Goal: Task Accomplishment & Management: Use online tool/utility

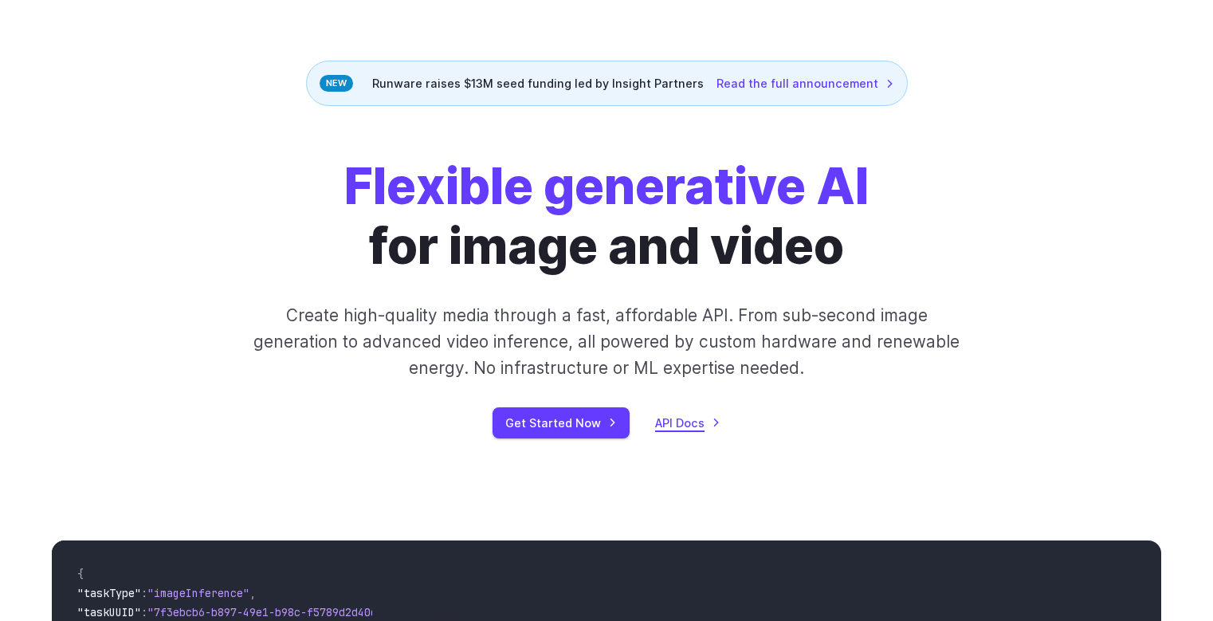
click at [700, 425] on link "API Docs" at bounding box center [687, 423] width 65 height 18
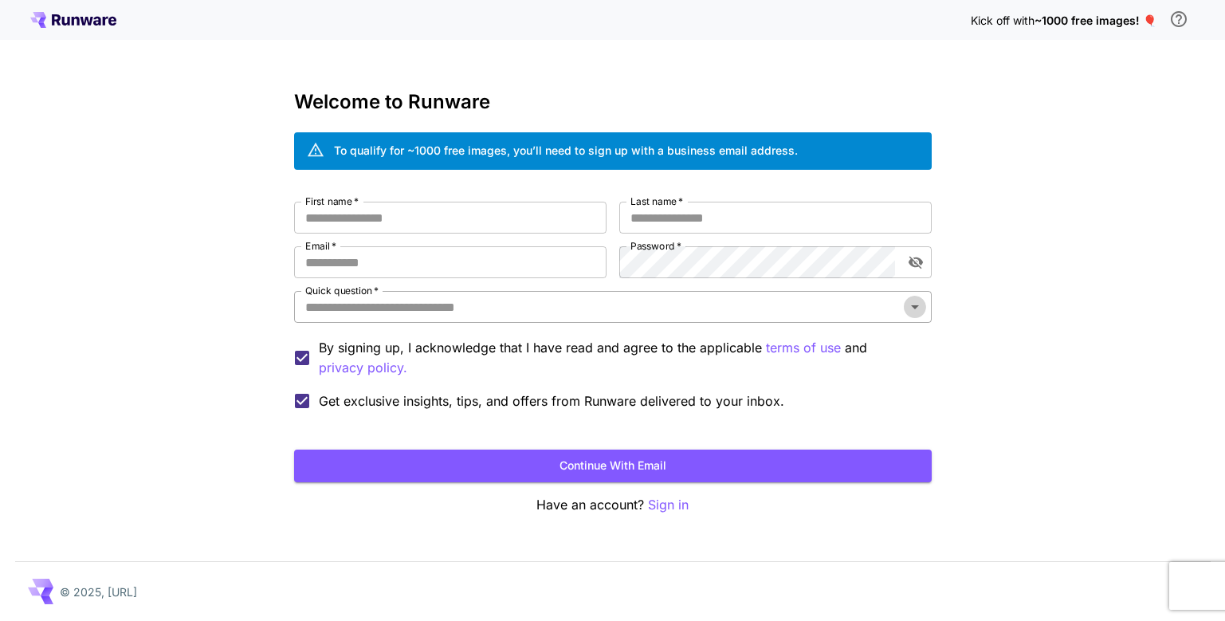
click at [913, 307] on icon "Open" at bounding box center [915, 307] width 8 height 4
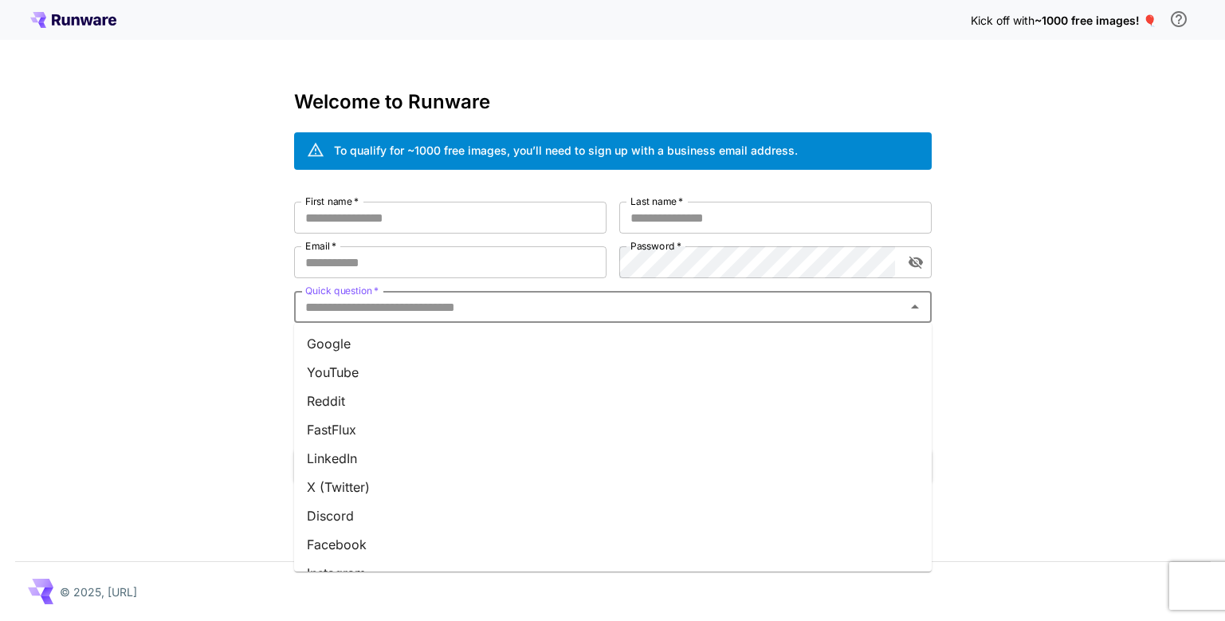
click at [344, 393] on li "Reddit" at bounding box center [613, 401] width 638 height 29
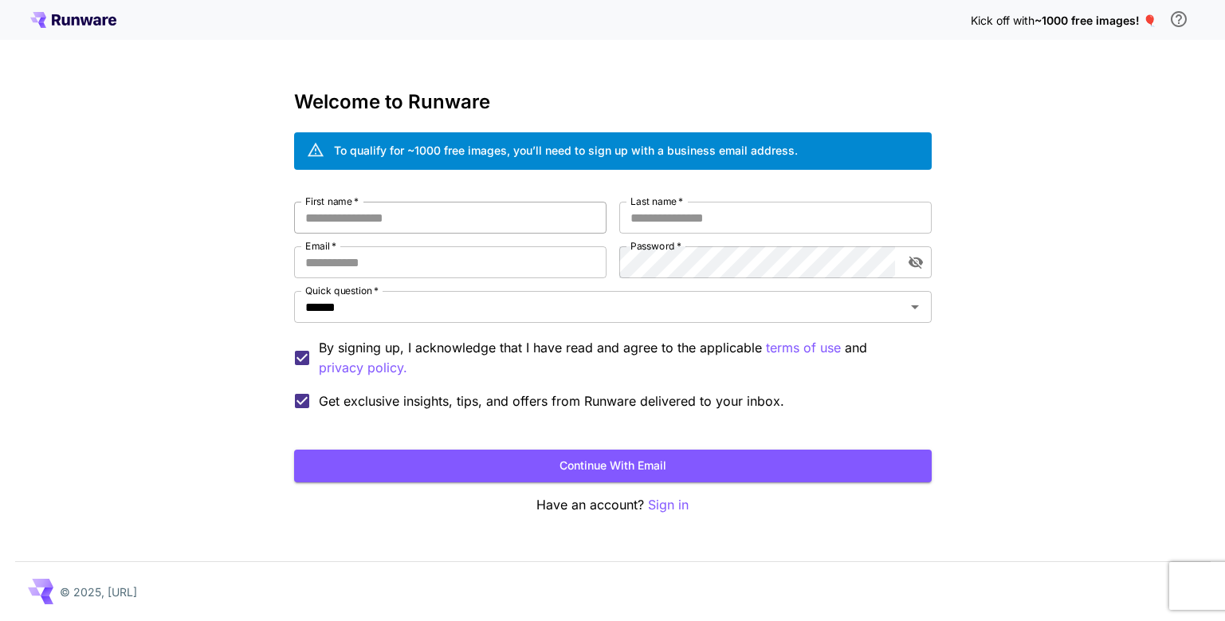
click at [464, 213] on input "First name   *" at bounding box center [450, 218] width 312 height 32
type input "****"
click at [705, 215] on input "Last name   *" at bounding box center [775, 218] width 312 height 32
type input "*****"
click at [559, 254] on input "Email   *" at bounding box center [450, 262] width 312 height 32
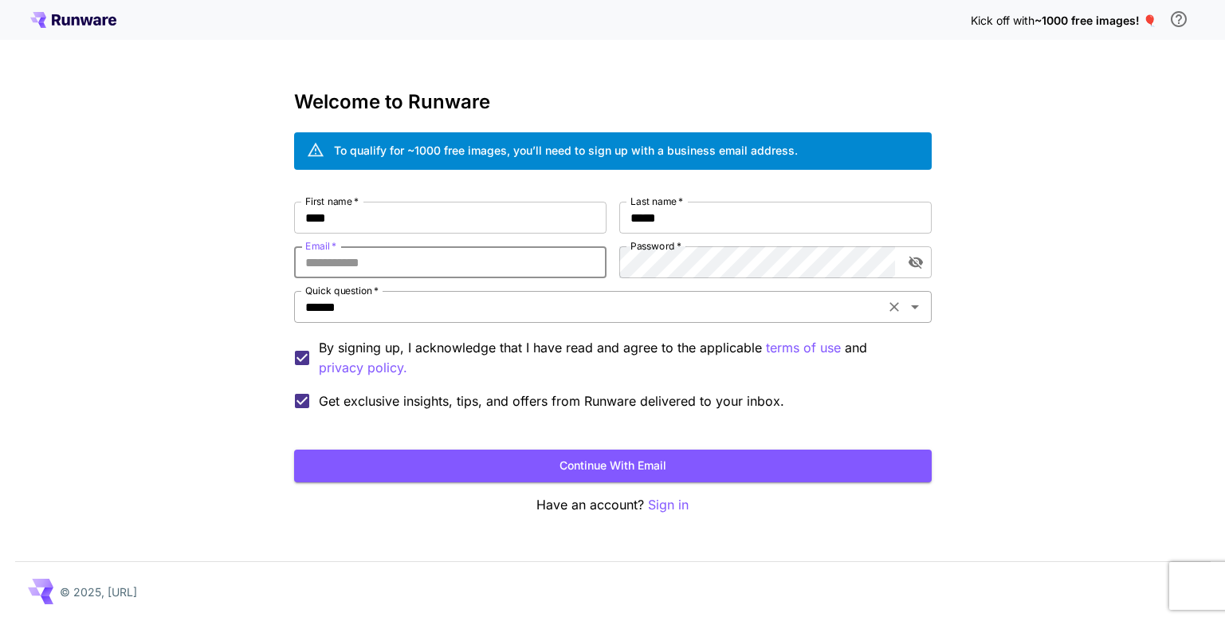
type input "**********"
click at [639, 461] on button "Continue with email" at bounding box center [613, 466] width 638 height 33
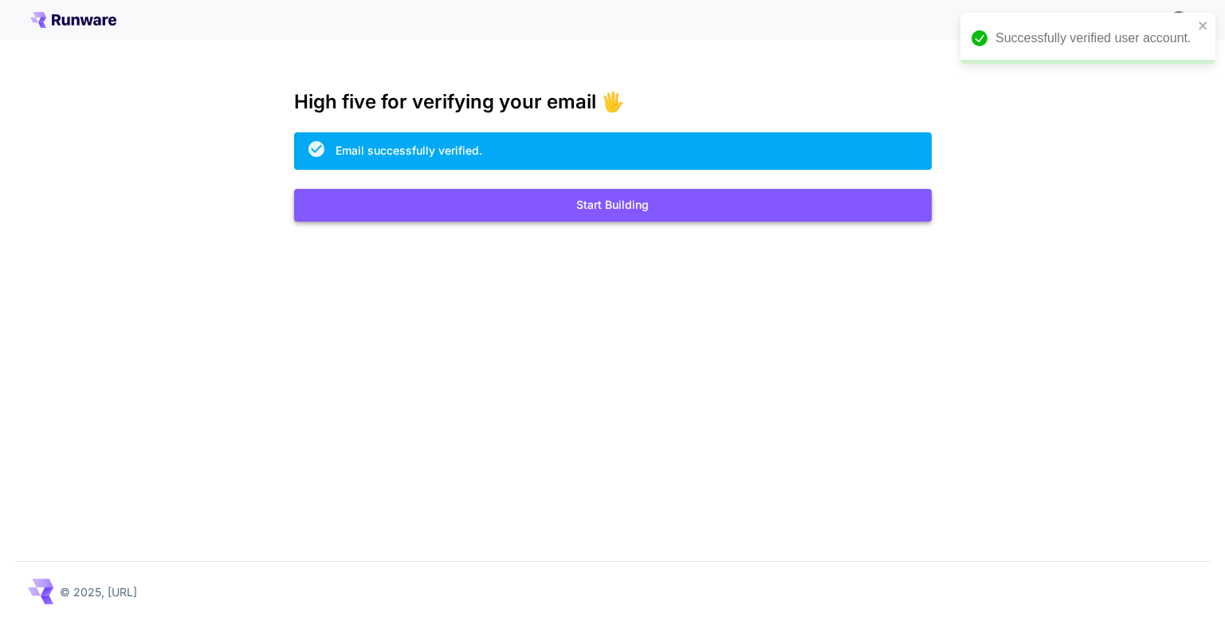
click at [603, 210] on button "Start Building" at bounding box center [613, 205] width 638 height 33
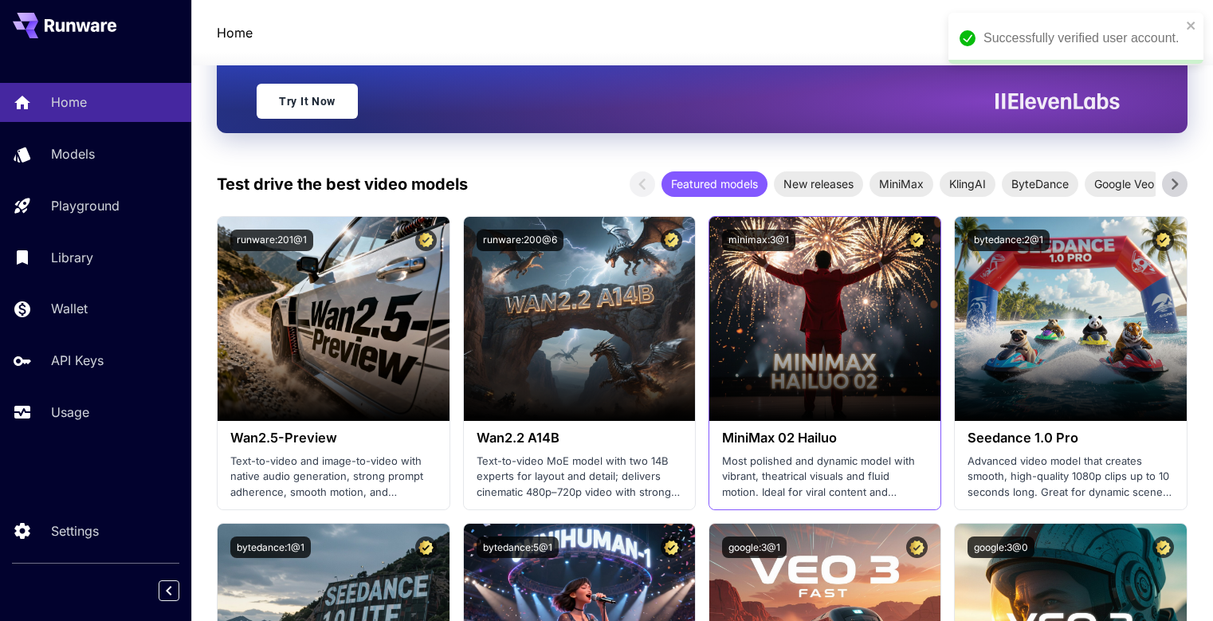
scroll to position [399, 0]
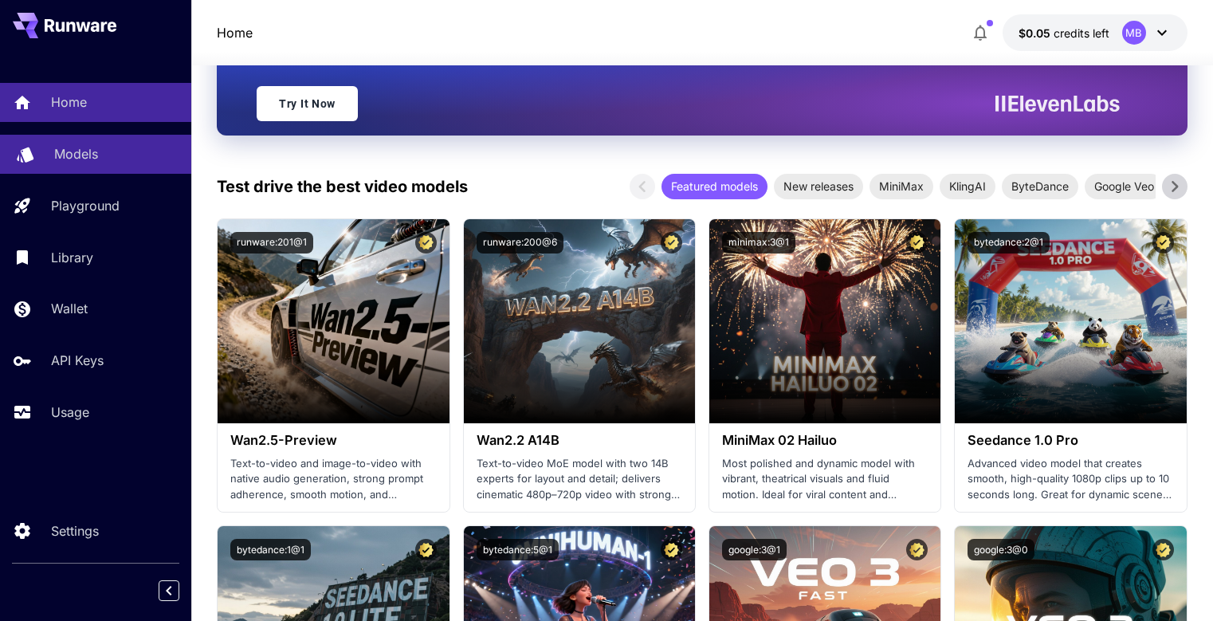
click at [80, 151] on p "Models" at bounding box center [76, 153] width 44 height 19
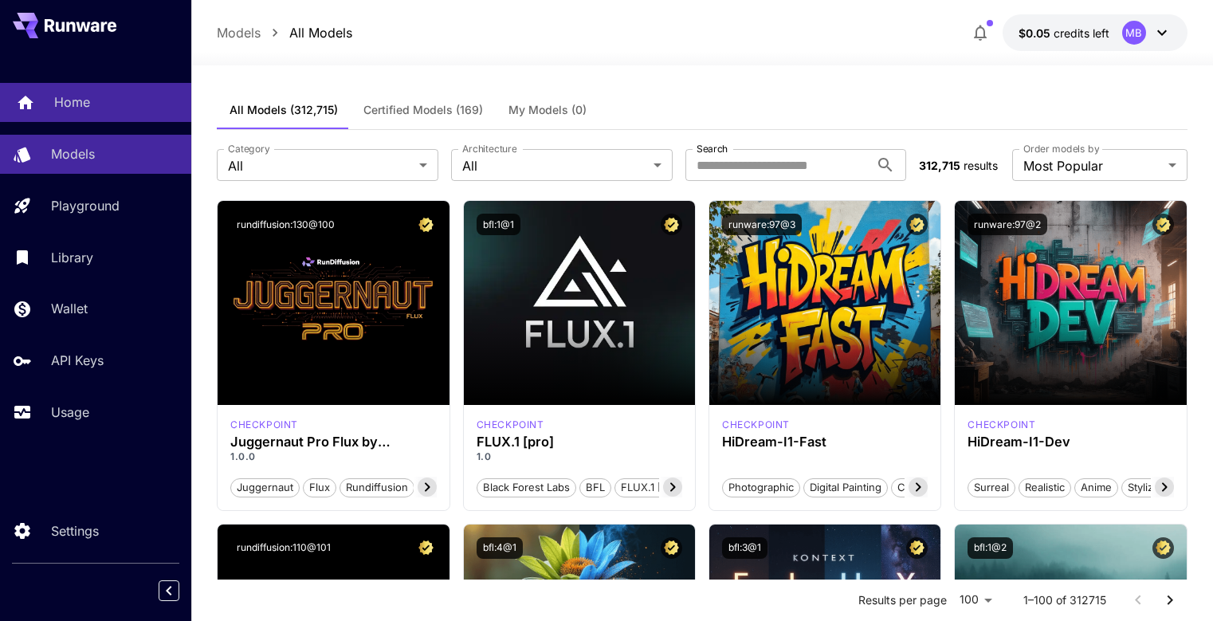
click at [73, 96] on p "Home" at bounding box center [72, 101] width 36 height 19
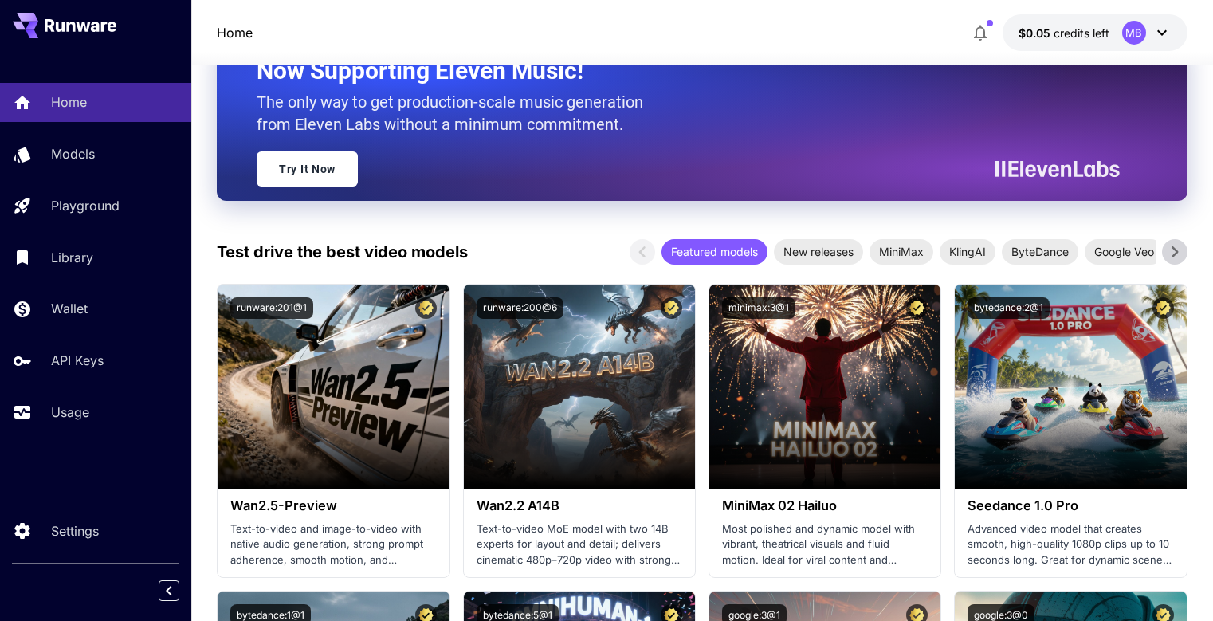
scroll to position [399, 0]
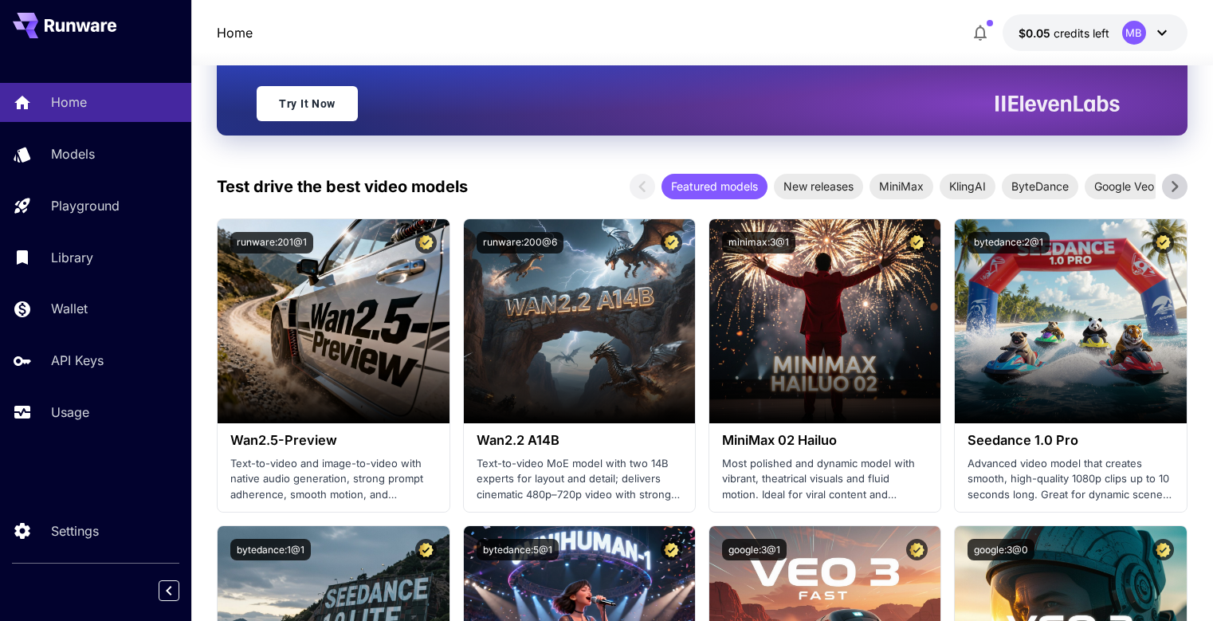
click at [1178, 187] on icon at bounding box center [1175, 187] width 24 height 24
click at [1073, 183] on span "PixVerse" at bounding box center [1069, 186] width 65 height 17
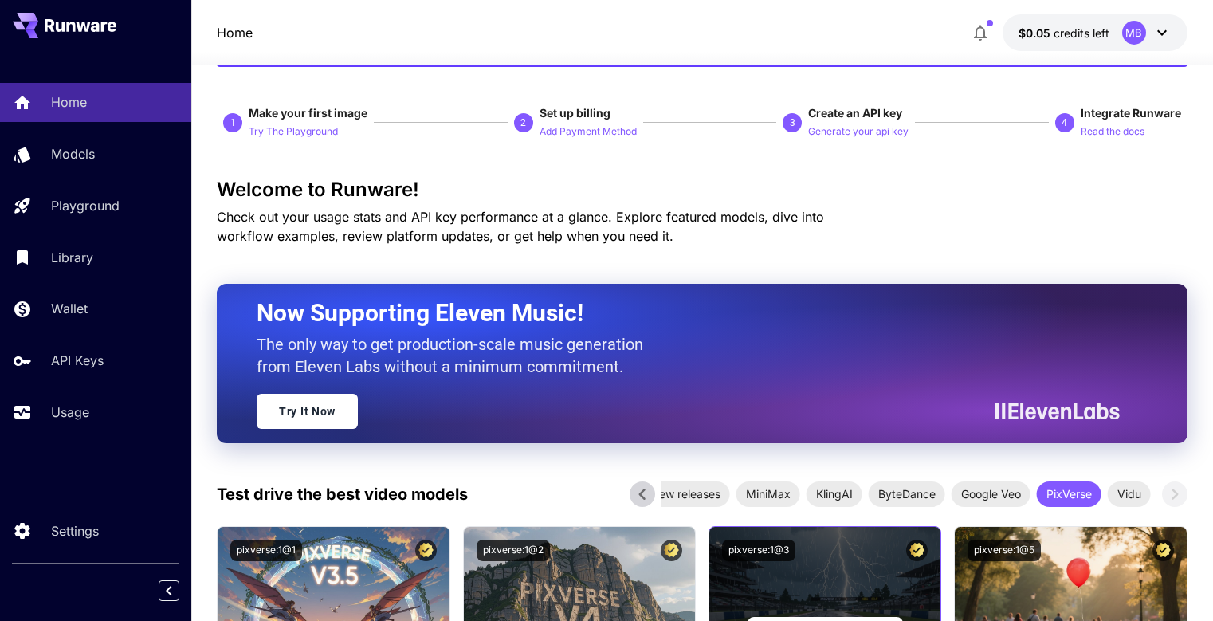
scroll to position [0, 0]
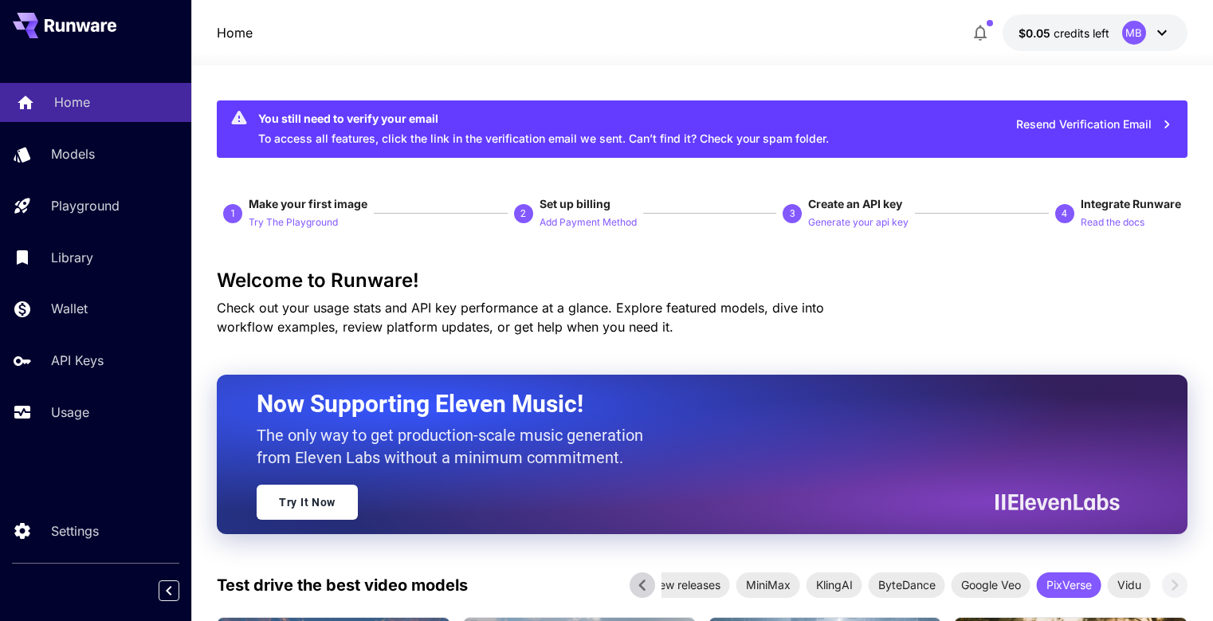
click at [77, 94] on p "Home" at bounding box center [72, 101] width 36 height 19
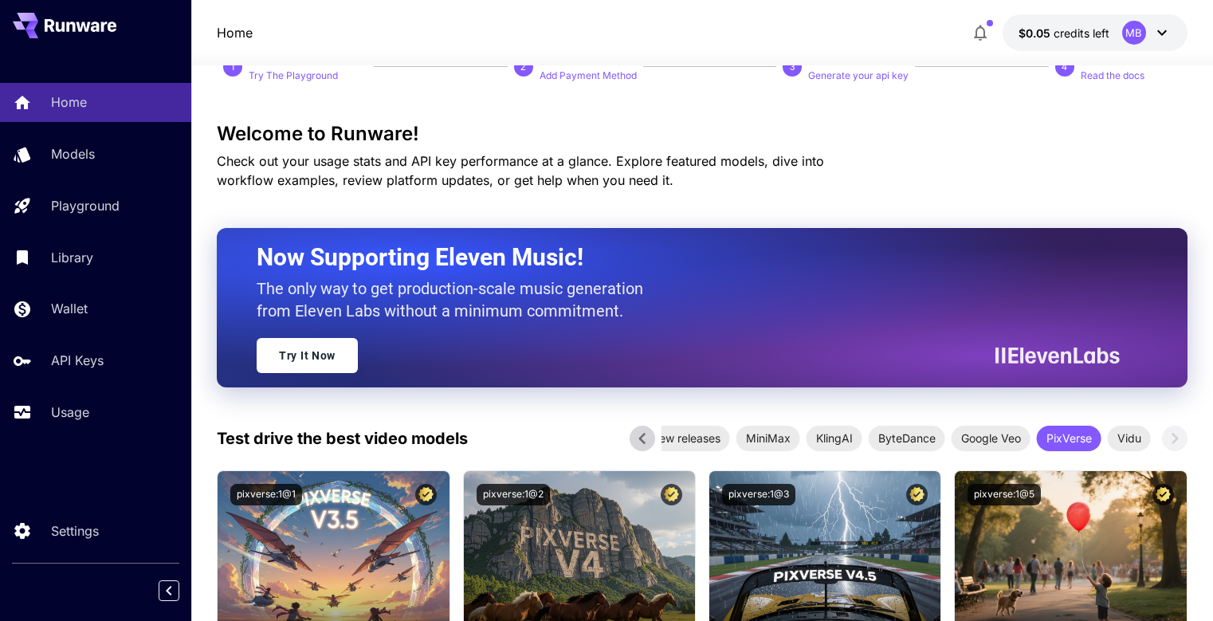
scroll to position [159, 0]
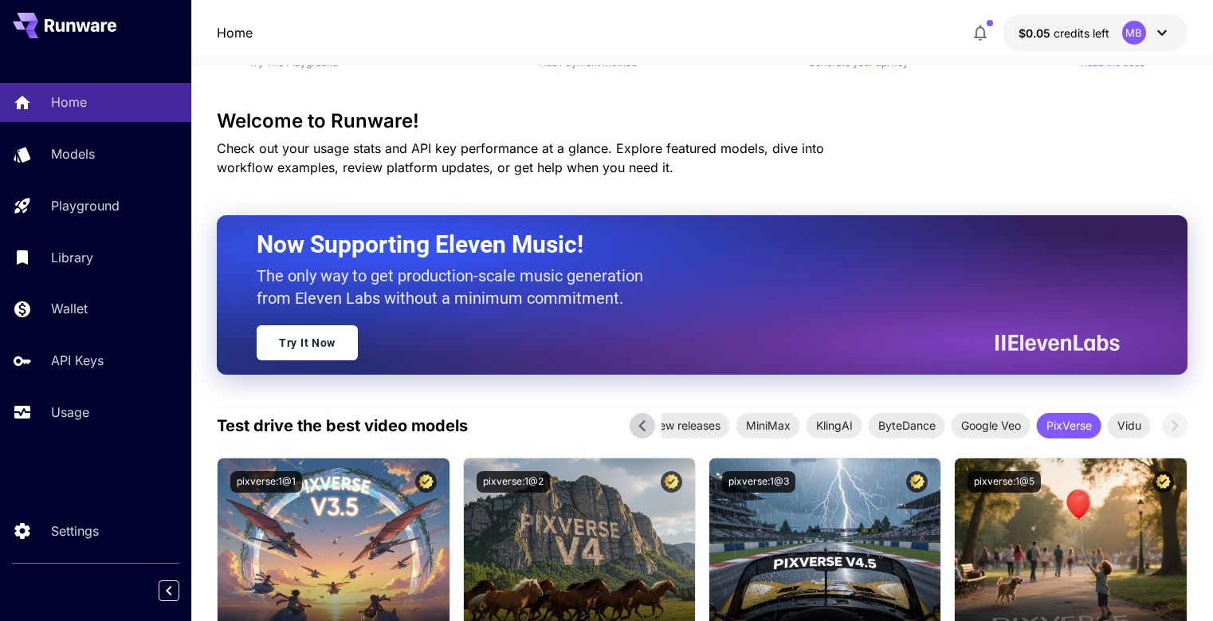
click at [645, 430] on icon at bounding box center [641, 425] width 6 height 11
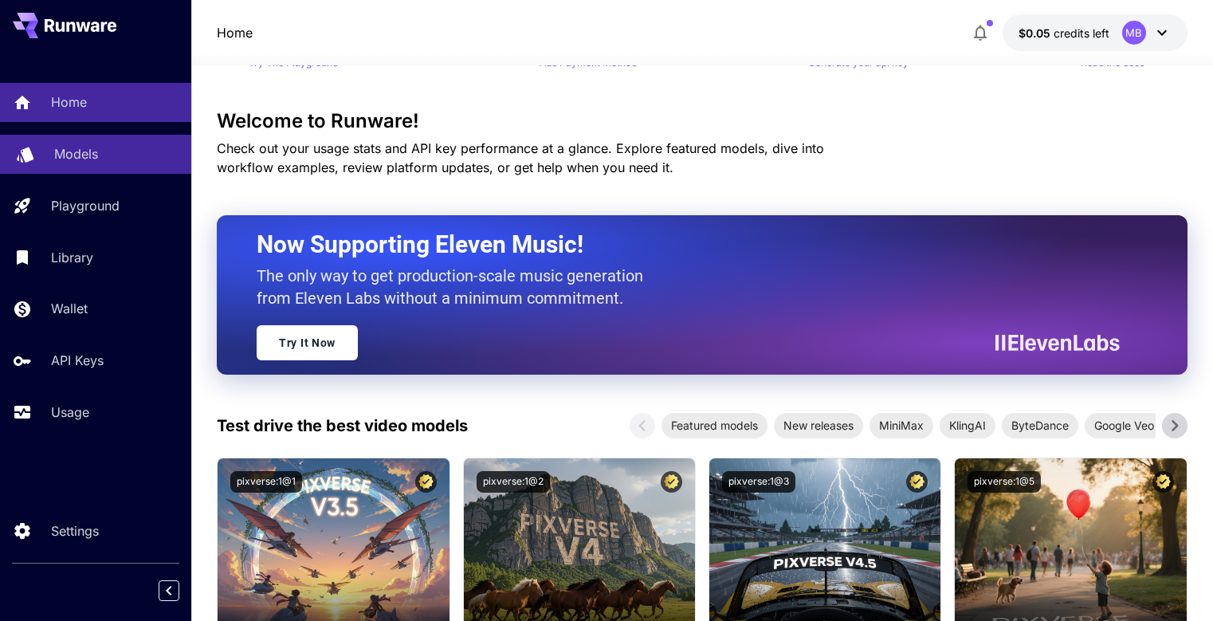
click at [57, 142] on link "Models" at bounding box center [95, 154] width 191 height 39
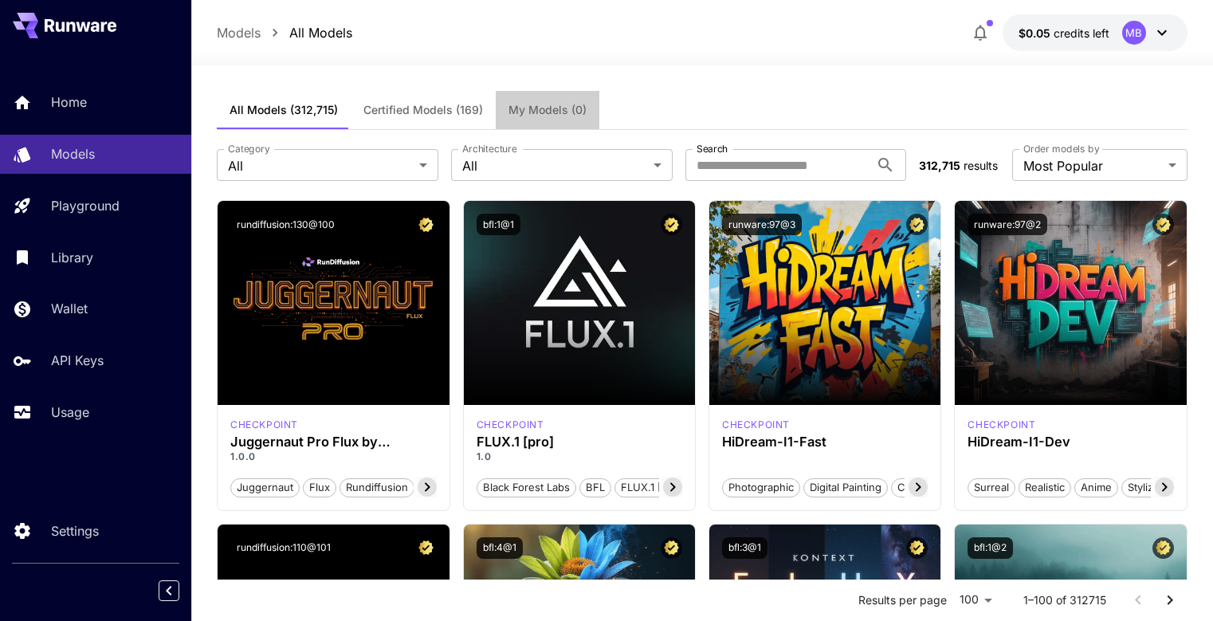
click at [531, 106] on span "My Models (0)" at bounding box center [548, 110] width 78 height 14
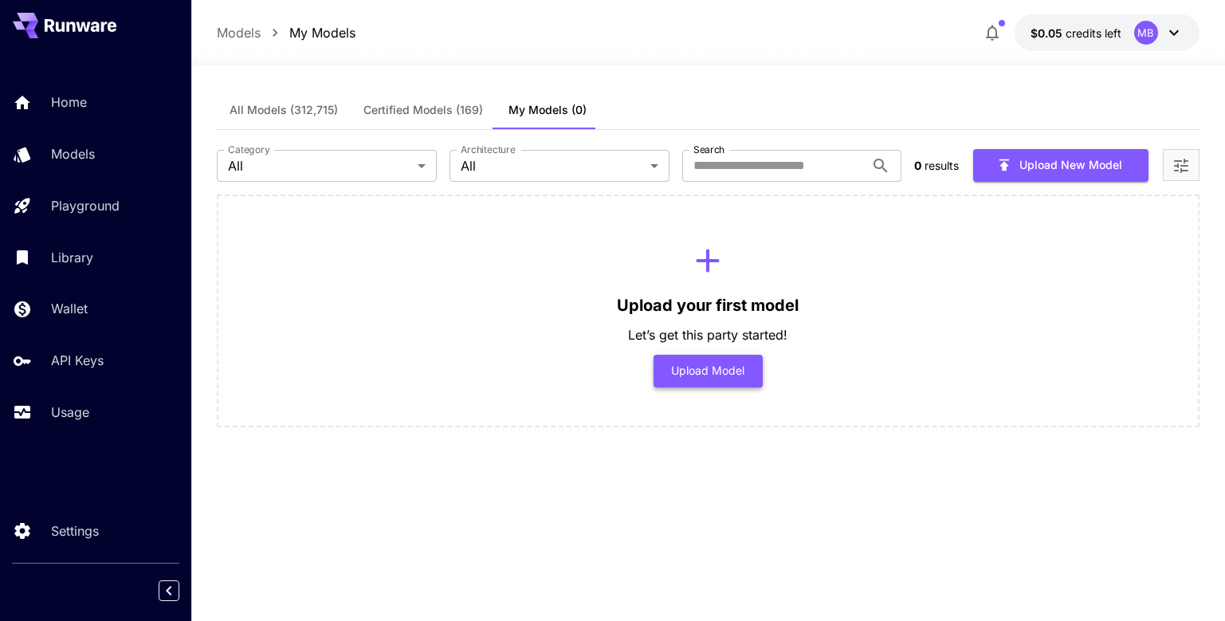
click at [743, 371] on button "Upload Model" at bounding box center [708, 371] width 109 height 33
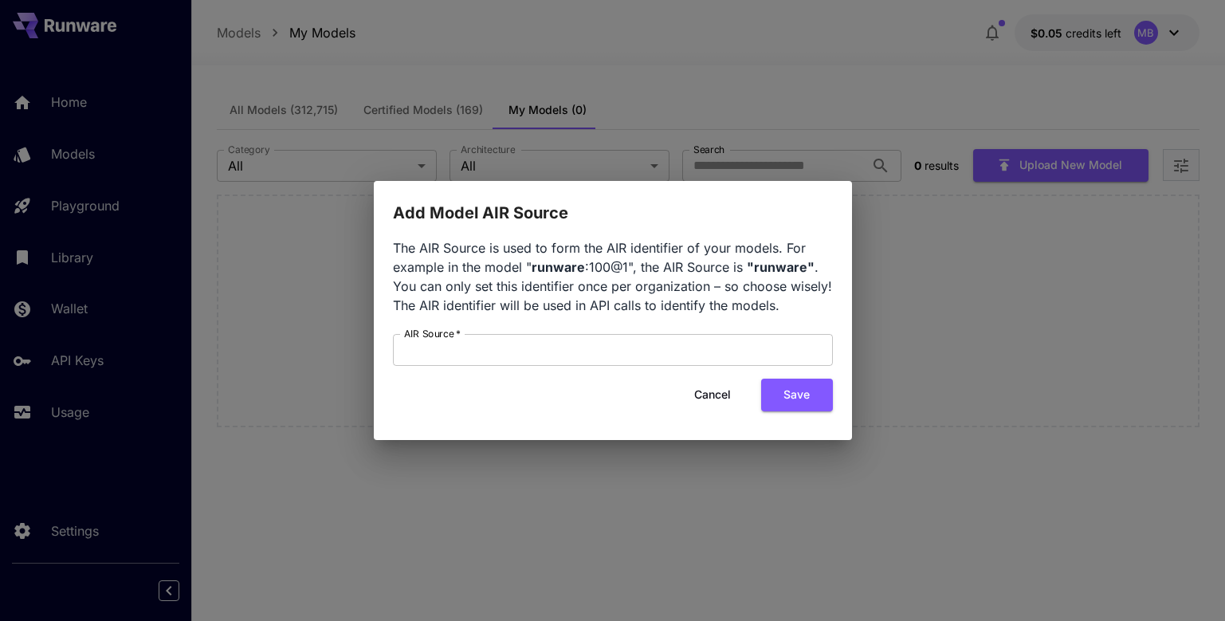
click at [711, 401] on button "Cancel" at bounding box center [713, 395] width 72 height 33
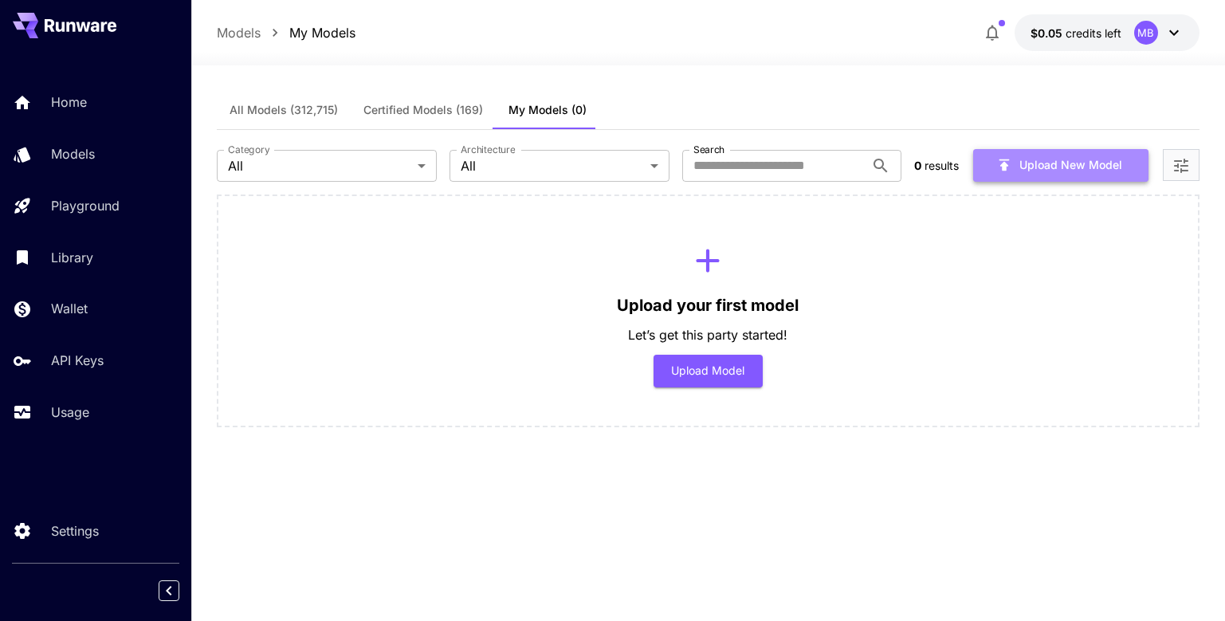
click at [1007, 172] on icon "button" at bounding box center [1004, 165] width 18 height 18
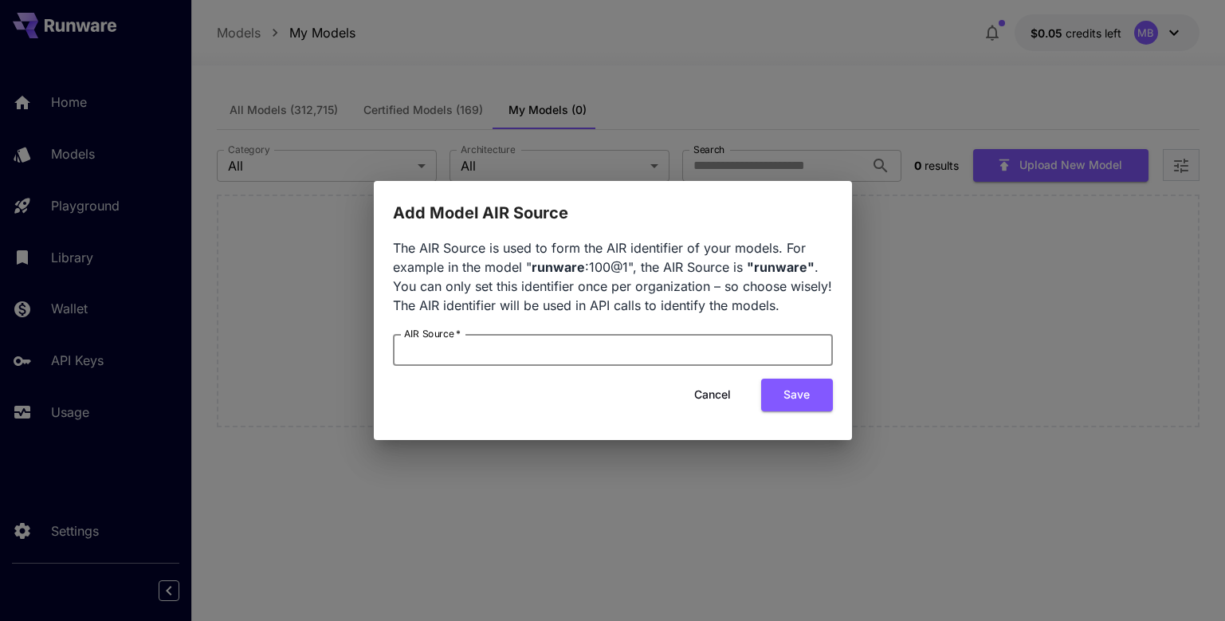
click at [683, 359] on input "AIR Source   *" at bounding box center [613, 350] width 440 height 32
click at [987, 299] on div "Add Model AIR Source The AIR Source is used to form the AIR identifier of your …" at bounding box center [612, 310] width 1225 height 621
click at [717, 398] on button "Cancel" at bounding box center [713, 395] width 72 height 33
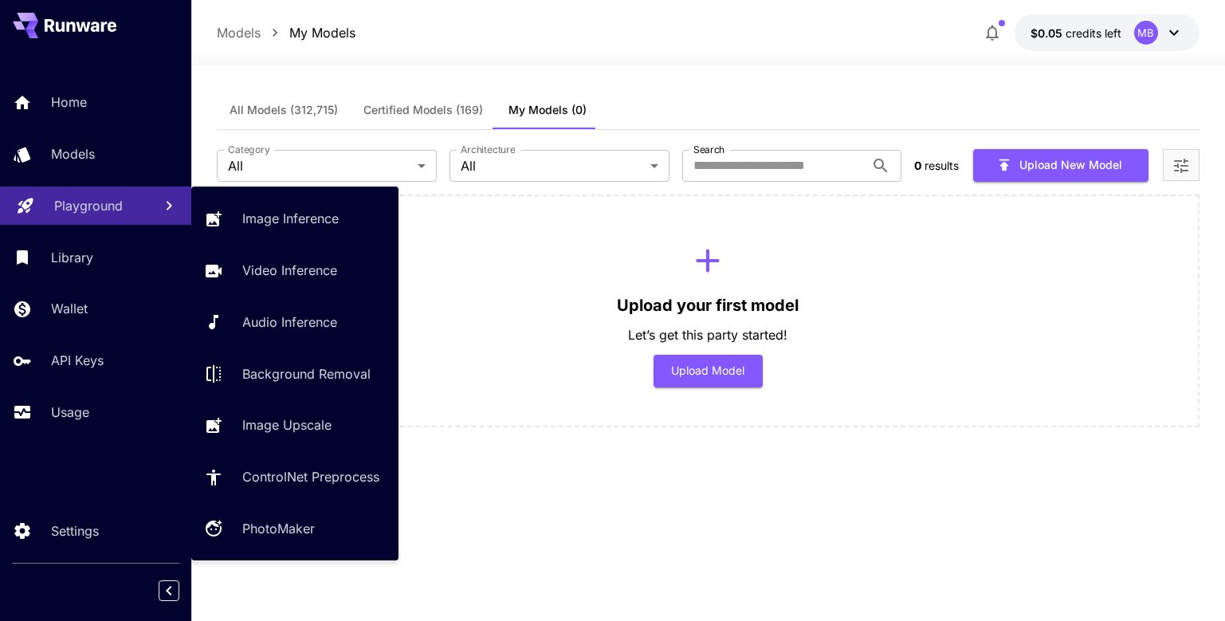
click at [65, 201] on p "Playground" at bounding box center [88, 205] width 69 height 19
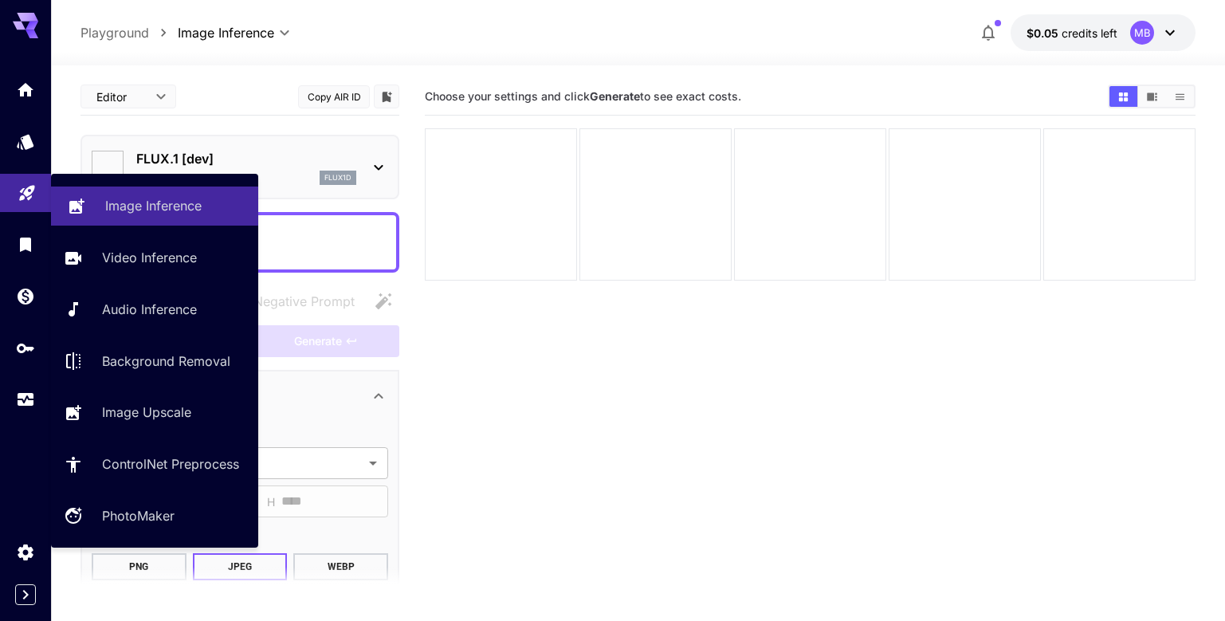
type input "**********"
click at [136, 205] on p "Image Inference" at bounding box center [153, 205] width 96 height 19
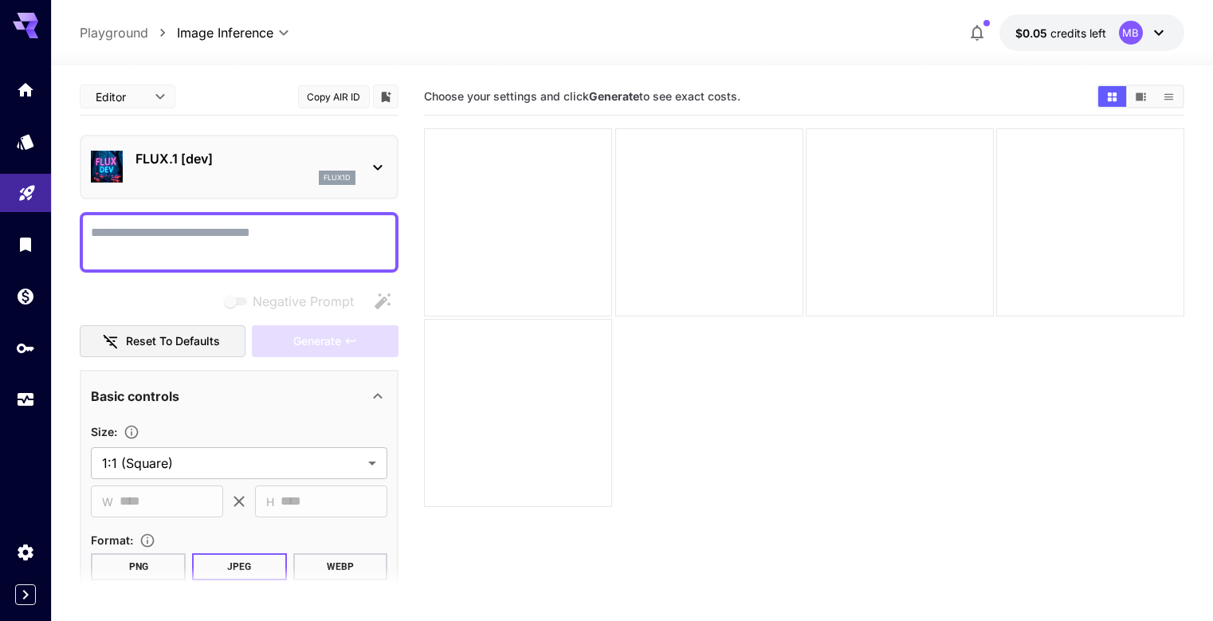
click at [160, 157] on p "FLUX.1 [dev]" at bounding box center [245, 158] width 220 height 19
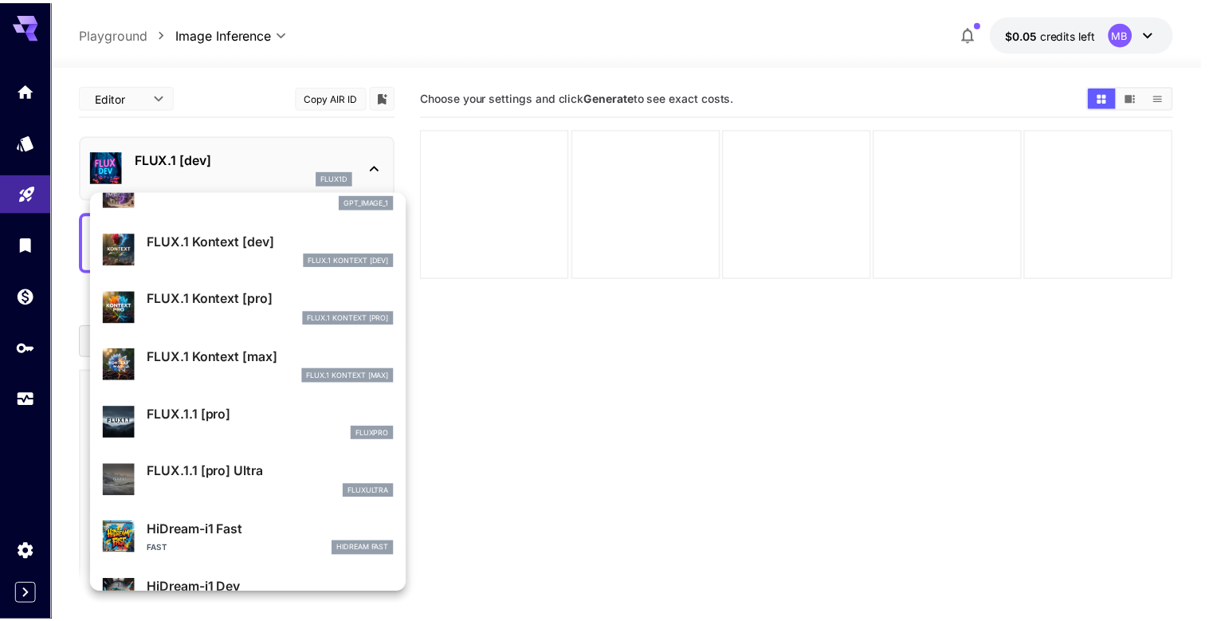
scroll to position [1117, 0]
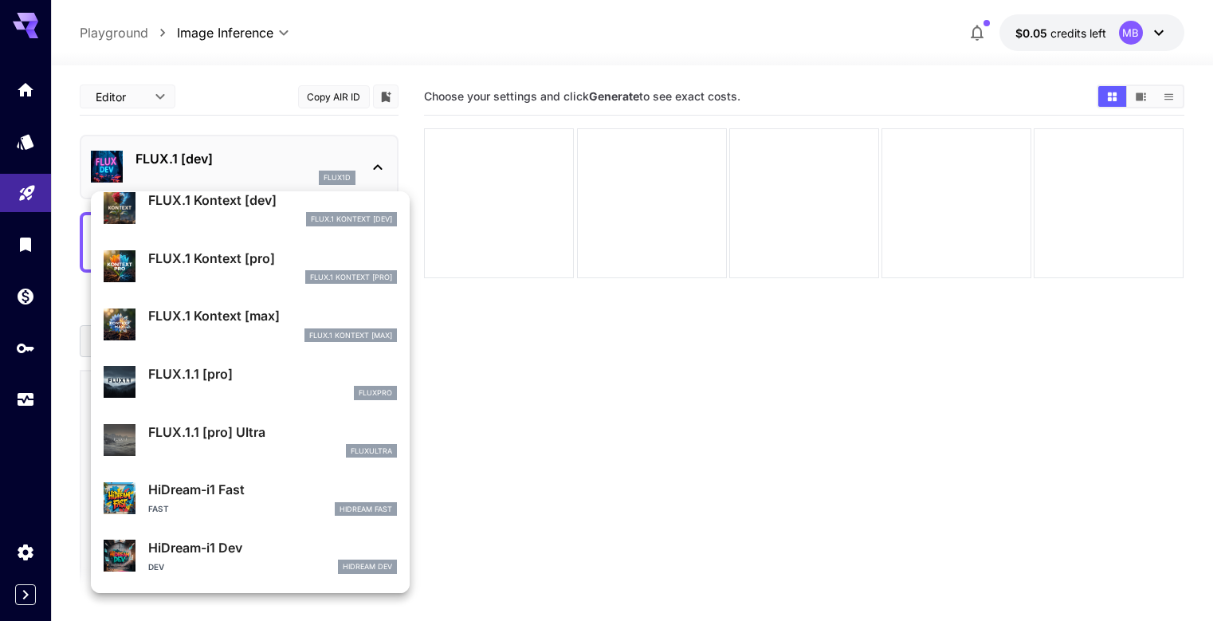
click at [638, 485] on div at bounding box center [612, 310] width 1225 height 621
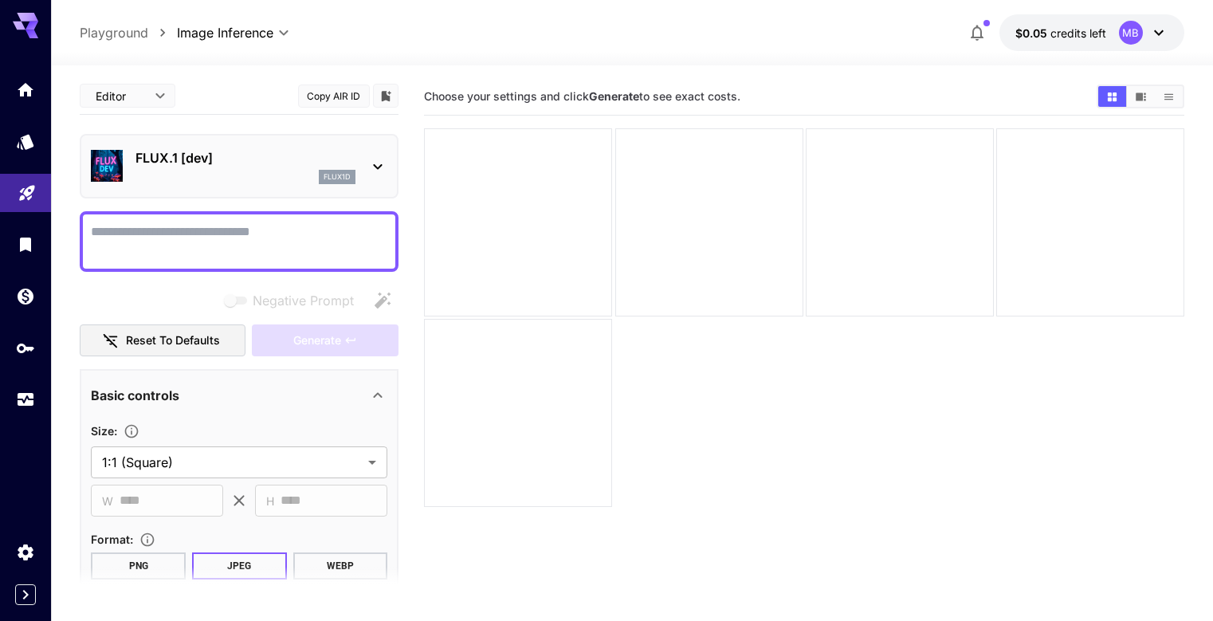
scroll to position [0, 0]
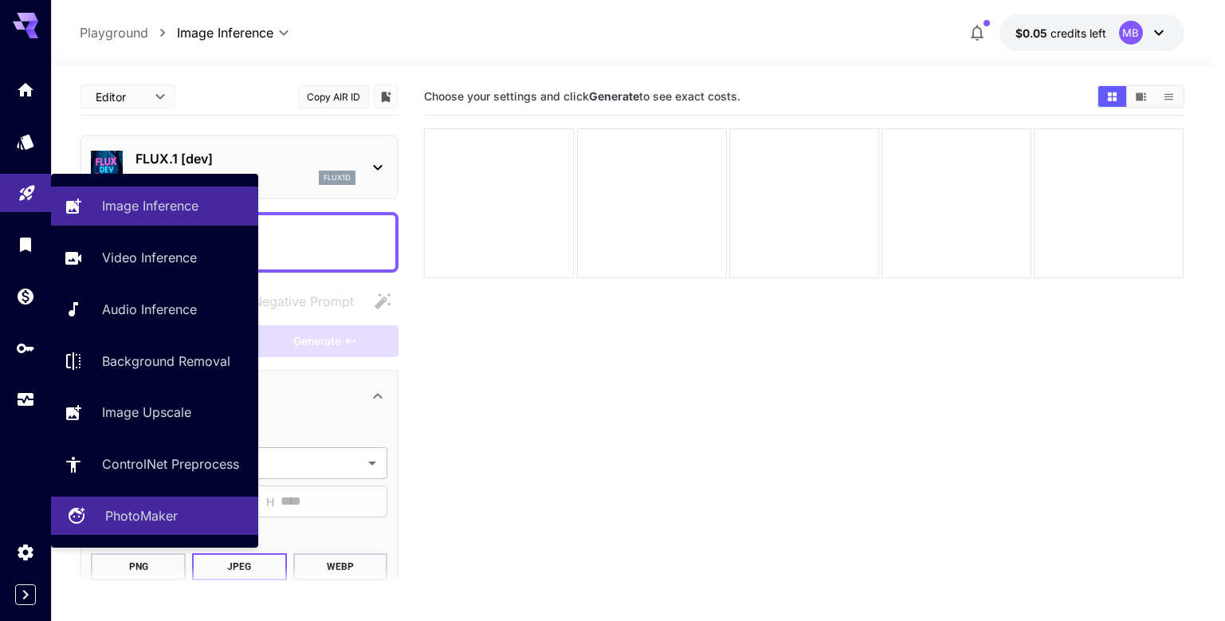
click at [132, 509] on p "PhotoMaker" at bounding box center [141, 515] width 73 height 19
type input "**********"
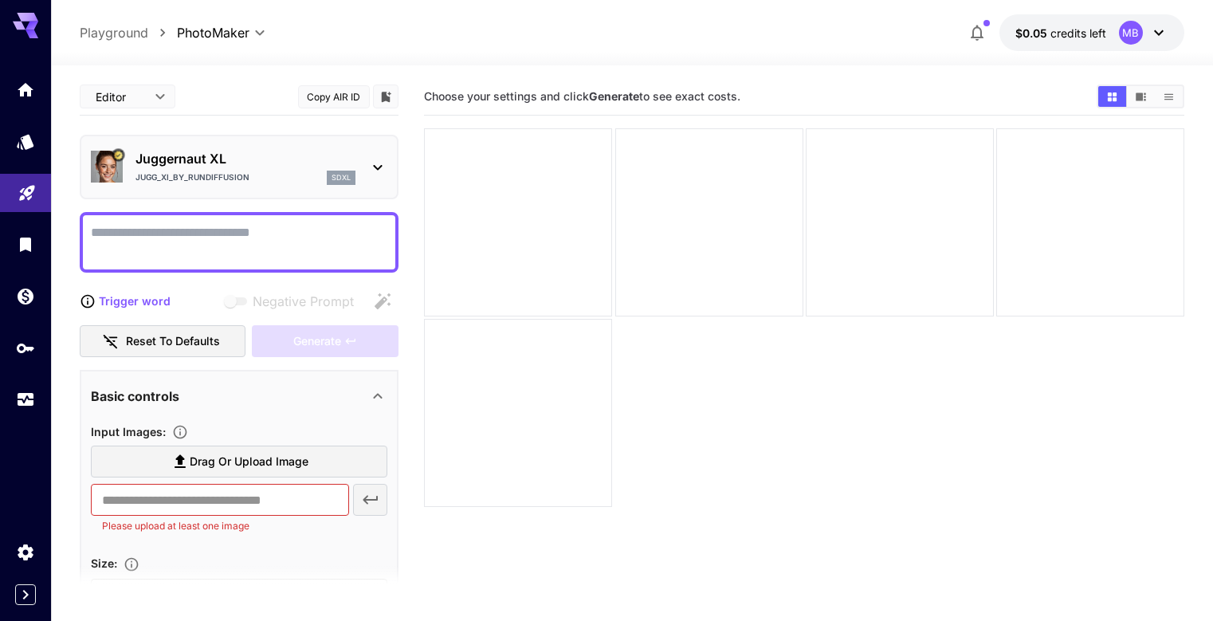
click at [185, 158] on p "Juggernaut XL" at bounding box center [245, 158] width 220 height 19
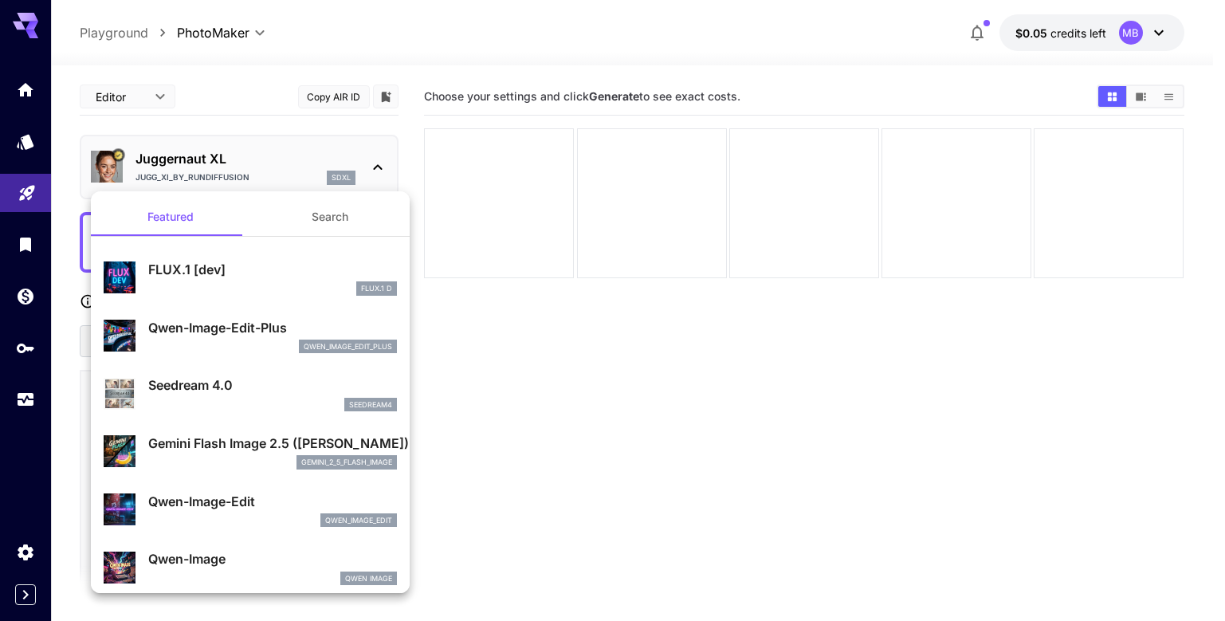
click at [516, 341] on div at bounding box center [612, 310] width 1225 height 621
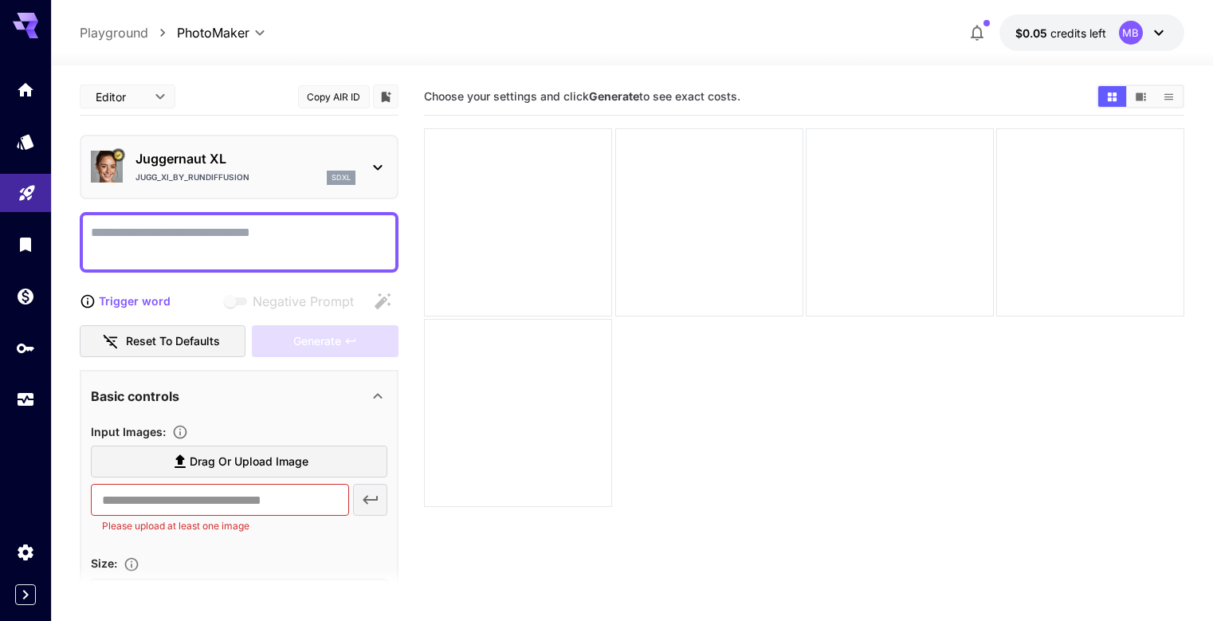
click at [234, 461] on span "Drag or upload image" at bounding box center [249, 462] width 119 height 20
click at [0, 0] on input "Drag or upload image" at bounding box center [0, 0] width 0 height 0
type input "**********"
click at [206, 243] on textarea "Negative Prompt" at bounding box center [239, 242] width 296 height 38
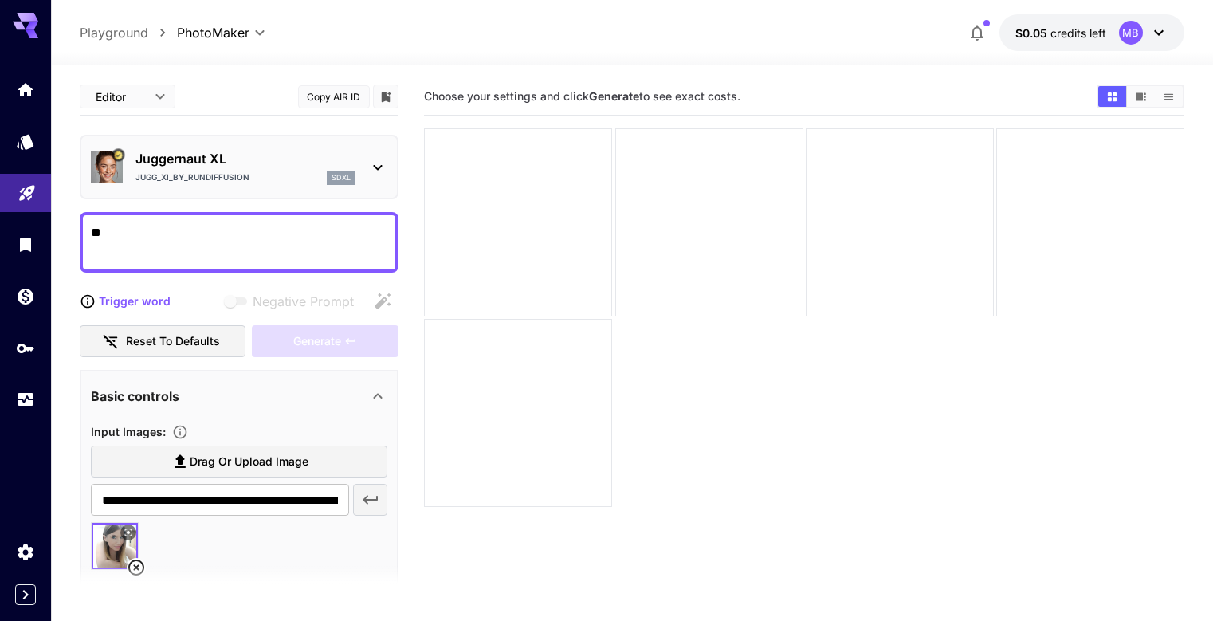
type textarea "*"
click at [312, 341] on div "Generate" at bounding box center [325, 341] width 147 height 33
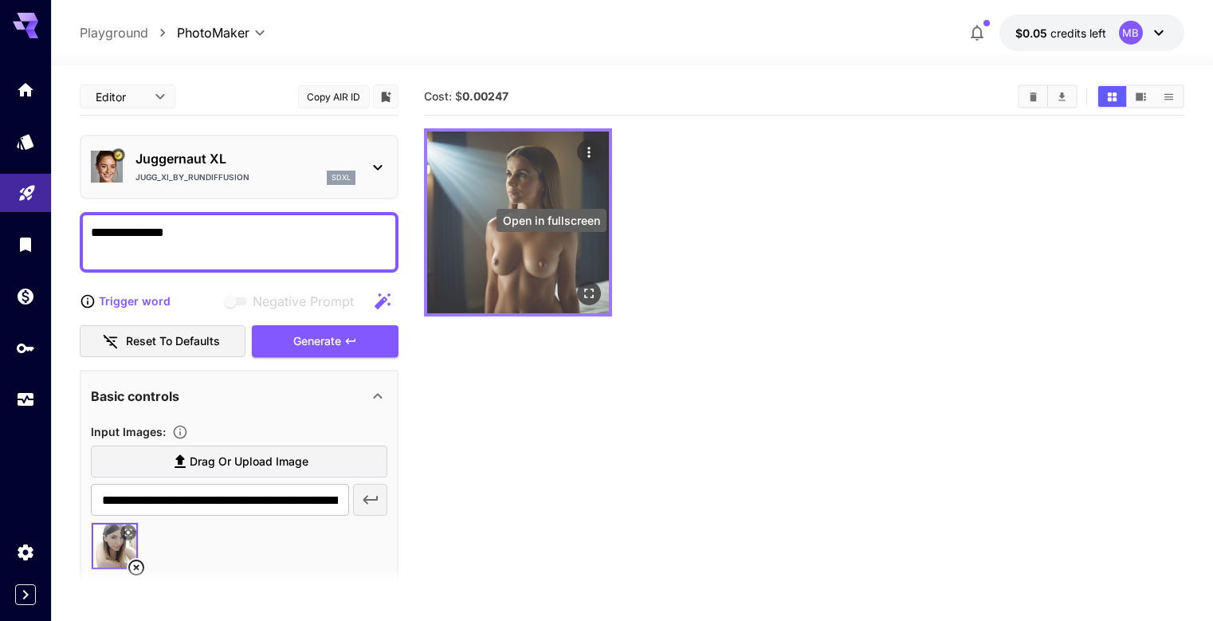
click at [581, 285] on icon "Open in fullscreen" at bounding box center [589, 293] width 16 height 16
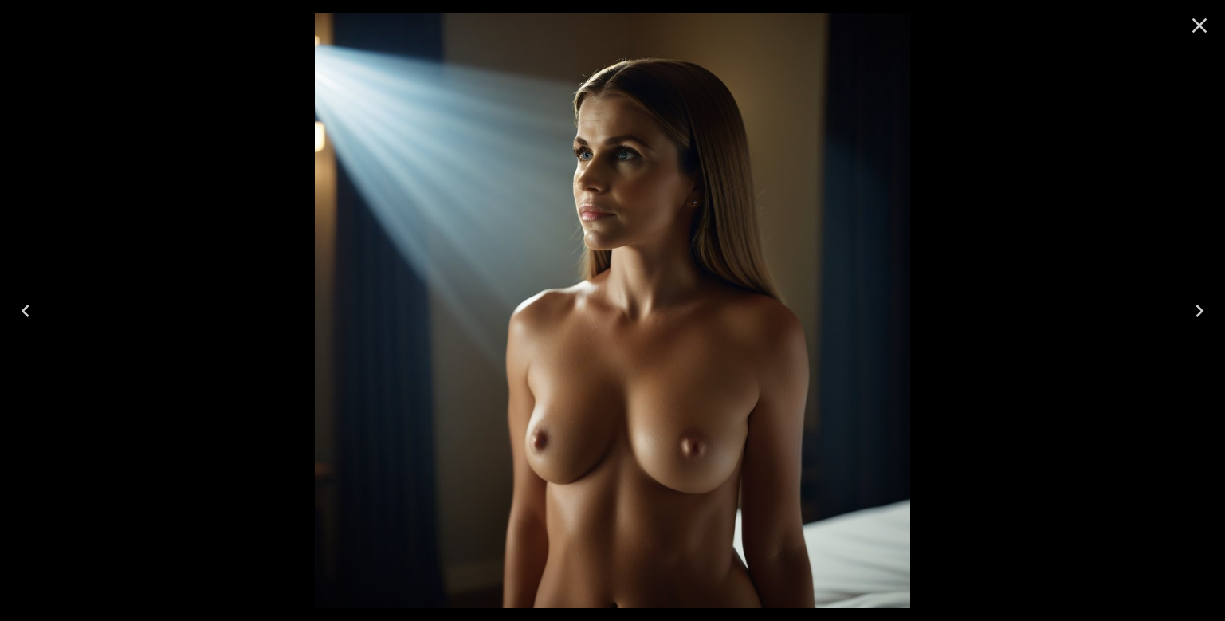
click at [1205, 27] on icon "Close" at bounding box center [1200, 26] width 26 height 26
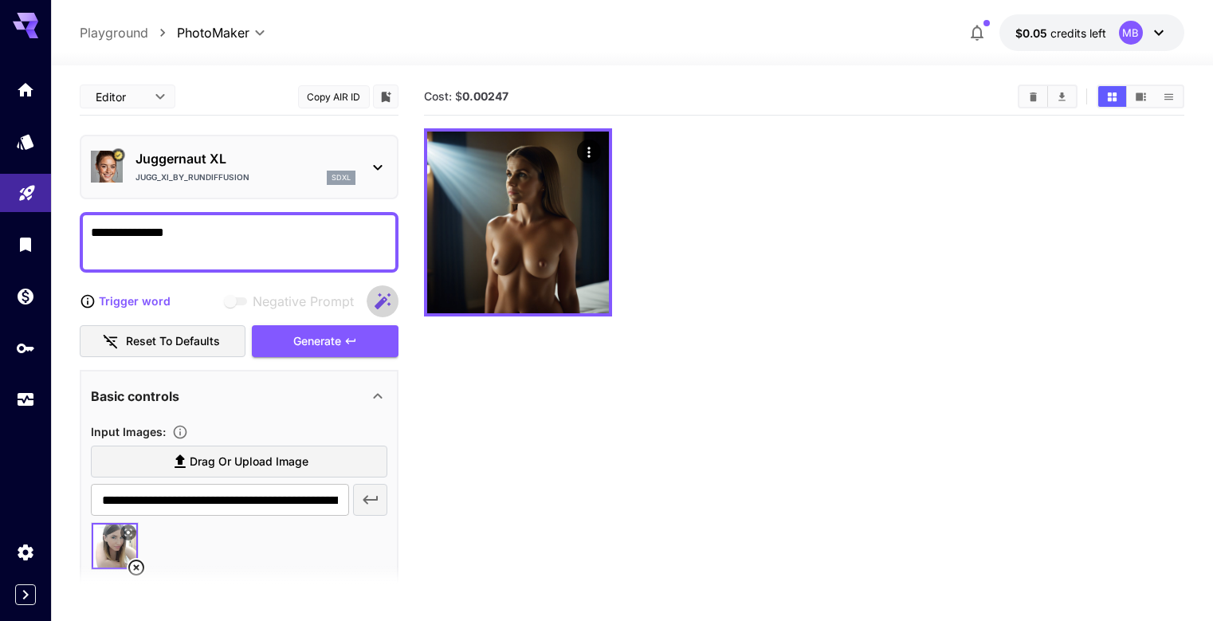
click at [385, 299] on icon "button" at bounding box center [382, 301] width 19 height 19
type textarea "**********"
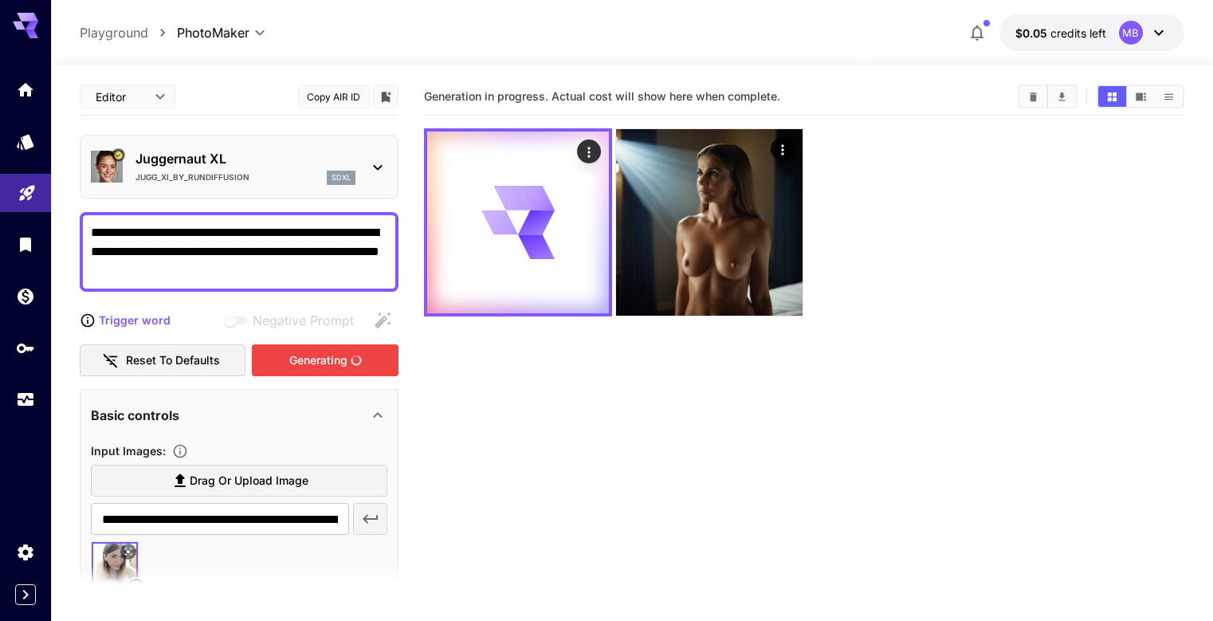
click at [328, 364] on div "Generating" at bounding box center [325, 360] width 147 height 33
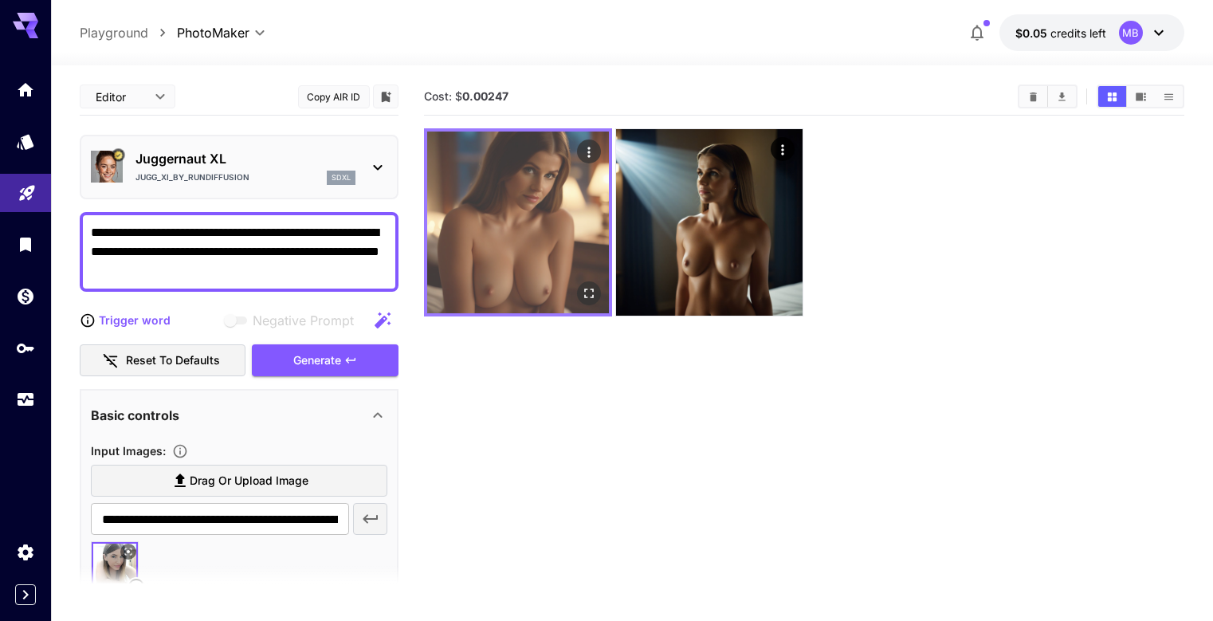
click at [581, 285] on icon "Open in fullscreen" at bounding box center [589, 293] width 16 height 16
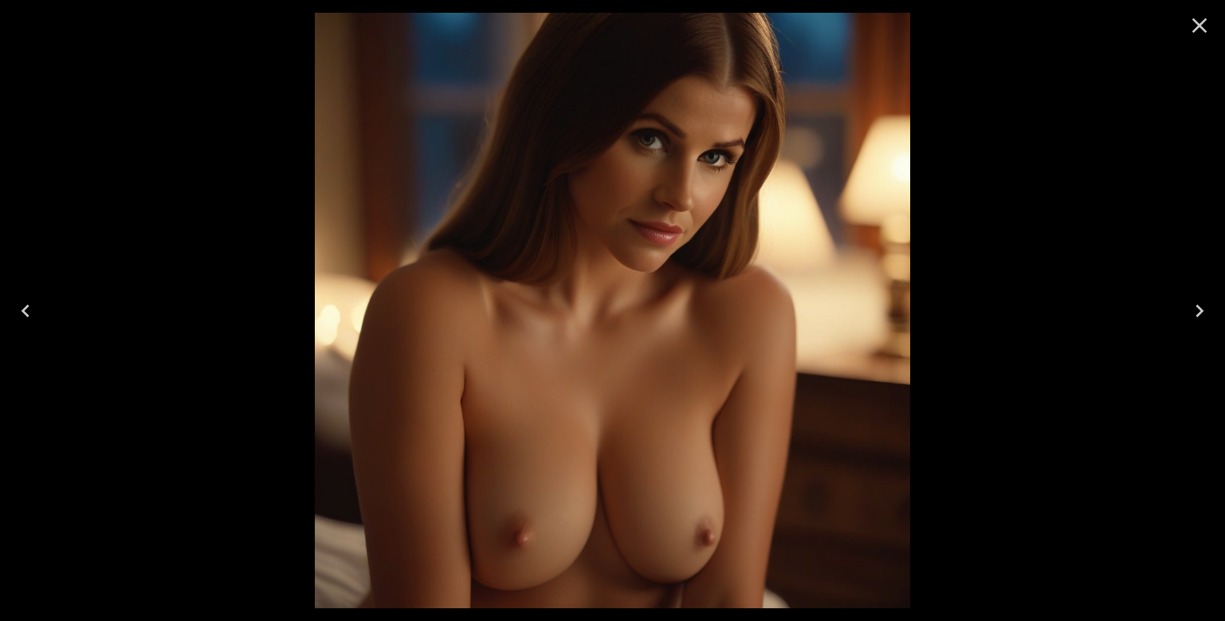
click at [1197, 34] on icon "Close" at bounding box center [1200, 26] width 26 height 26
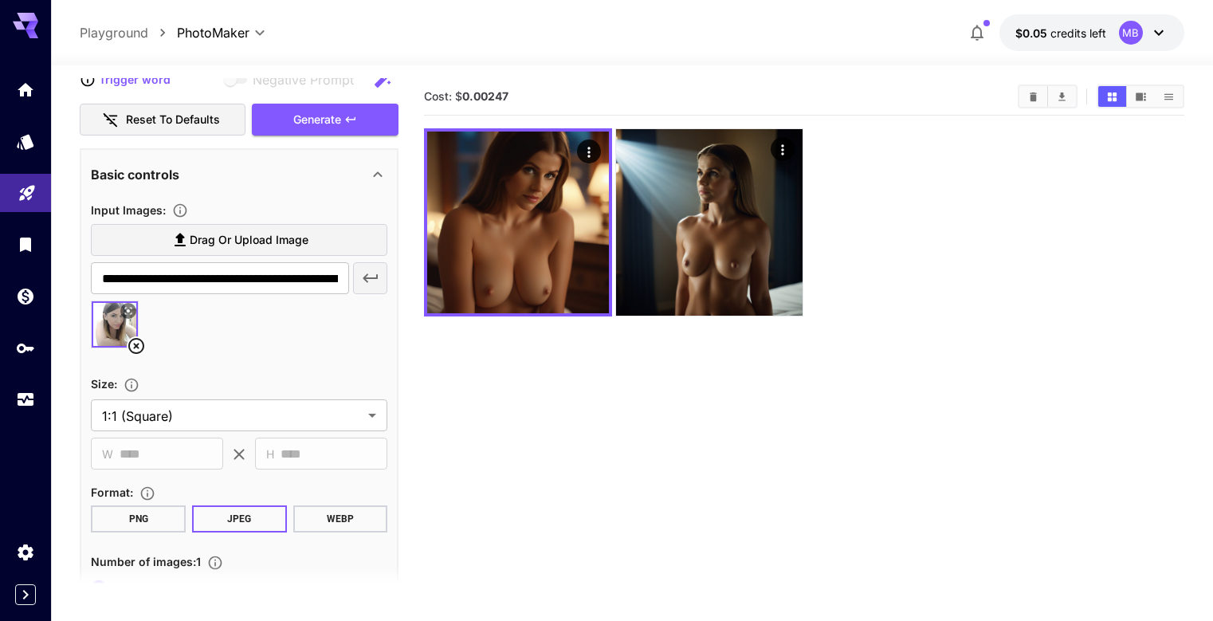
scroll to position [239, 0]
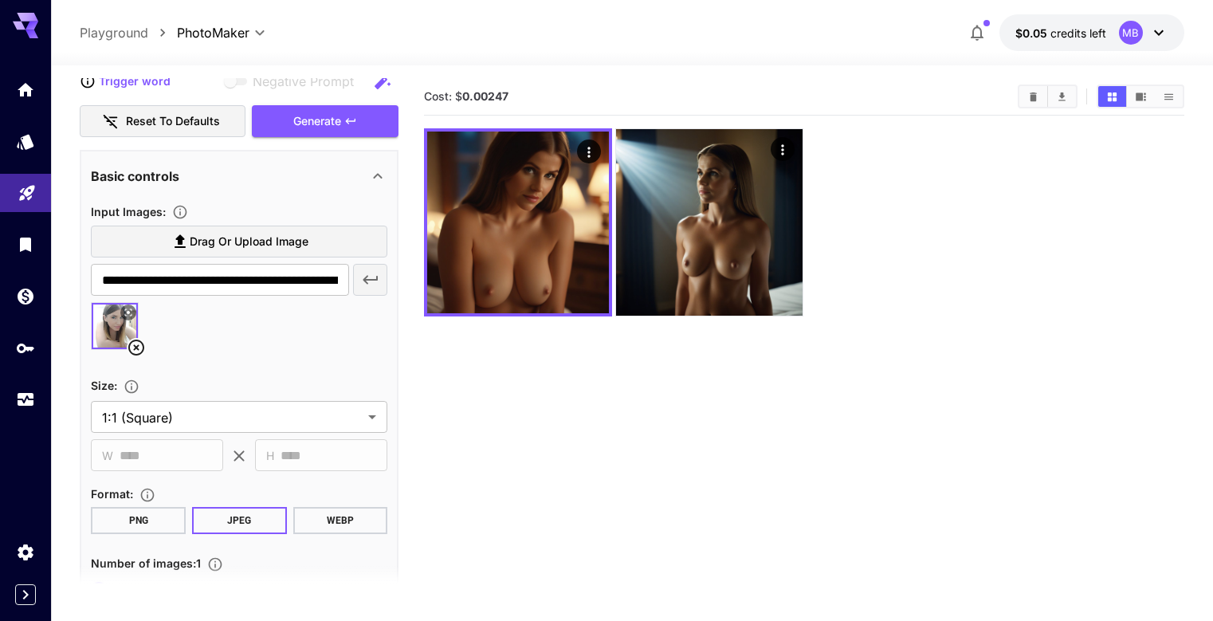
click at [118, 325] on img at bounding box center [115, 326] width 46 height 46
click at [135, 342] on icon at bounding box center [136, 347] width 19 height 19
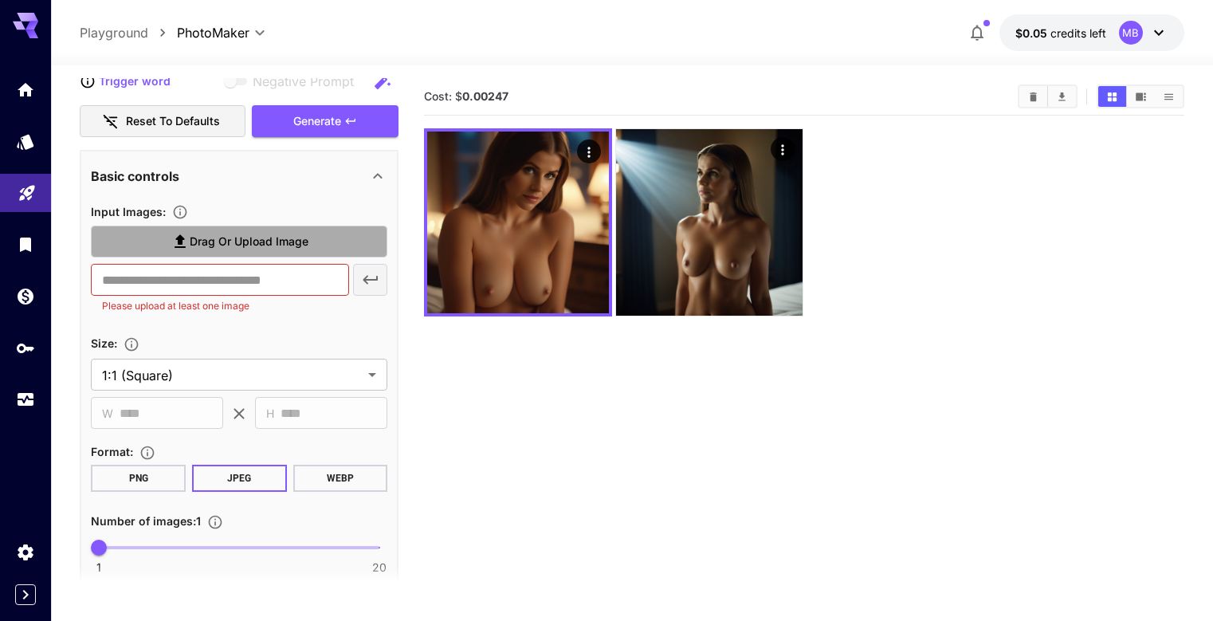
click at [264, 243] on span "Drag or upload image" at bounding box center [249, 242] width 119 height 20
click at [0, 0] on input "Drag or upload image" at bounding box center [0, 0] width 0 height 0
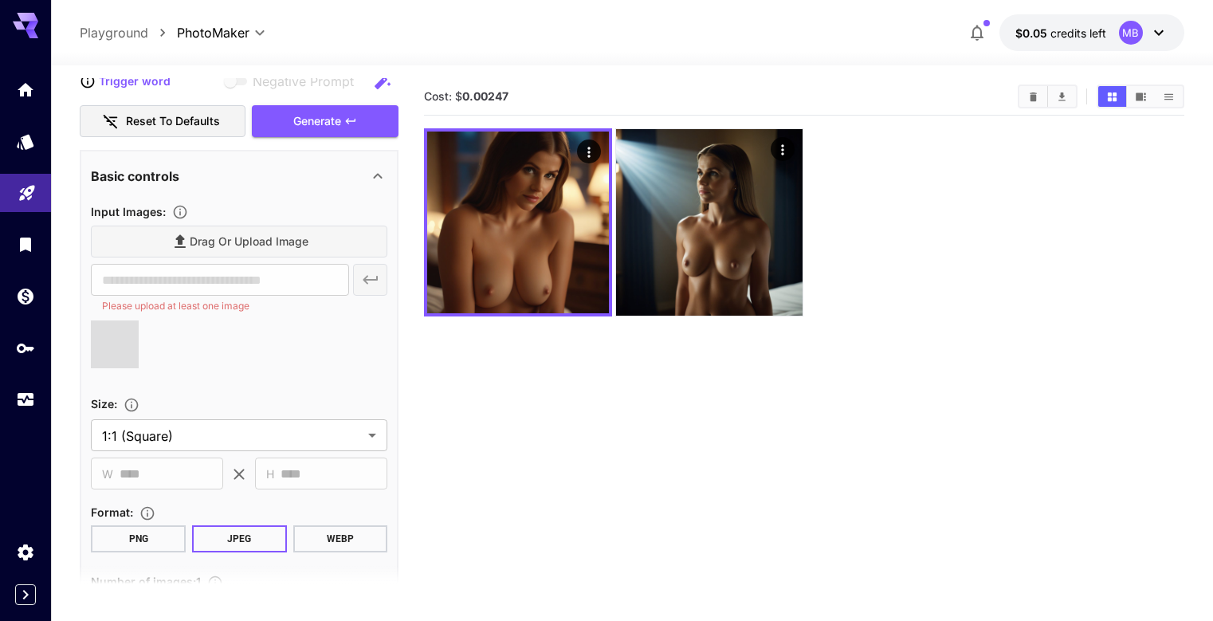
type input "**********"
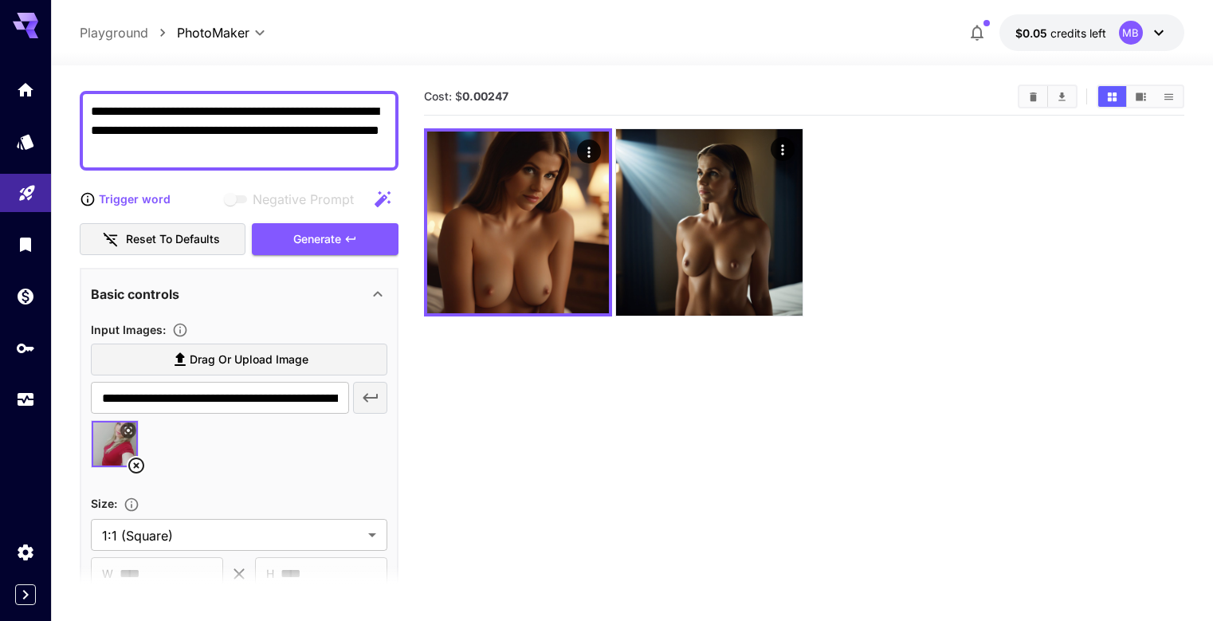
scroll to position [80, 0]
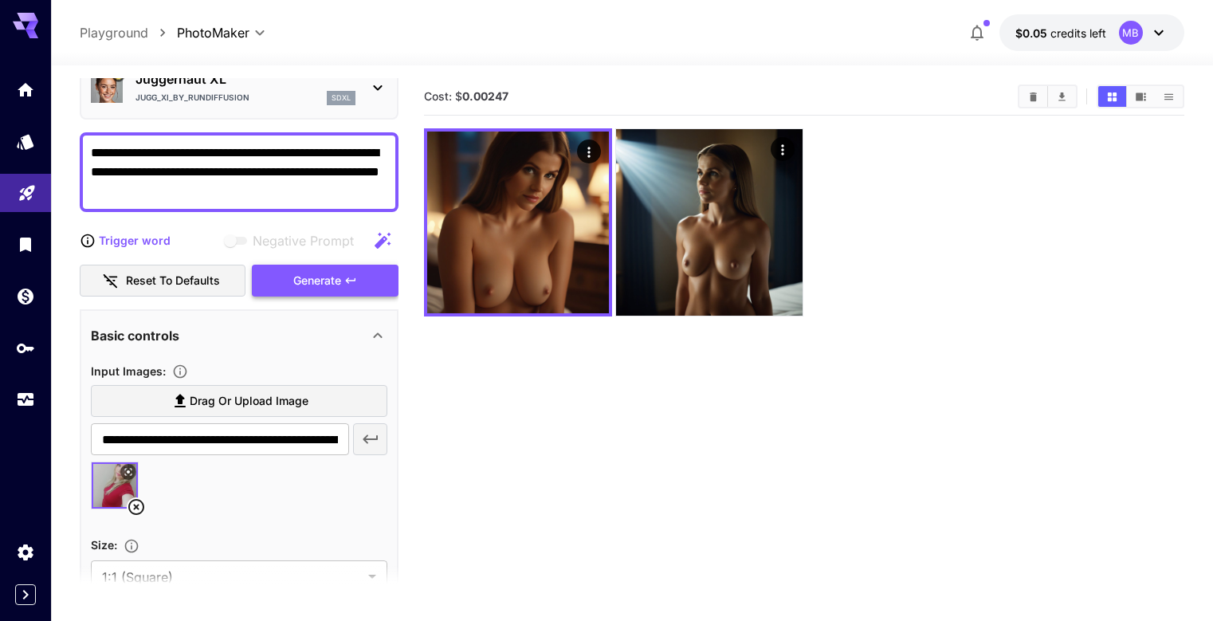
click at [312, 281] on div "Generate" at bounding box center [325, 281] width 147 height 33
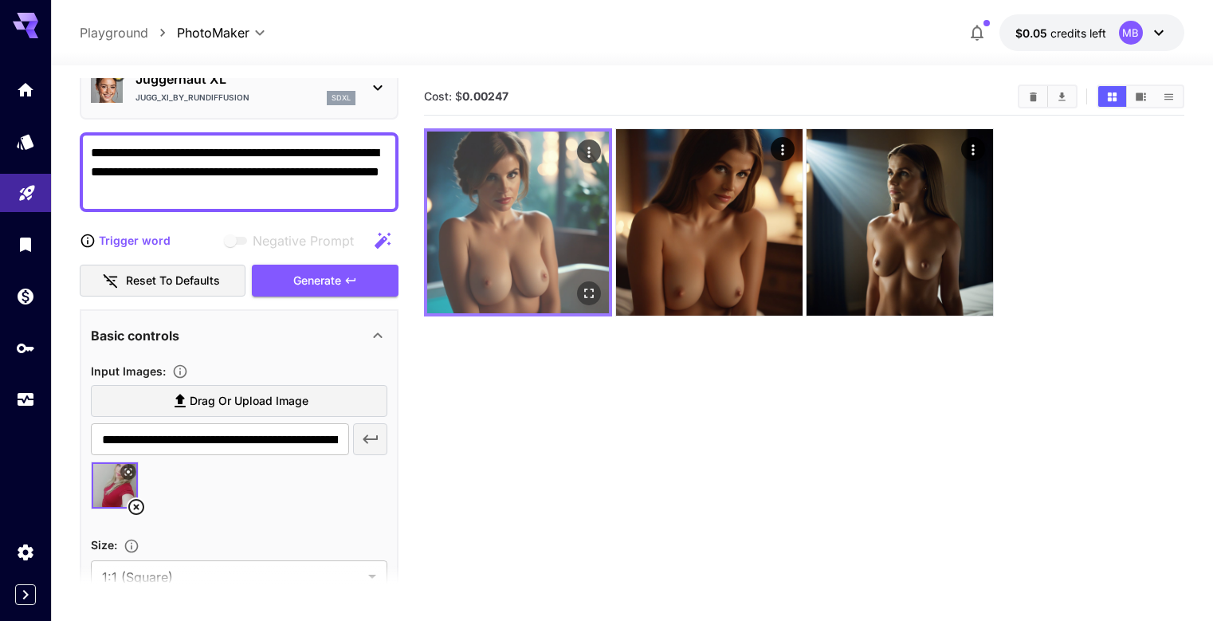
click at [496, 241] on img at bounding box center [518, 223] width 182 height 182
click at [476, 194] on img at bounding box center [518, 223] width 182 height 182
click at [581, 285] on icon "Open in fullscreen" at bounding box center [589, 293] width 16 height 16
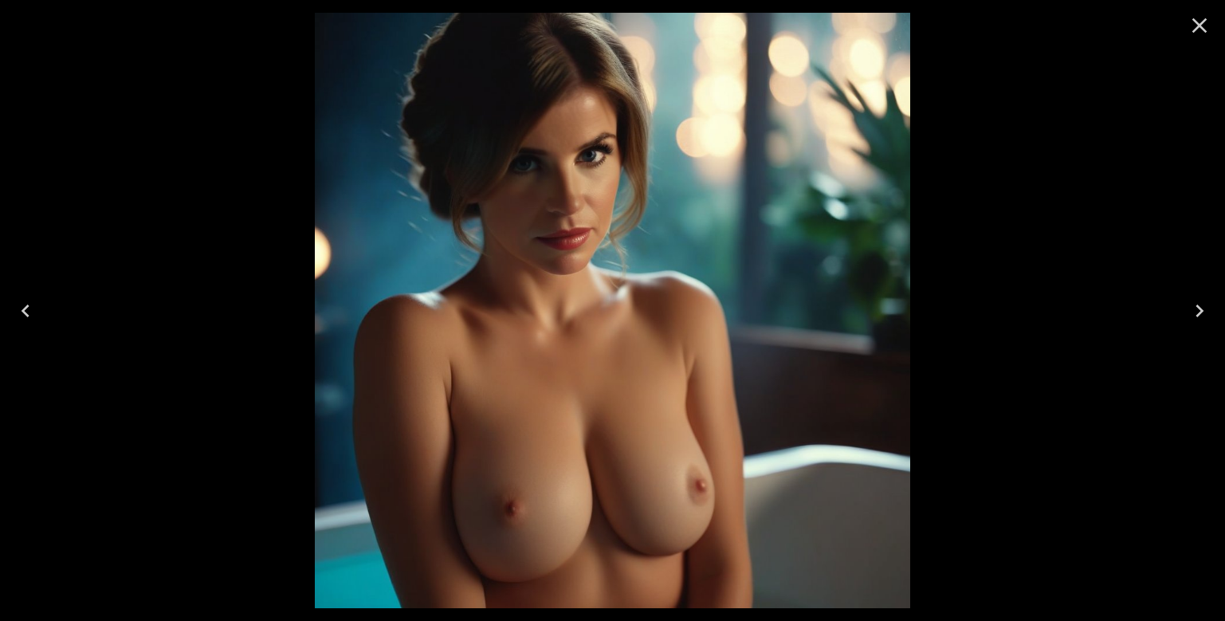
click at [1198, 20] on icon "Close" at bounding box center [1200, 26] width 26 height 26
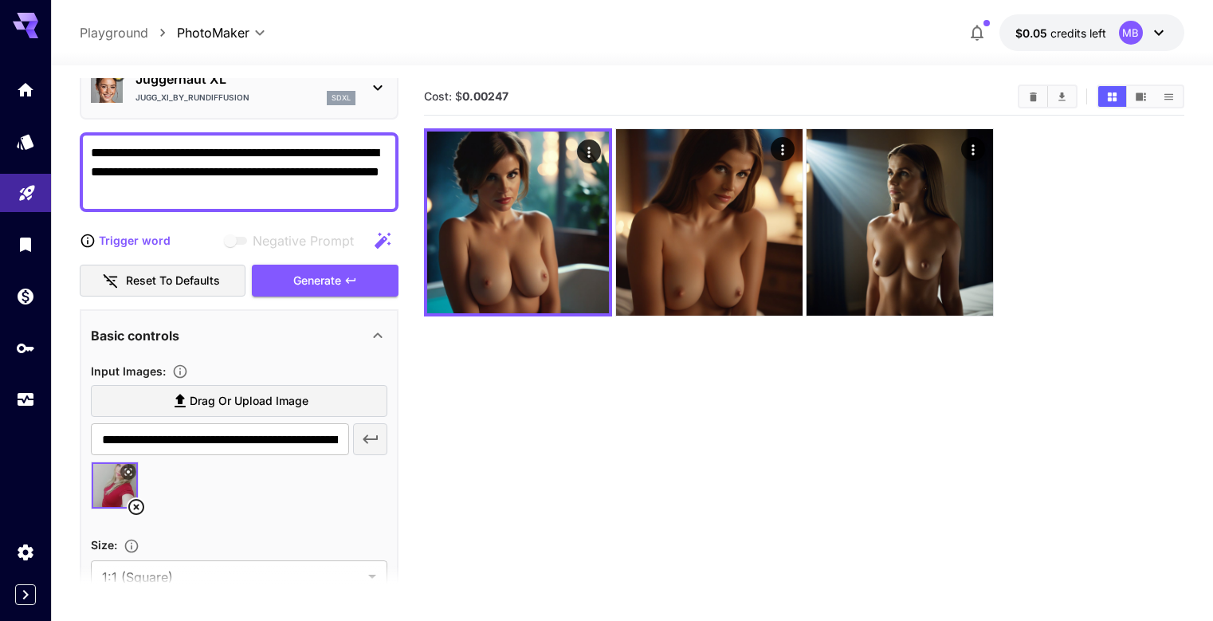
click at [137, 504] on icon at bounding box center [136, 506] width 19 height 19
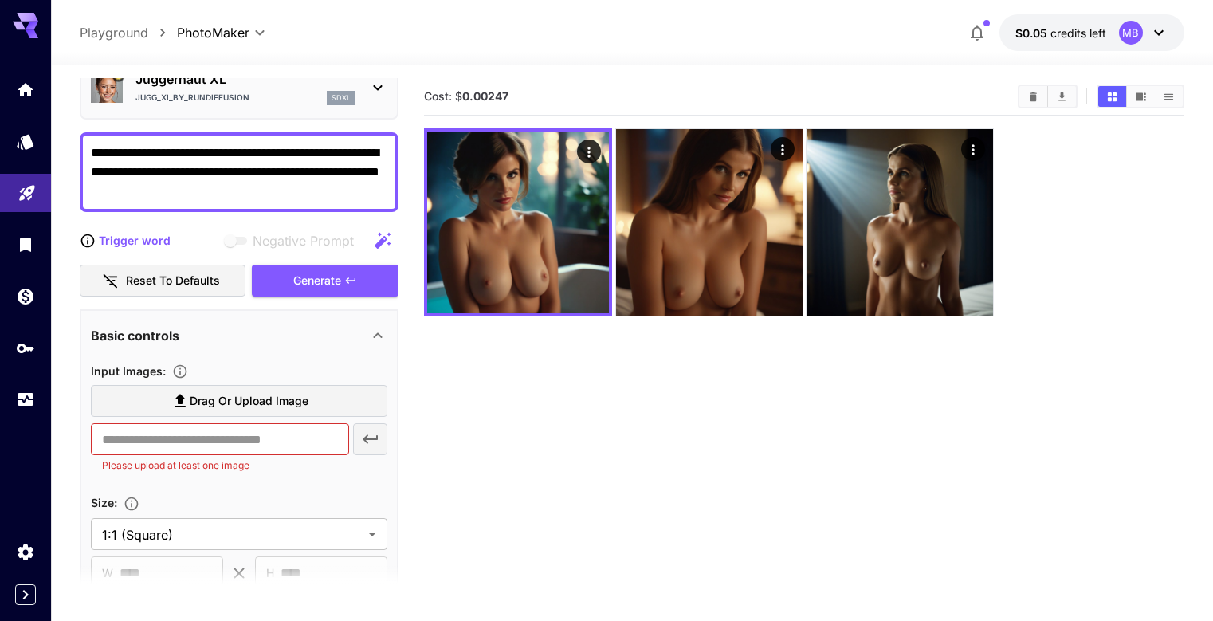
click at [379, 84] on icon at bounding box center [377, 87] width 19 height 19
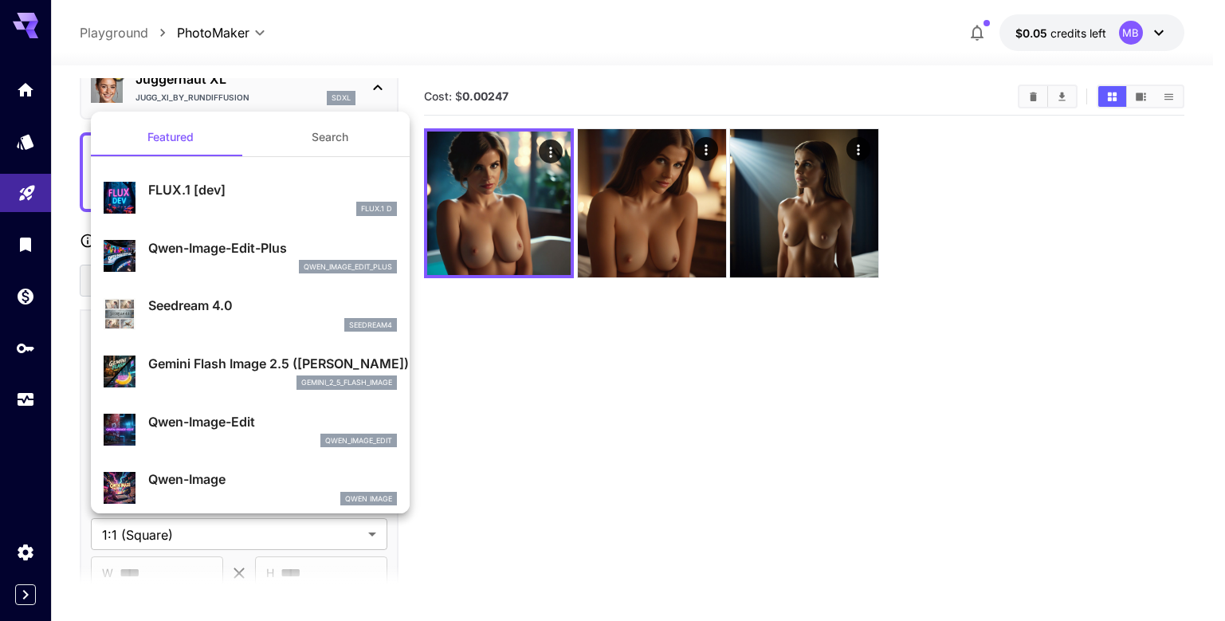
click at [502, 393] on div at bounding box center [612, 310] width 1225 height 621
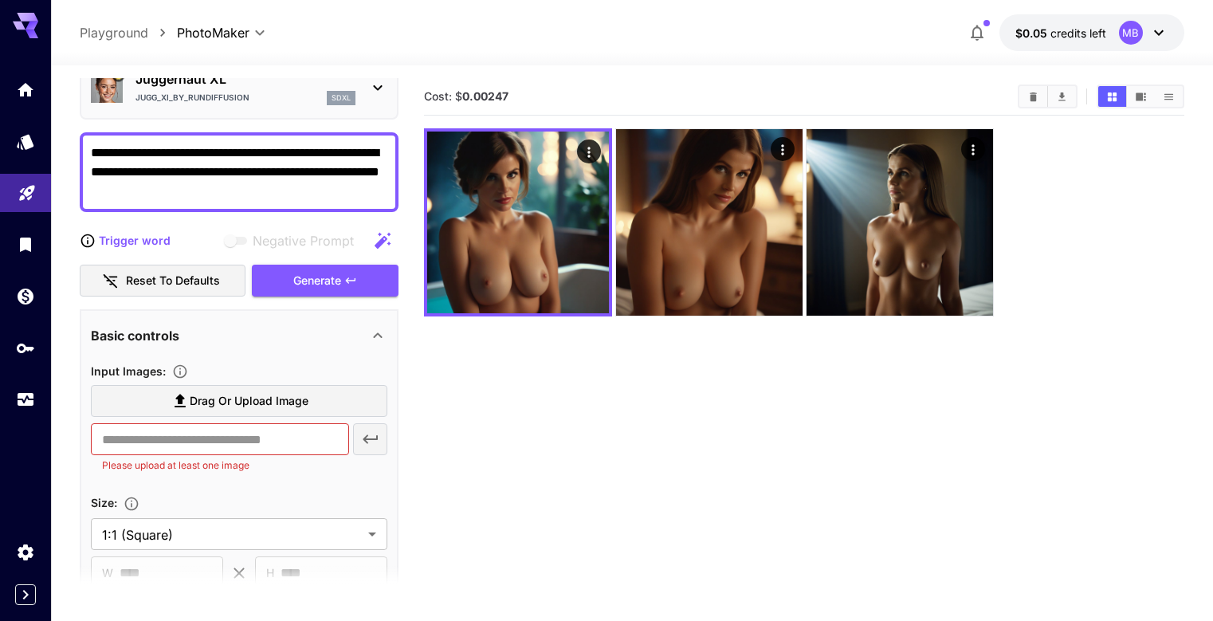
click at [380, 93] on icon at bounding box center [377, 87] width 19 height 19
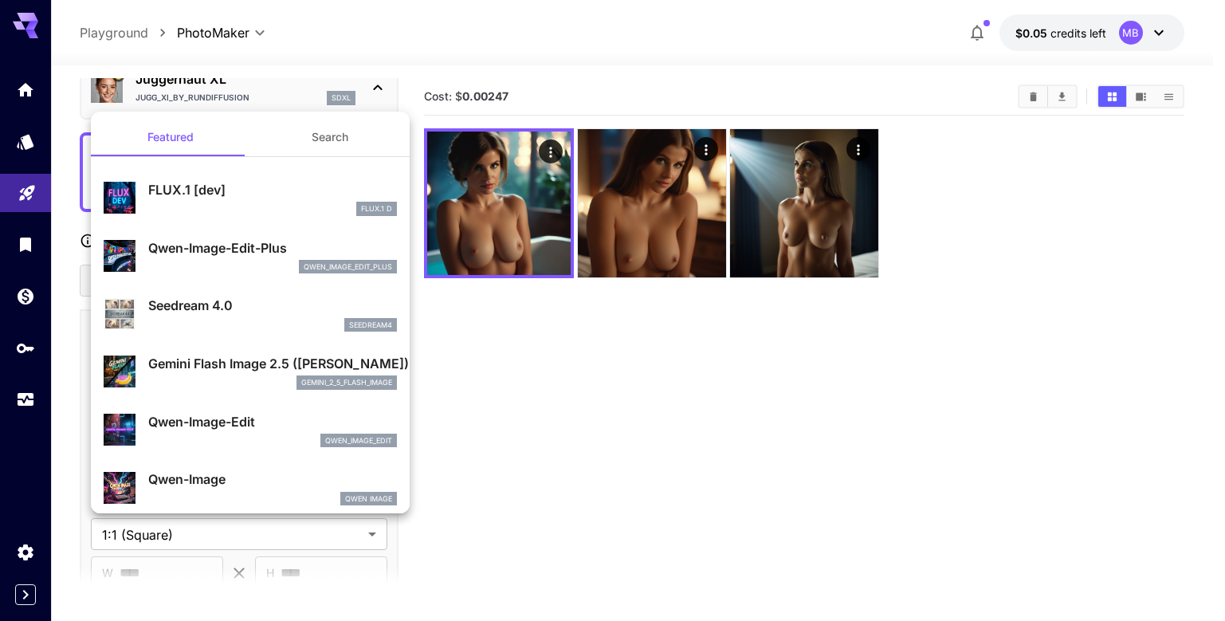
click at [222, 373] on p "Gemini Flash Image 2.5 (Nano Banana)" at bounding box center [272, 363] width 249 height 19
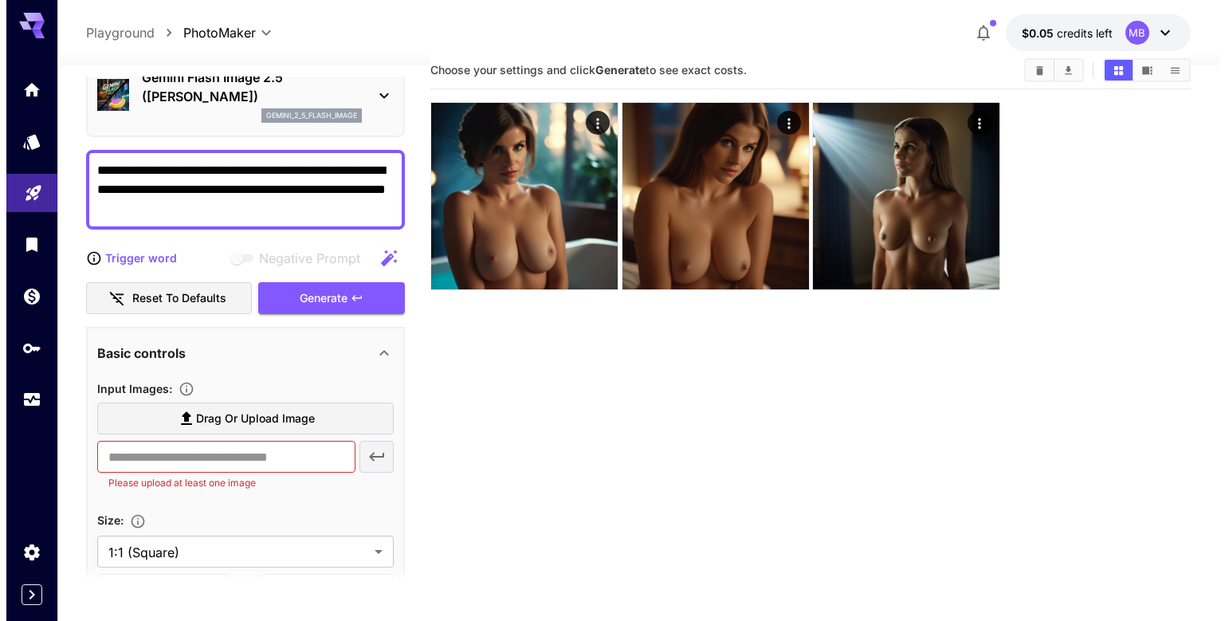
scroll to position [0, 0]
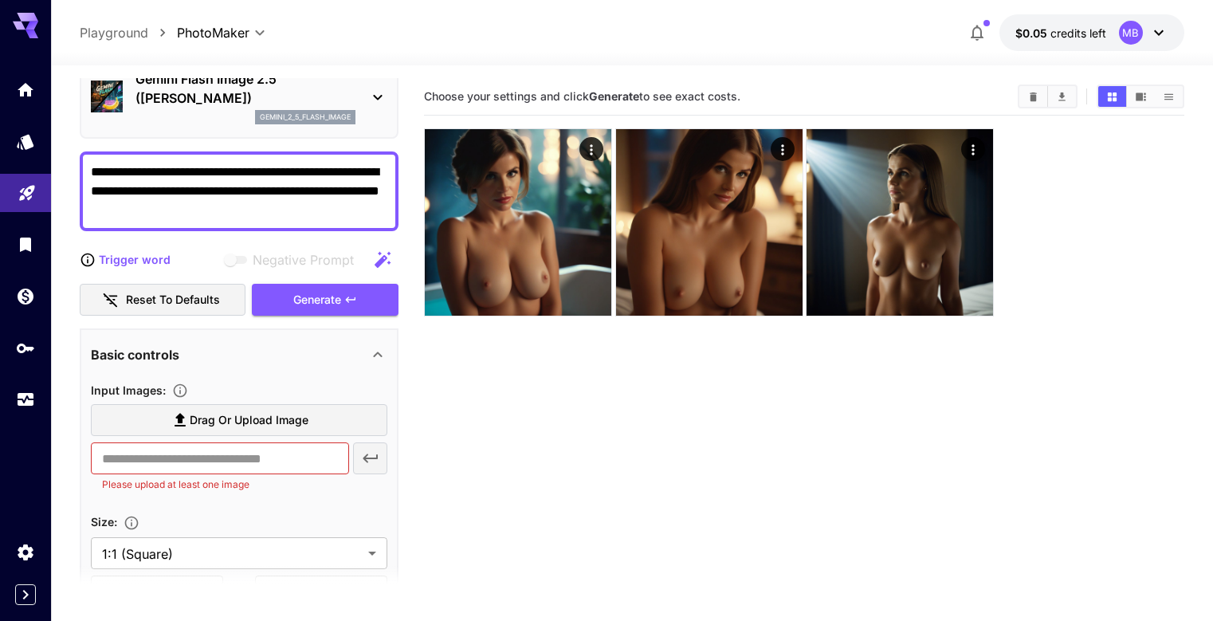
click at [238, 422] on span "Drag or upload image" at bounding box center [249, 420] width 119 height 20
click at [0, 0] on input "Drag or upload image" at bounding box center [0, 0] width 0 height 0
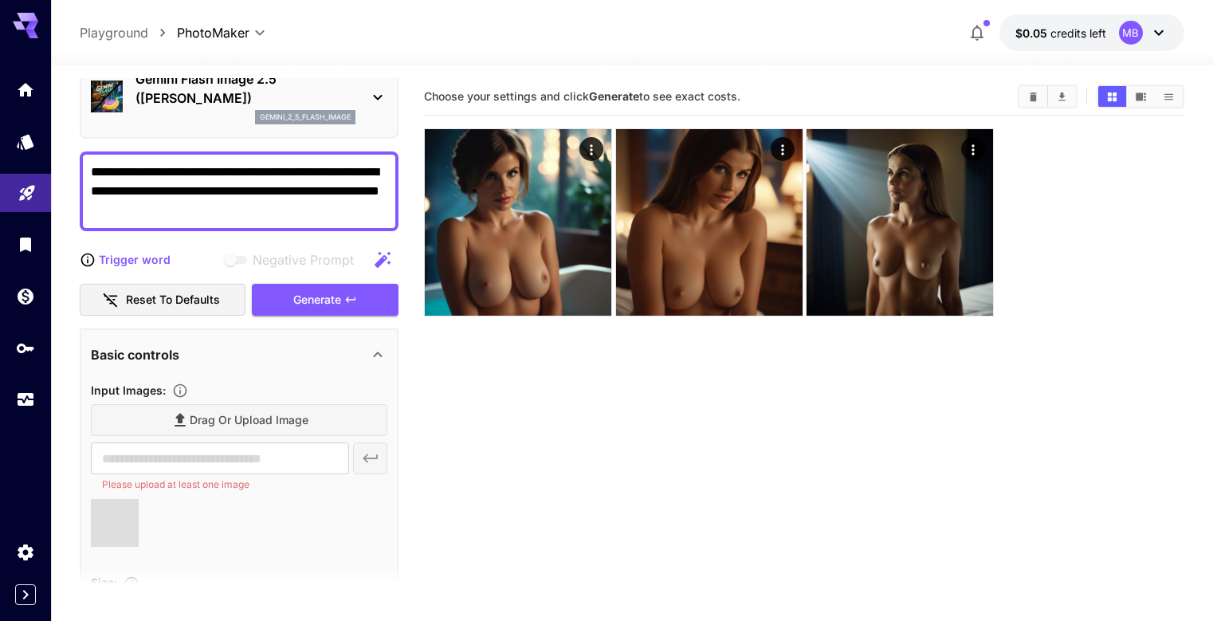
type input "**********"
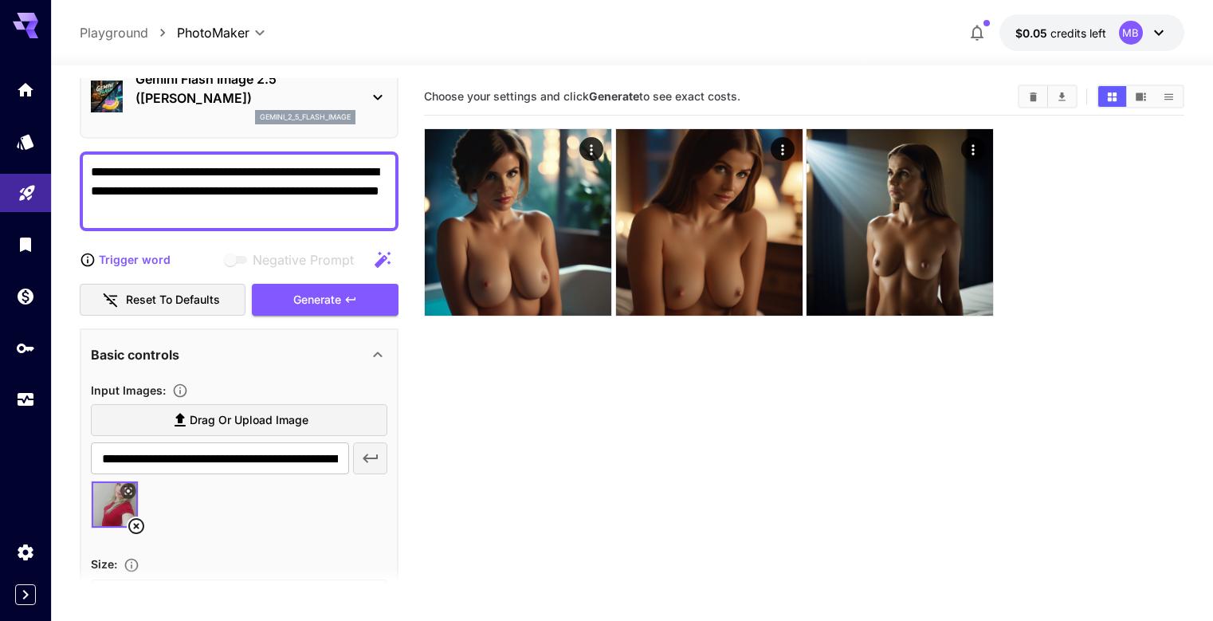
drag, startPoint x: 117, startPoint y: 171, endPoint x: 245, endPoint y: 212, distance: 134.6
click at [245, 212] on textarea "**********" at bounding box center [239, 191] width 296 height 57
click at [217, 214] on textarea "**********" at bounding box center [239, 191] width 296 height 57
paste textarea
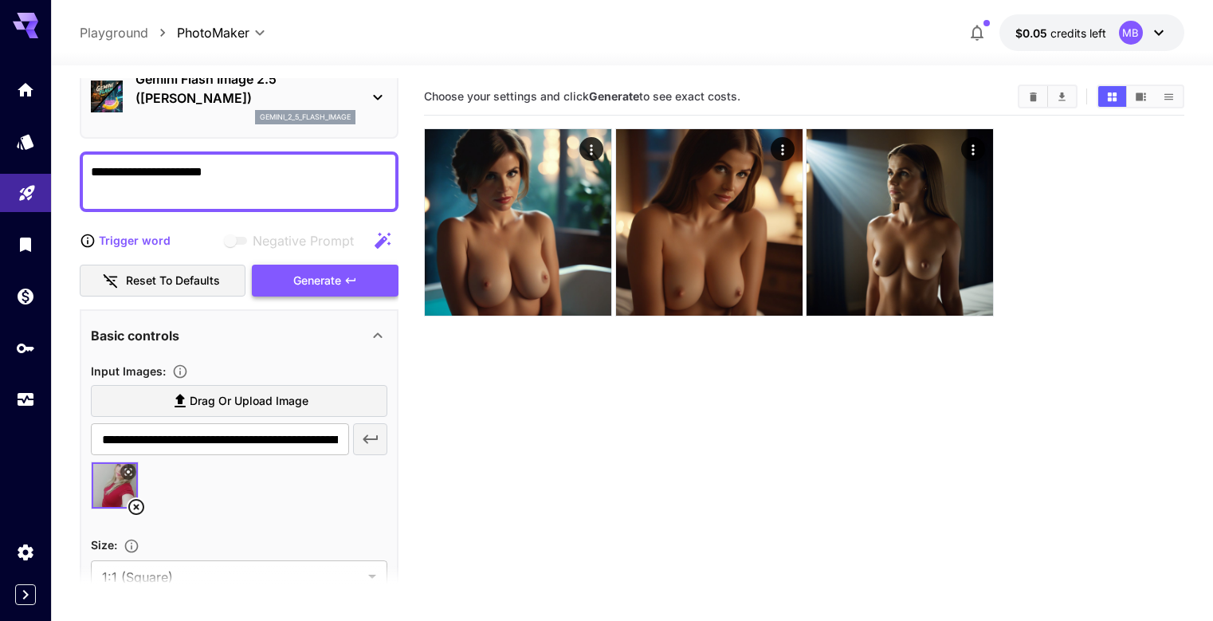
type textarea "**********"
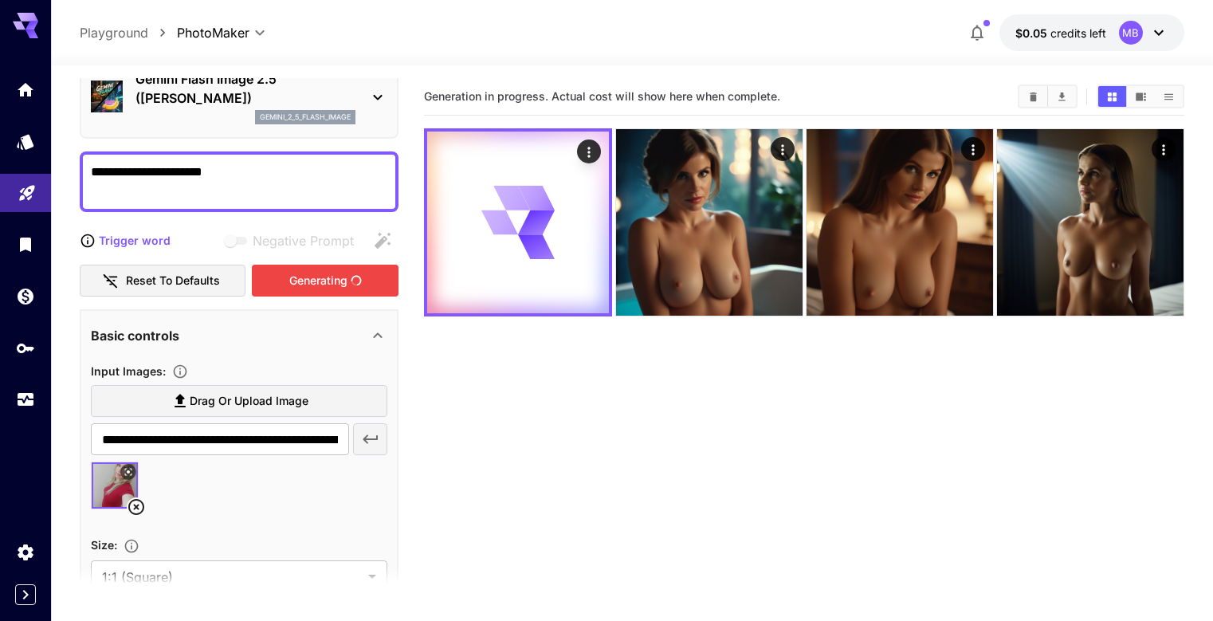
click at [312, 276] on div "Generating" at bounding box center [325, 281] width 147 height 33
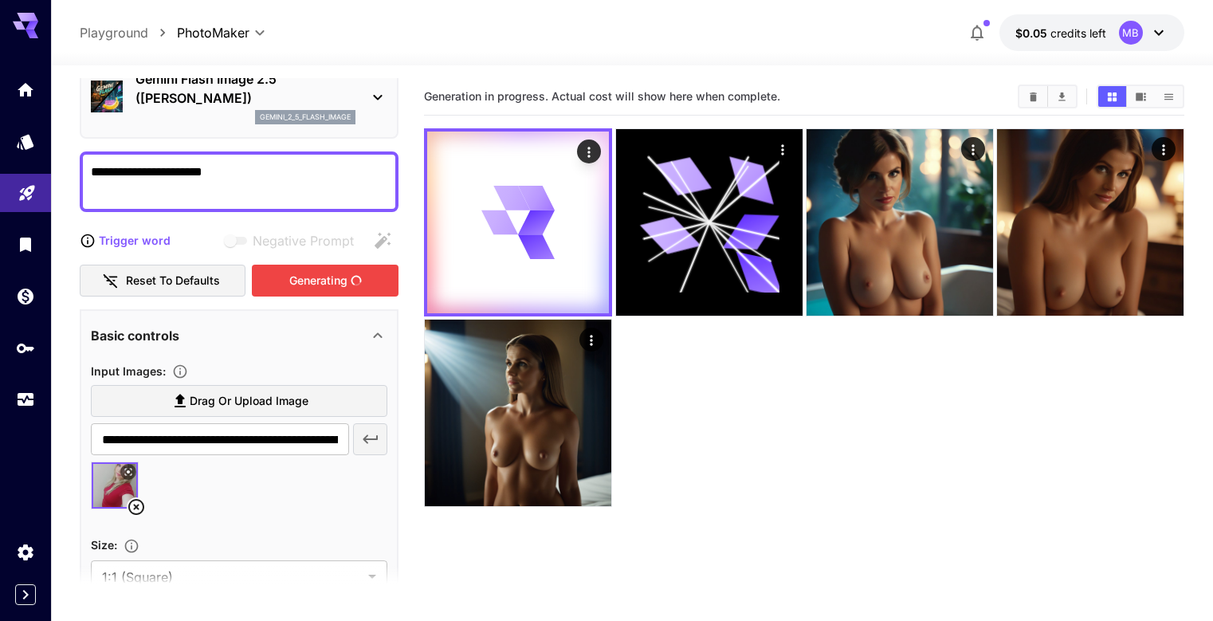
click at [340, 277] on div "Generating" at bounding box center [325, 281] width 147 height 33
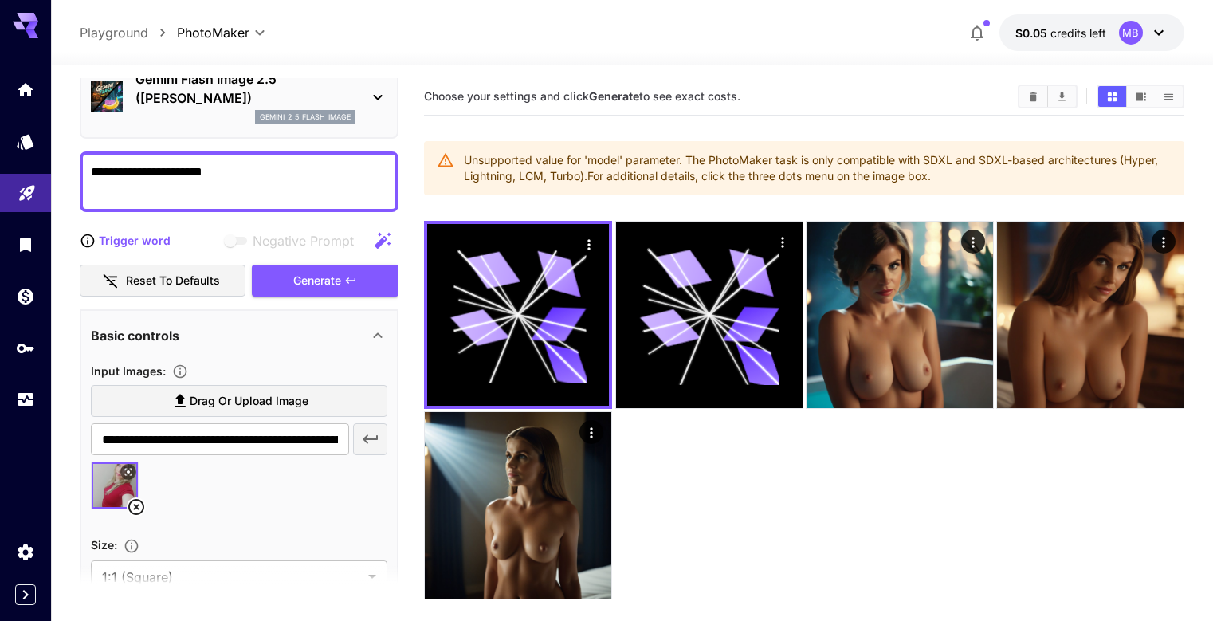
click at [382, 98] on icon at bounding box center [377, 97] width 19 height 19
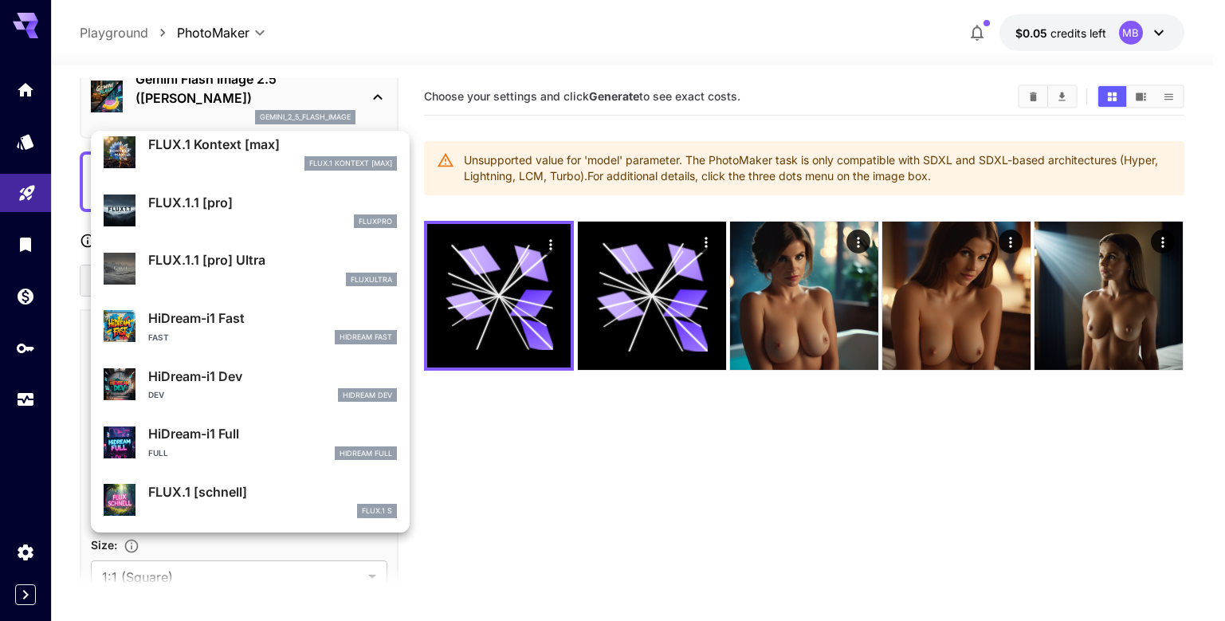
scroll to position [1348, 0]
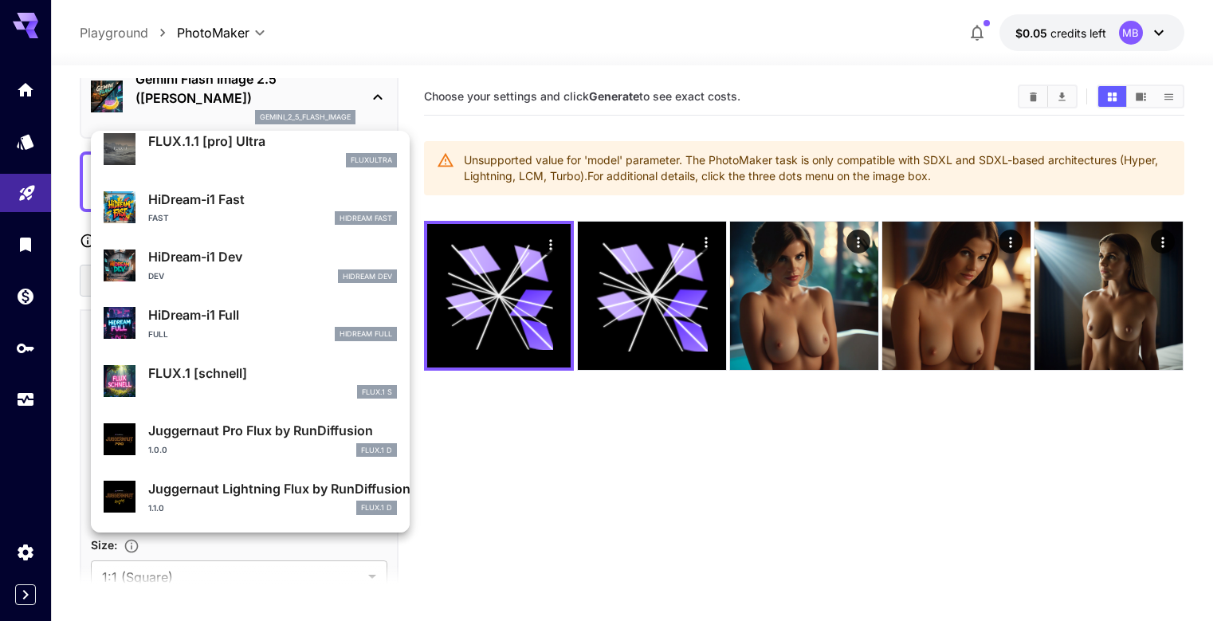
click at [220, 433] on p "Juggernaut Pro Flux by RunDiffusion" at bounding box center [272, 430] width 249 height 19
type input "**"
type input "*"
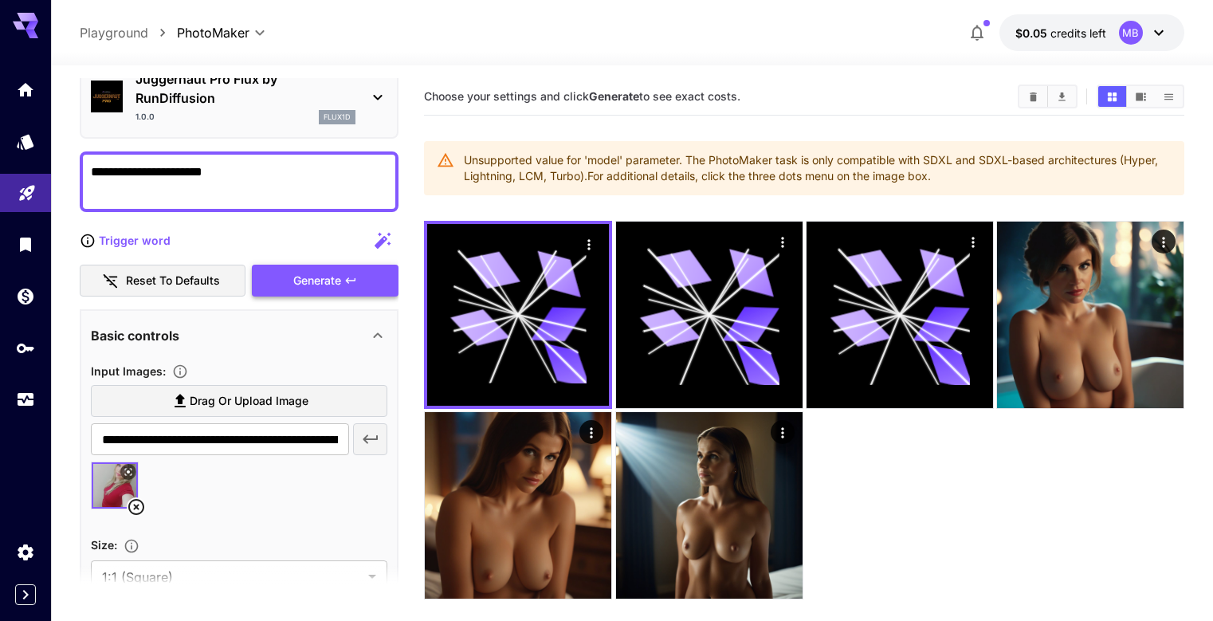
click at [374, 103] on icon at bounding box center [377, 97] width 19 height 19
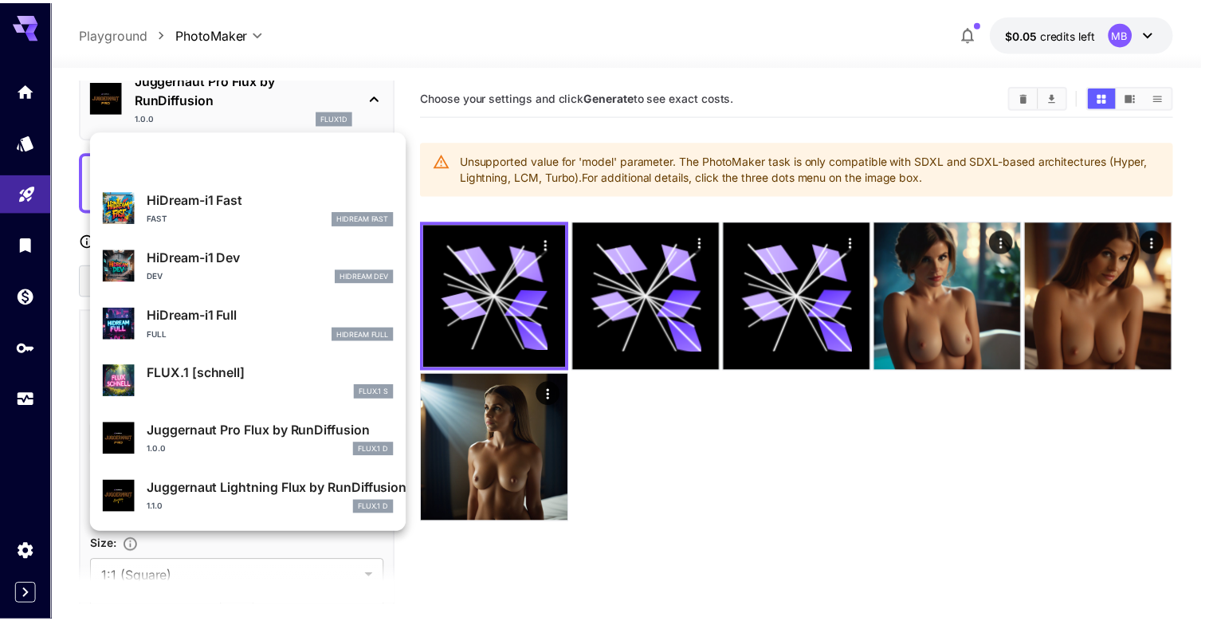
scroll to position [1854, 0]
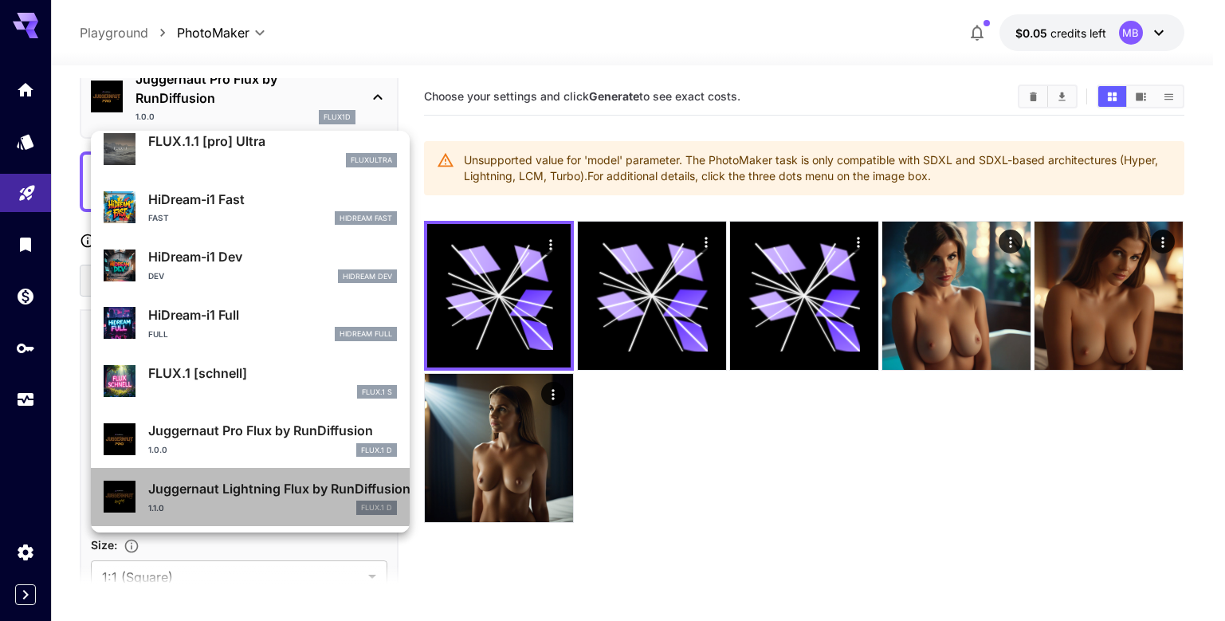
click at [277, 494] on p "Juggernaut Lightning Flux by RunDiffusion" at bounding box center [272, 488] width 249 height 19
type input "*"
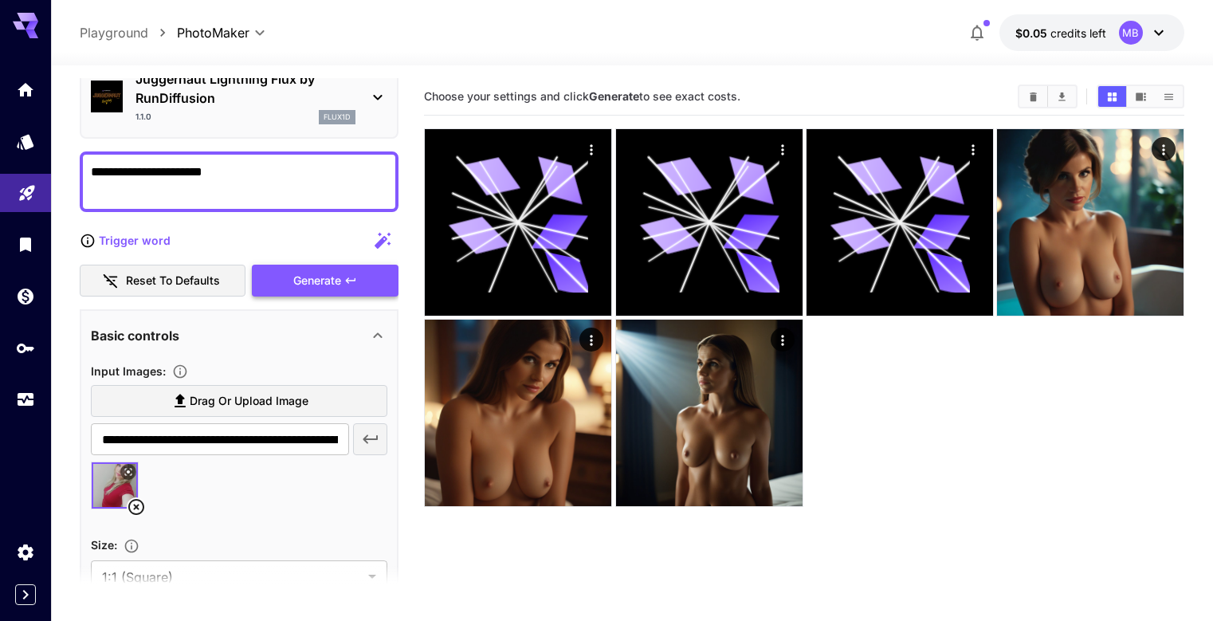
click at [315, 285] on div "Generate" at bounding box center [325, 281] width 147 height 33
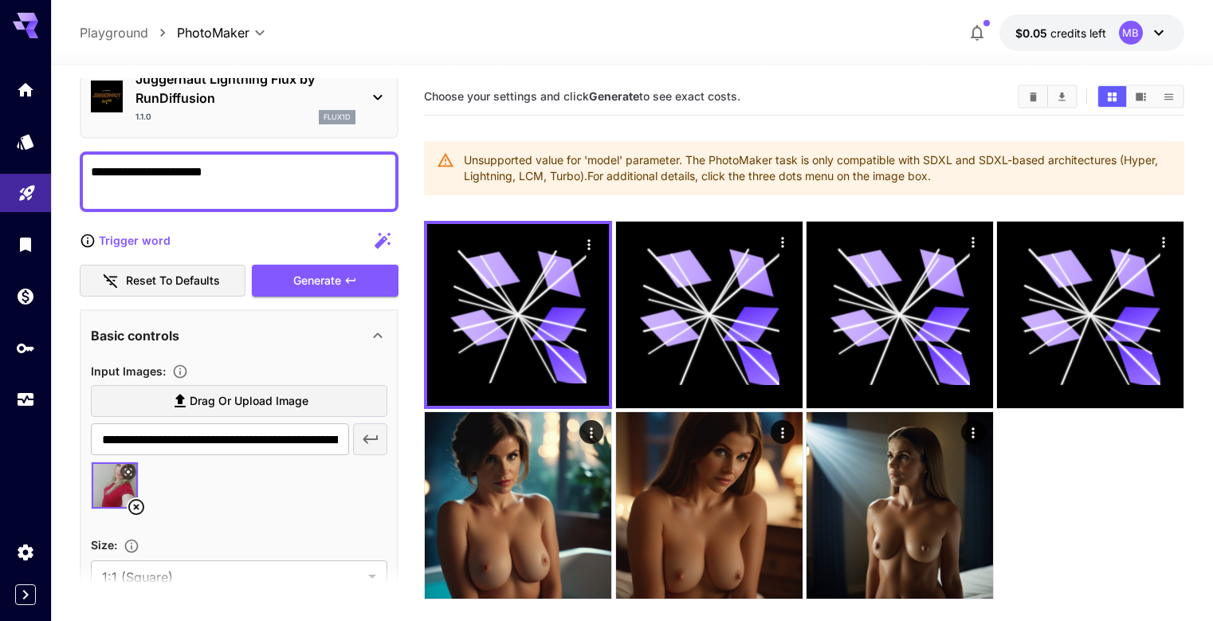
click at [378, 88] on icon at bounding box center [377, 97] width 19 height 19
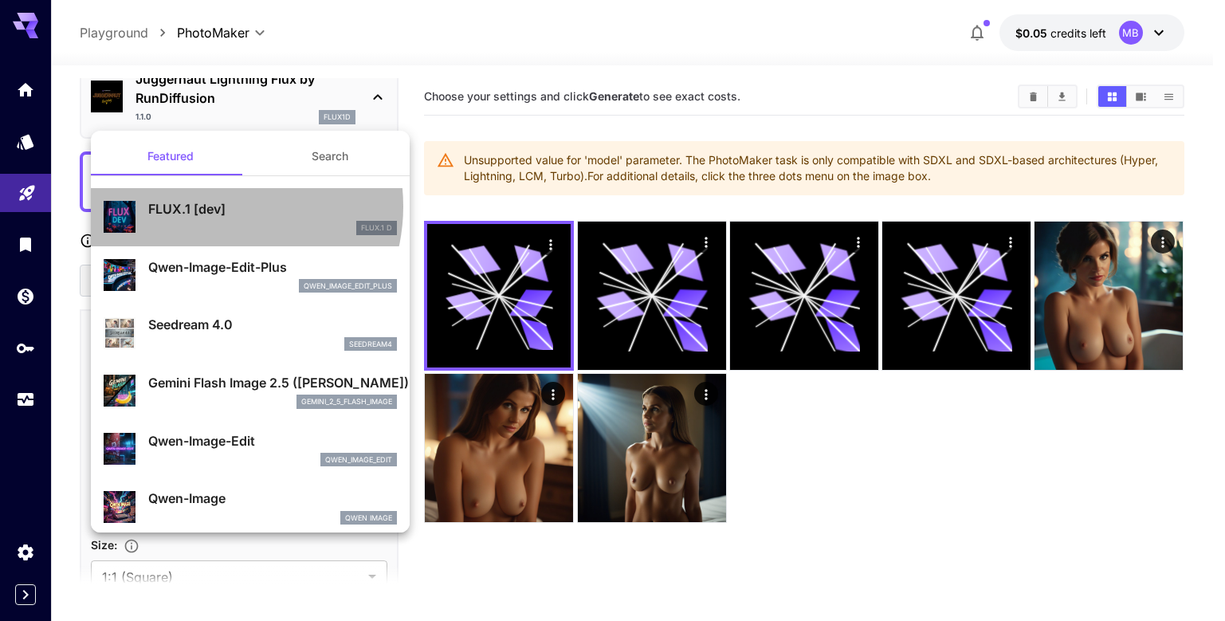
click at [217, 206] on p "FLUX.1 [dev]" at bounding box center [272, 208] width 249 height 19
type input "**"
type input "***"
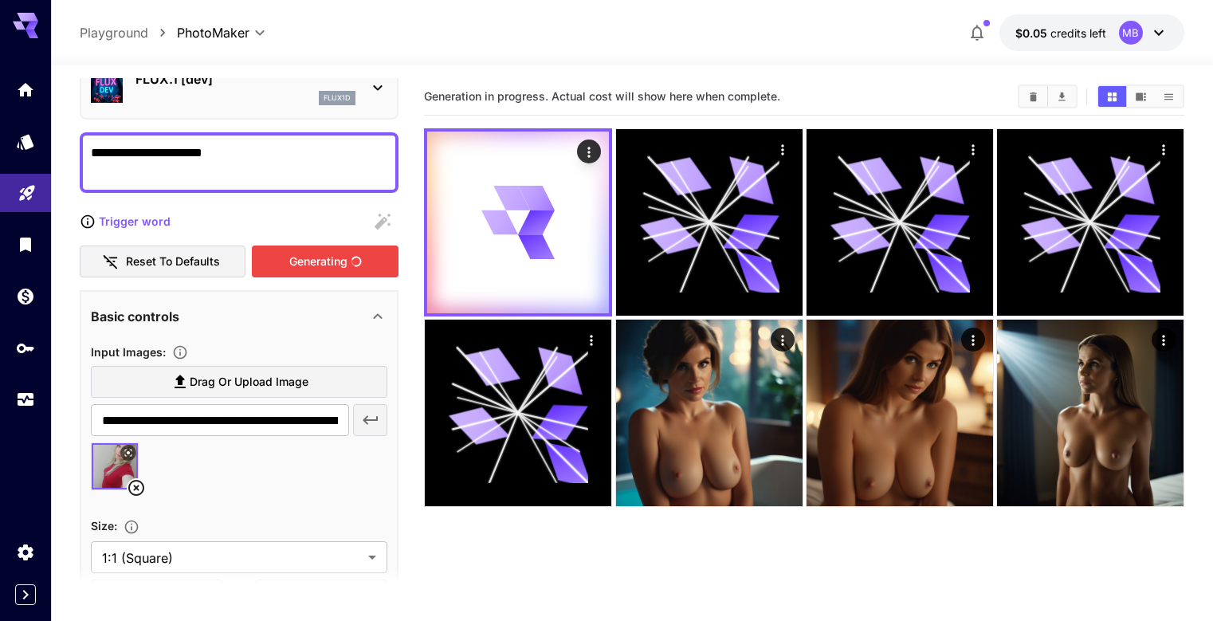
click at [314, 265] on div "Generating" at bounding box center [325, 261] width 147 height 33
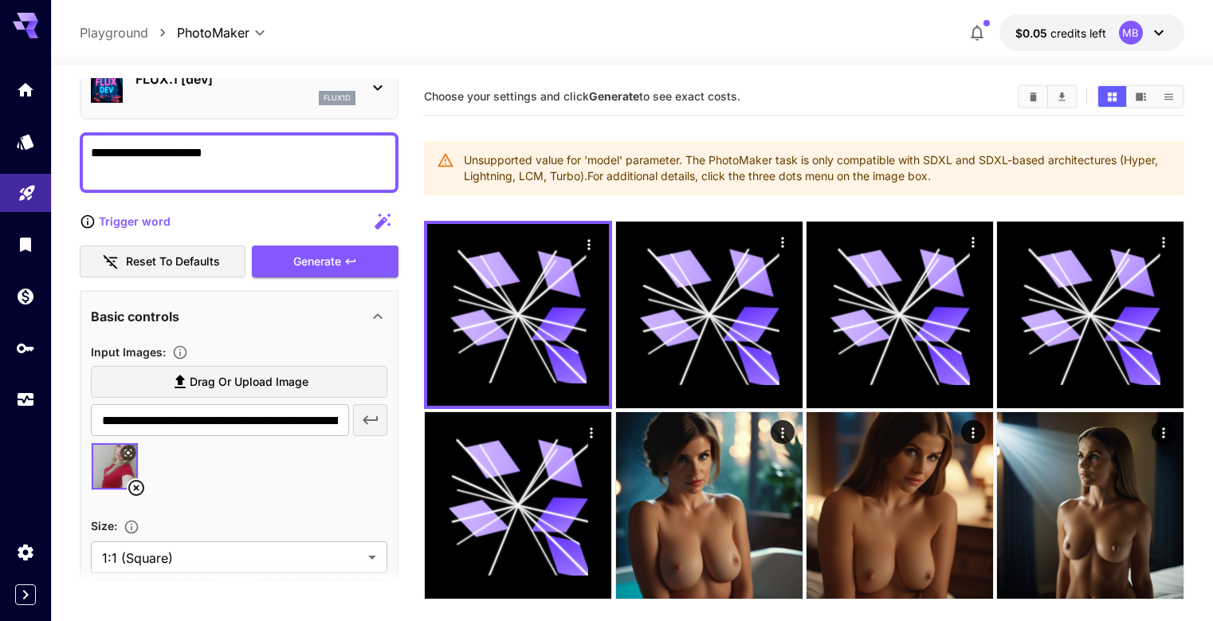
click at [373, 219] on icon "button" at bounding box center [382, 221] width 19 height 19
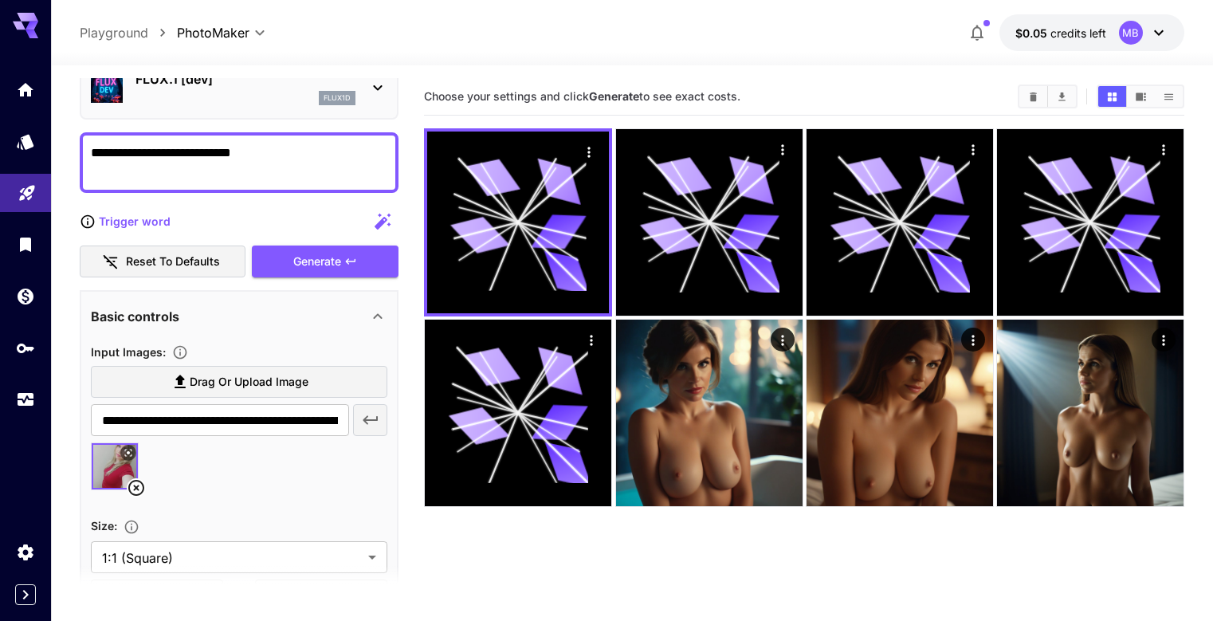
click at [378, 224] on icon "button" at bounding box center [383, 221] width 16 height 16
type textarea "**********"
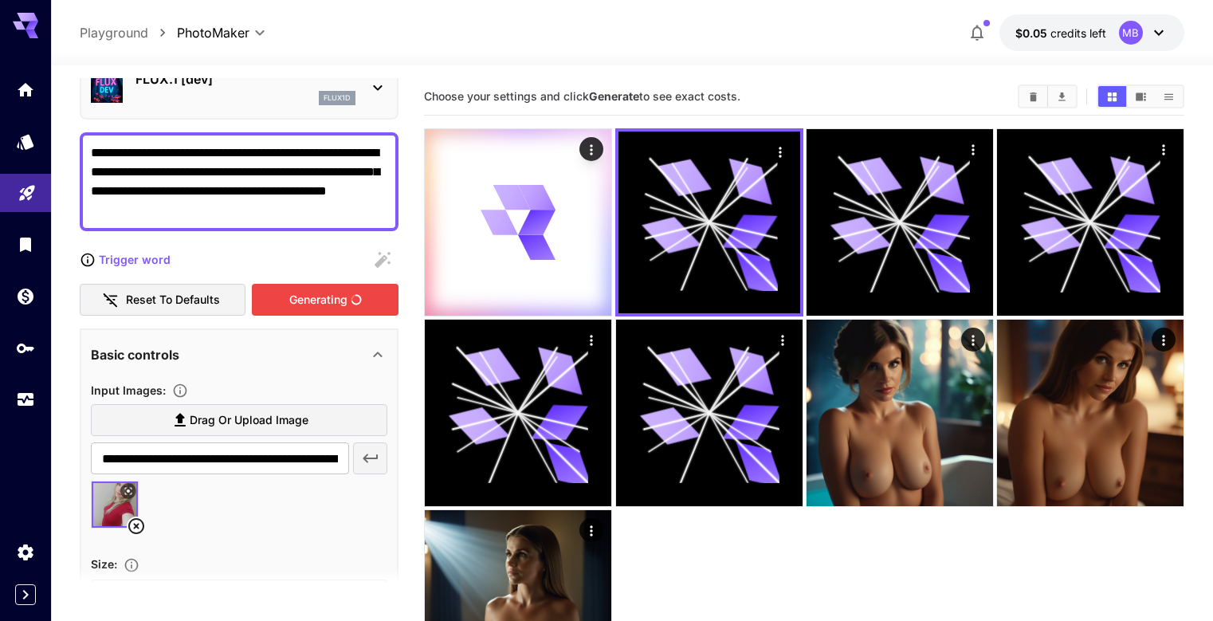
click at [327, 296] on div "Generating" at bounding box center [325, 300] width 147 height 33
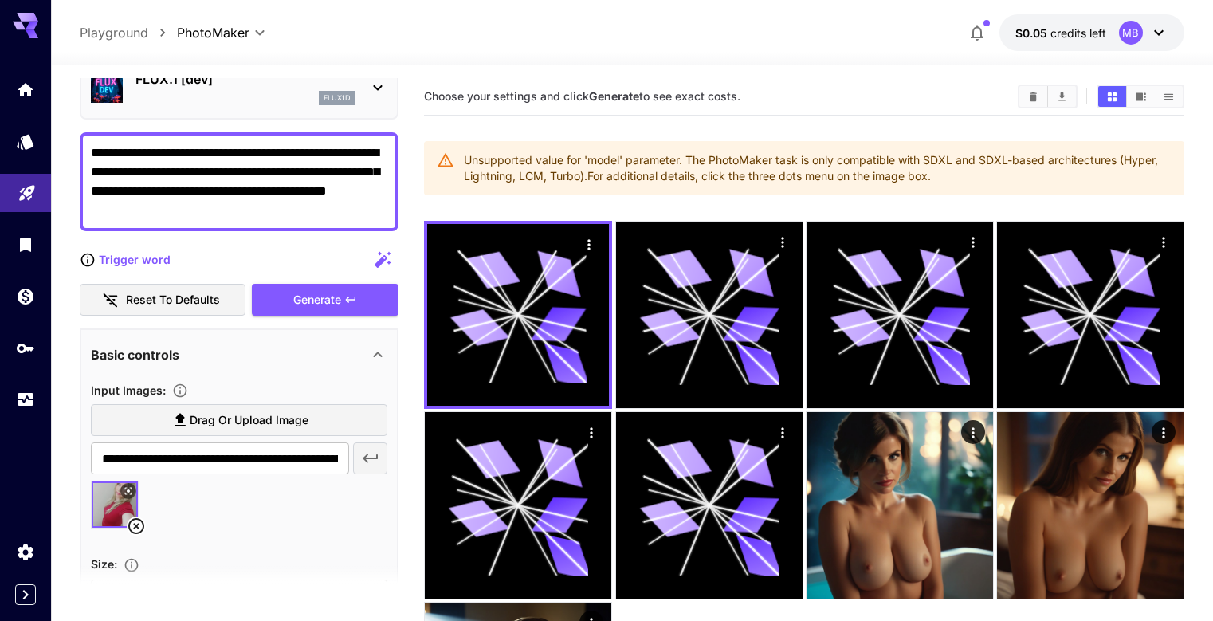
click at [377, 89] on icon at bounding box center [378, 88] width 9 height 6
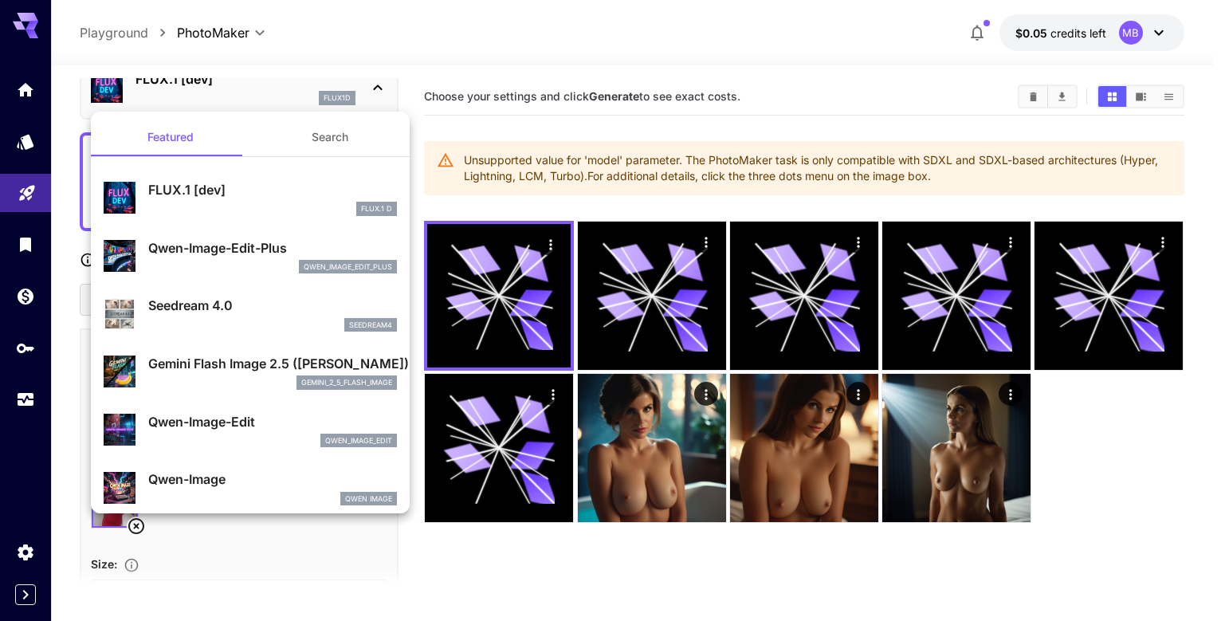
click at [230, 254] on p "Qwen-Image-Edit-Plus" at bounding box center [272, 247] width 249 height 19
type input "*"
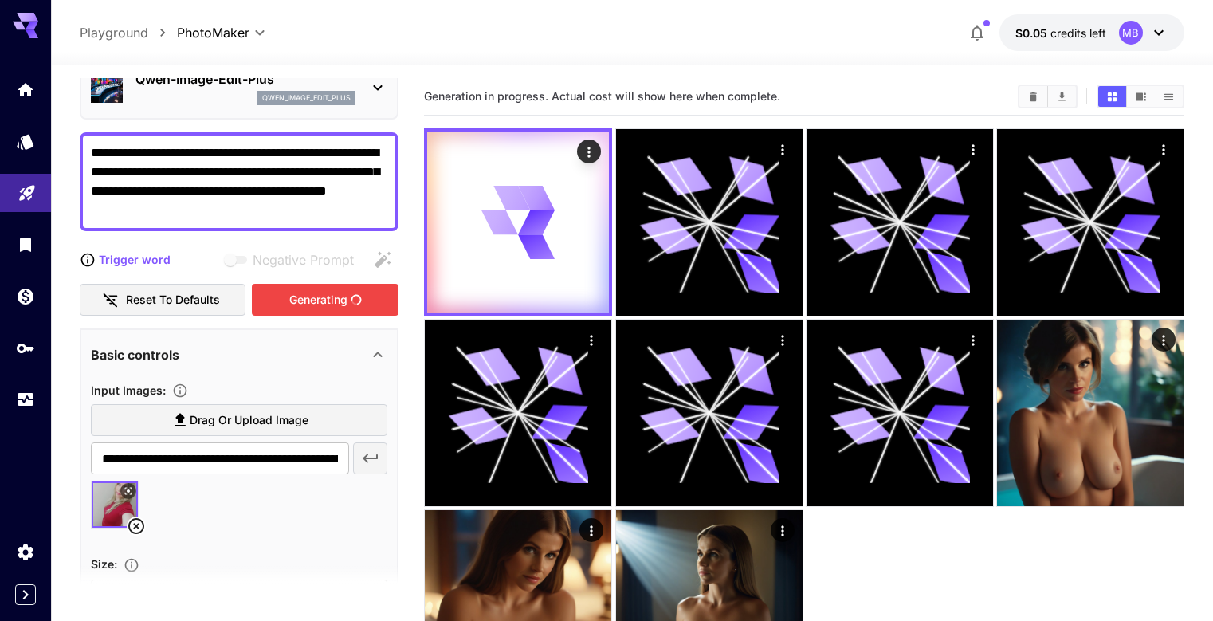
click at [312, 307] on div "Generating" at bounding box center [325, 300] width 147 height 33
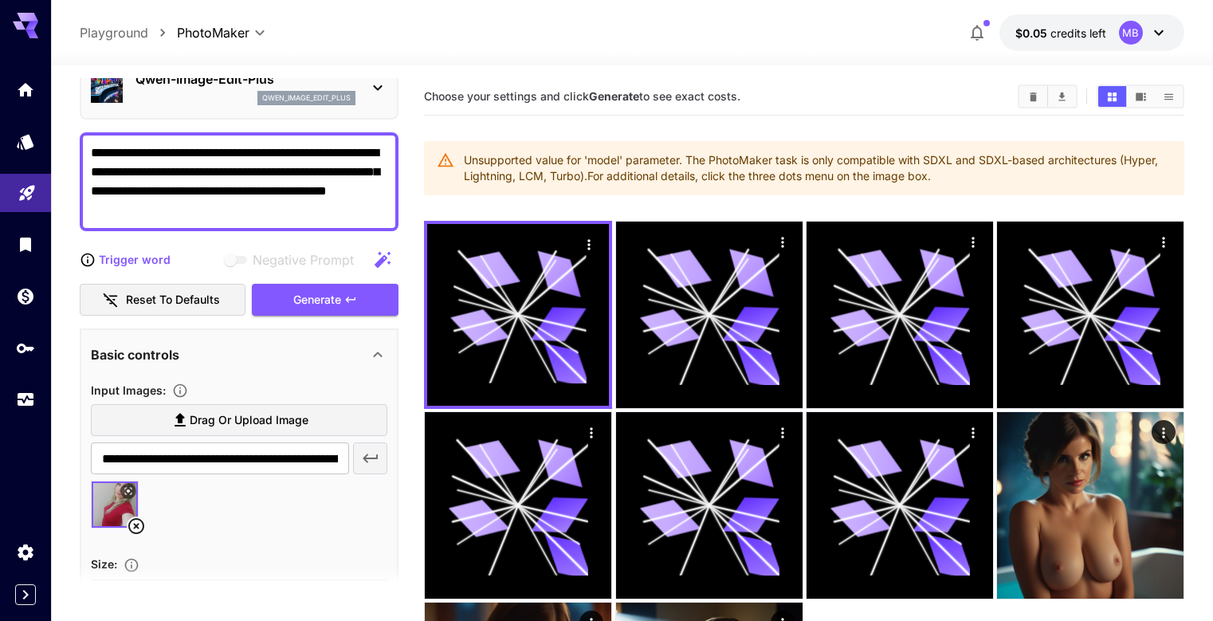
click at [380, 96] on icon at bounding box center [377, 87] width 19 height 19
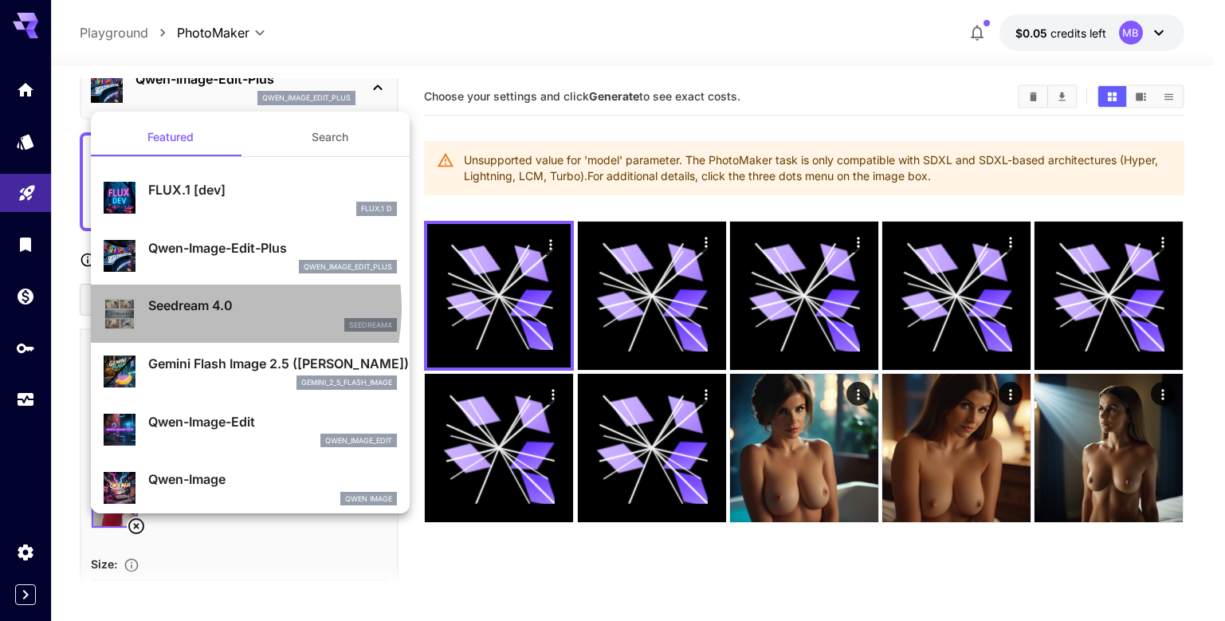
click at [196, 308] on p "Seedream 4.0" at bounding box center [272, 305] width 249 height 19
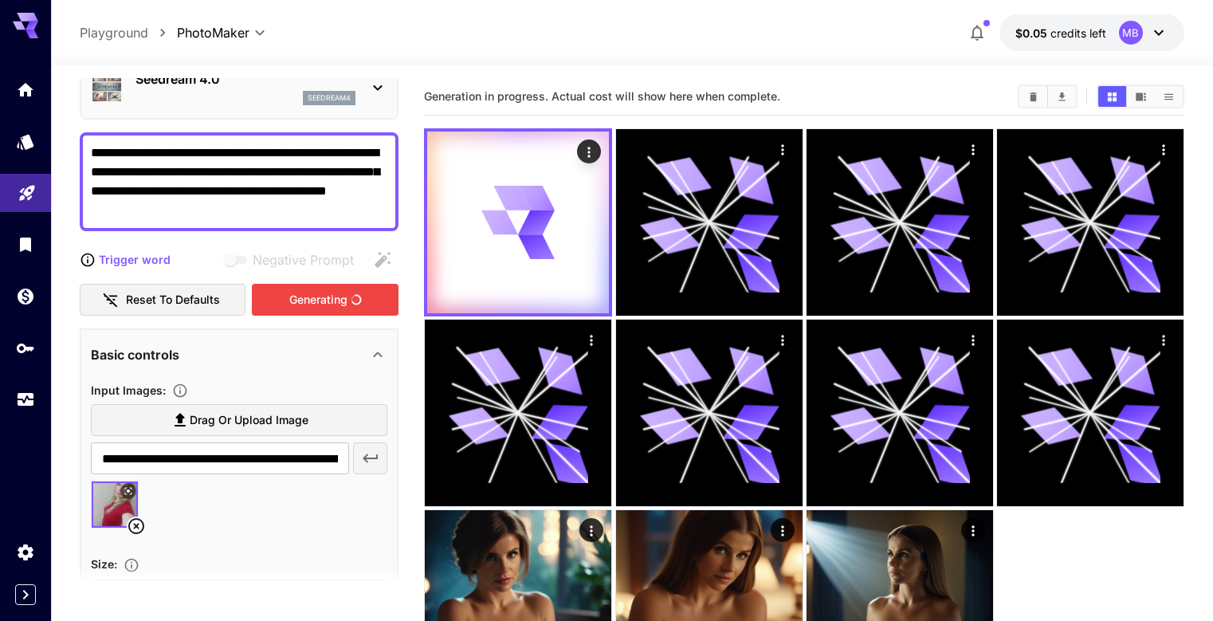
click at [308, 295] on div "Generating" at bounding box center [325, 300] width 147 height 33
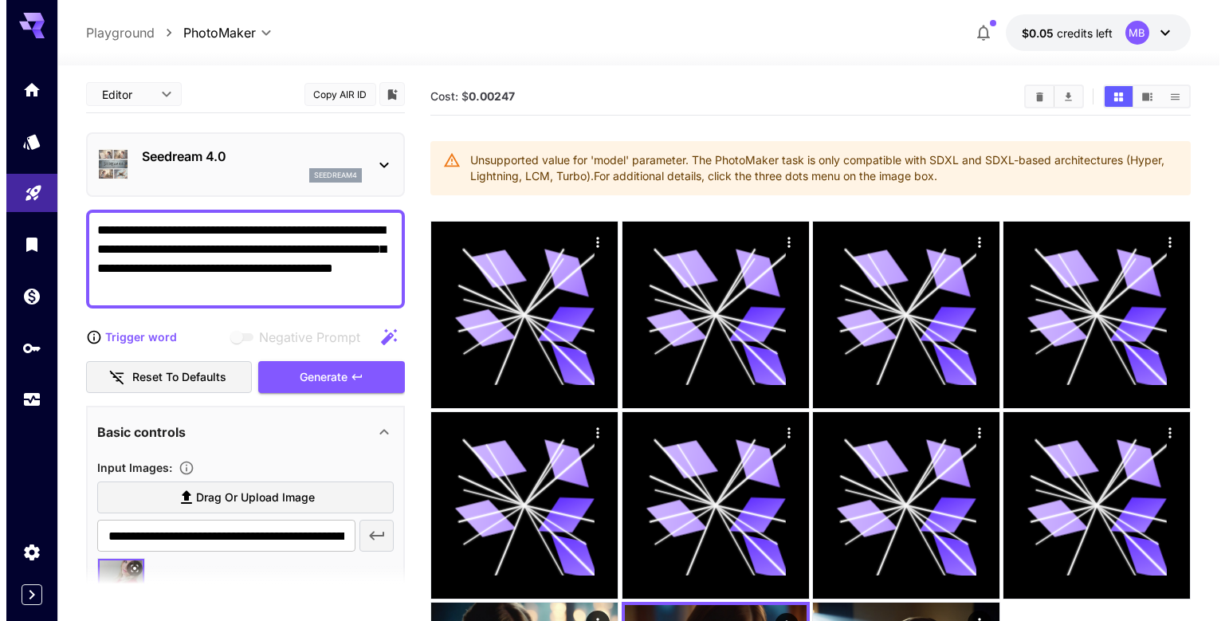
scroll to position [0, 0]
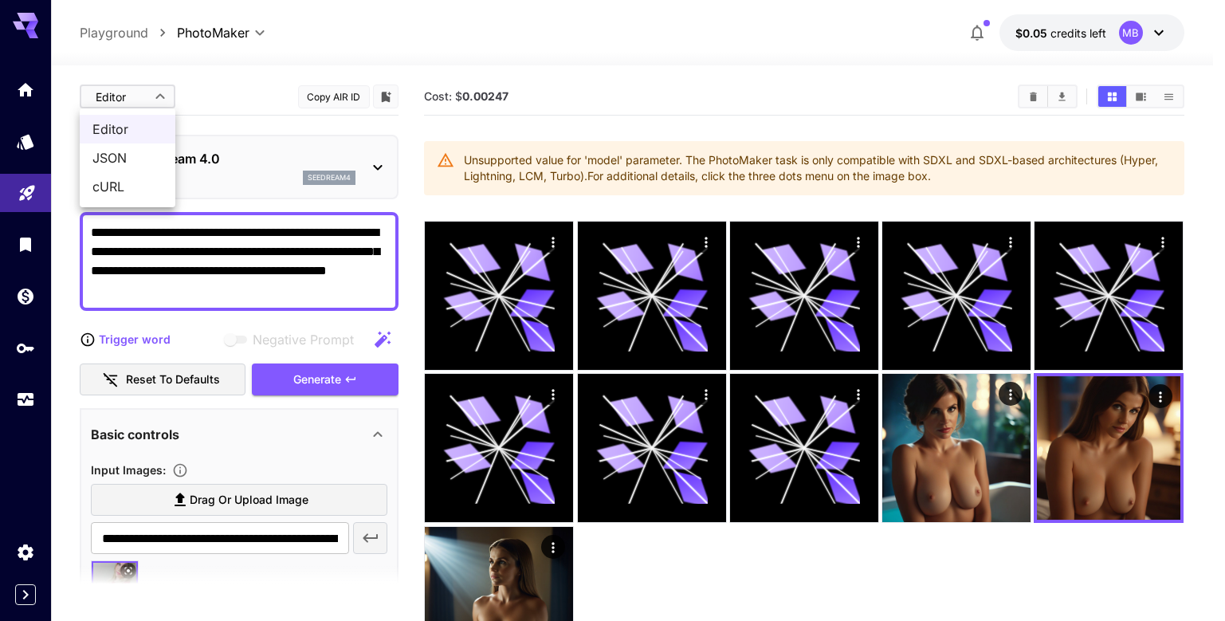
click at [158, 96] on body "**********" at bounding box center [612, 373] width 1225 height 747
click at [375, 168] on div at bounding box center [612, 310] width 1225 height 621
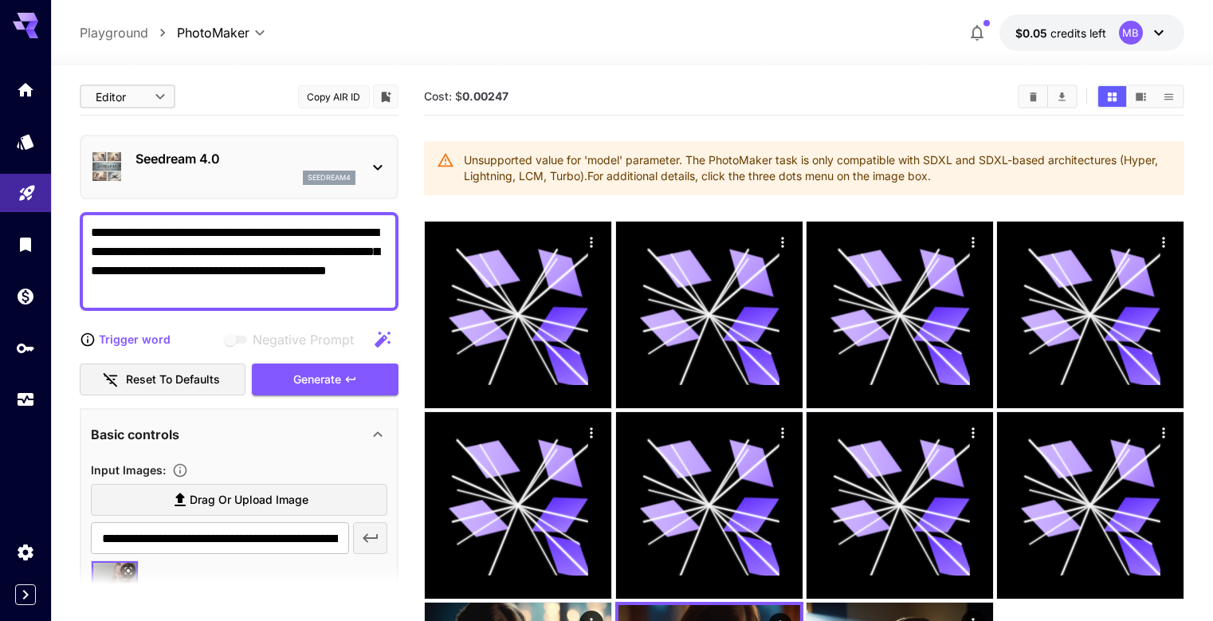
click at [378, 167] on icon at bounding box center [377, 167] width 19 height 19
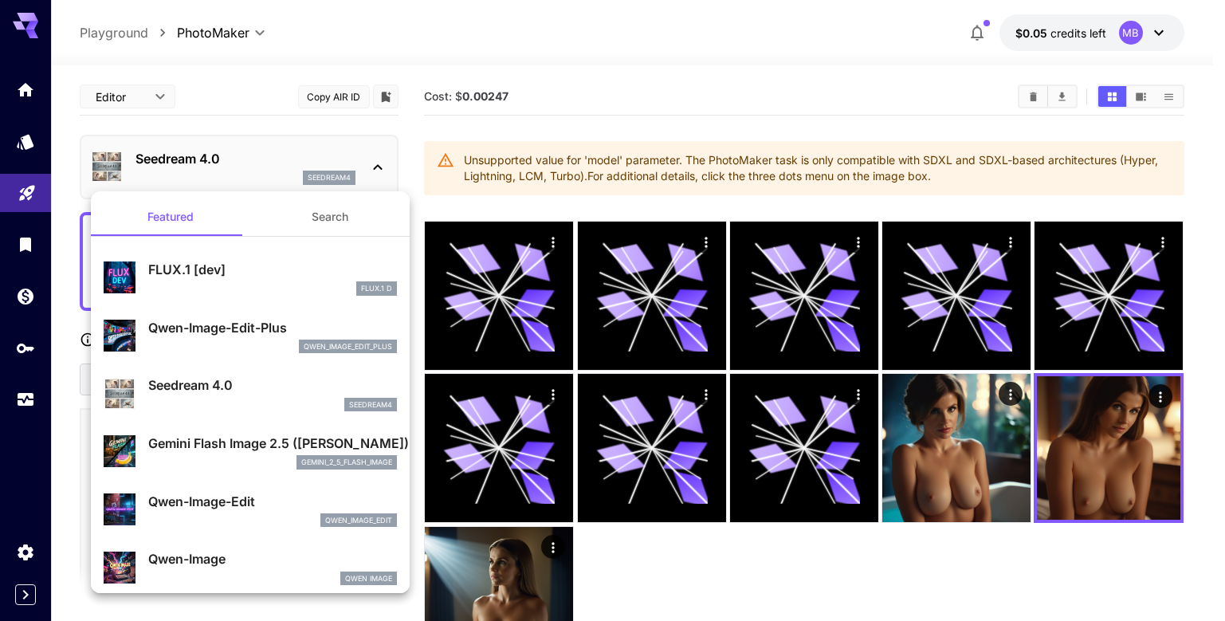
click at [204, 503] on p "Qwen-Image-Edit" at bounding box center [272, 501] width 249 height 19
type input "*"
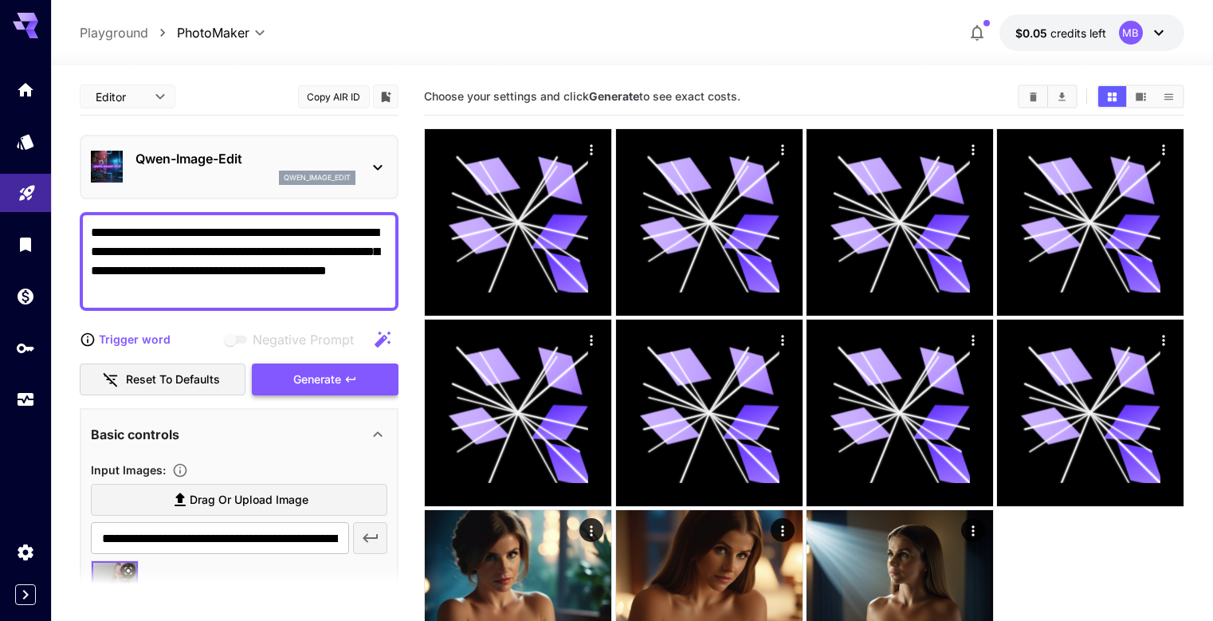
click at [339, 386] on div "Generate" at bounding box center [325, 379] width 147 height 33
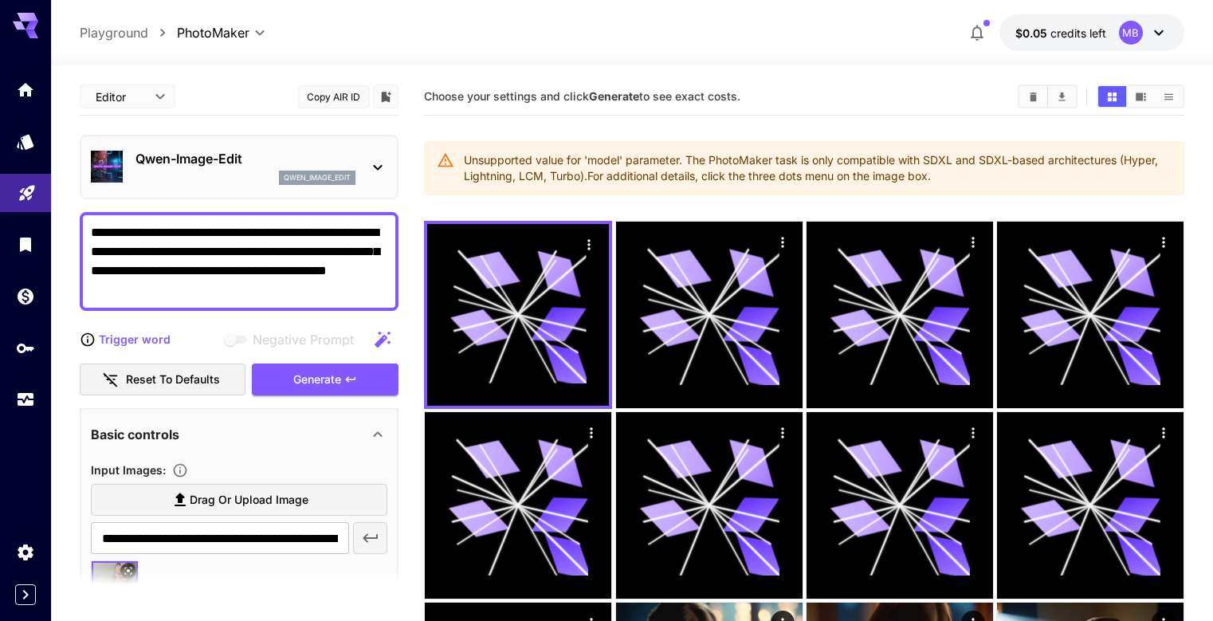
click at [153, 376] on button "Reset to defaults" at bounding box center [163, 379] width 166 height 33
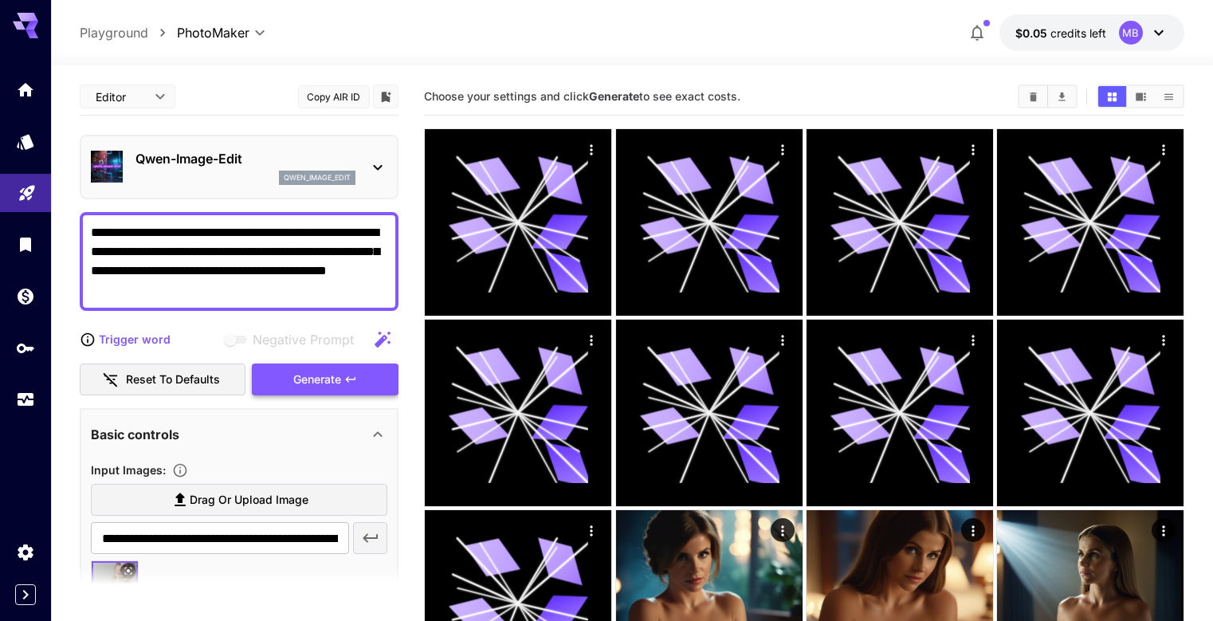
click at [337, 376] on div "Generate" at bounding box center [325, 379] width 147 height 33
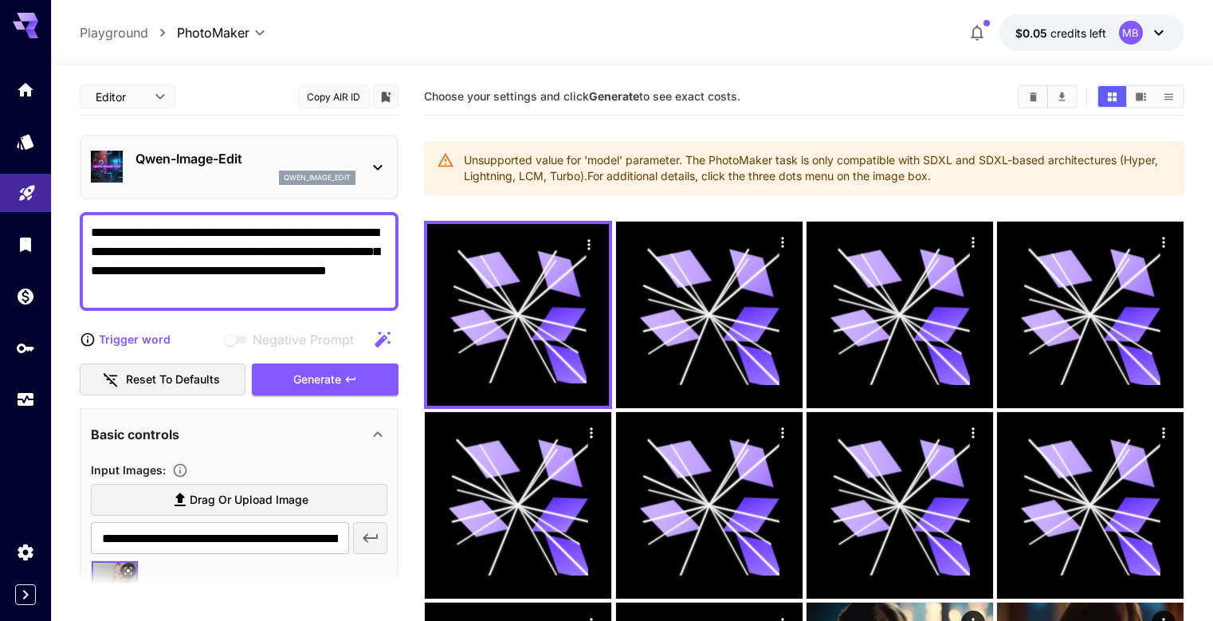
click at [376, 164] on icon at bounding box center [377, 167] width 19 height 19
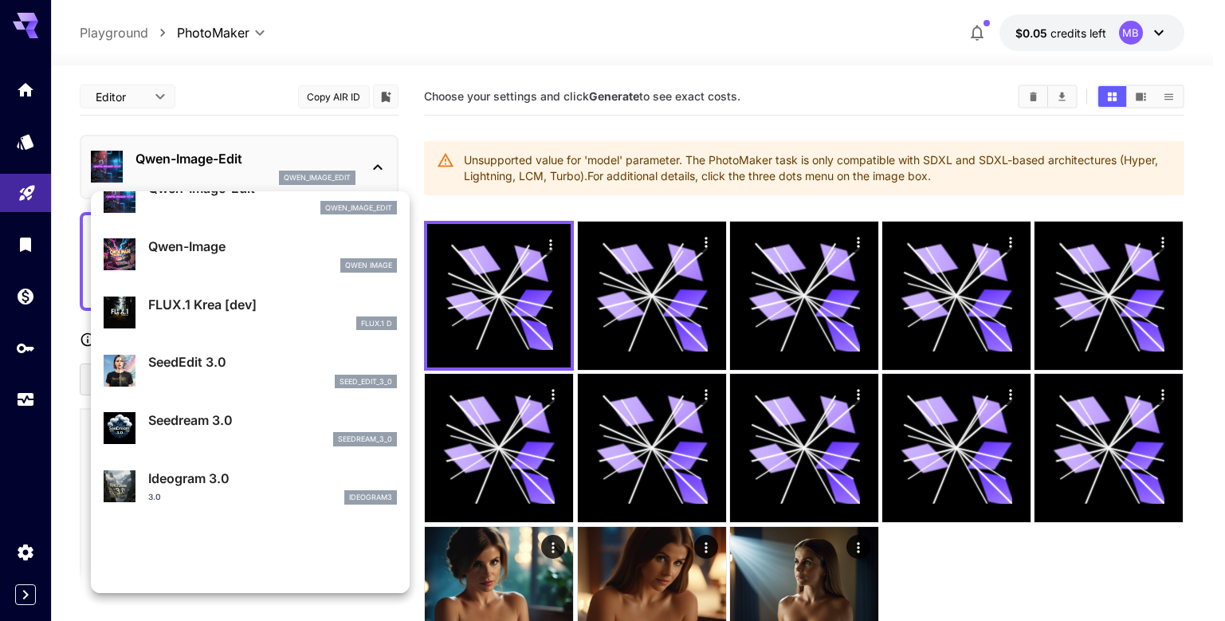
scroll to position [319, 0]
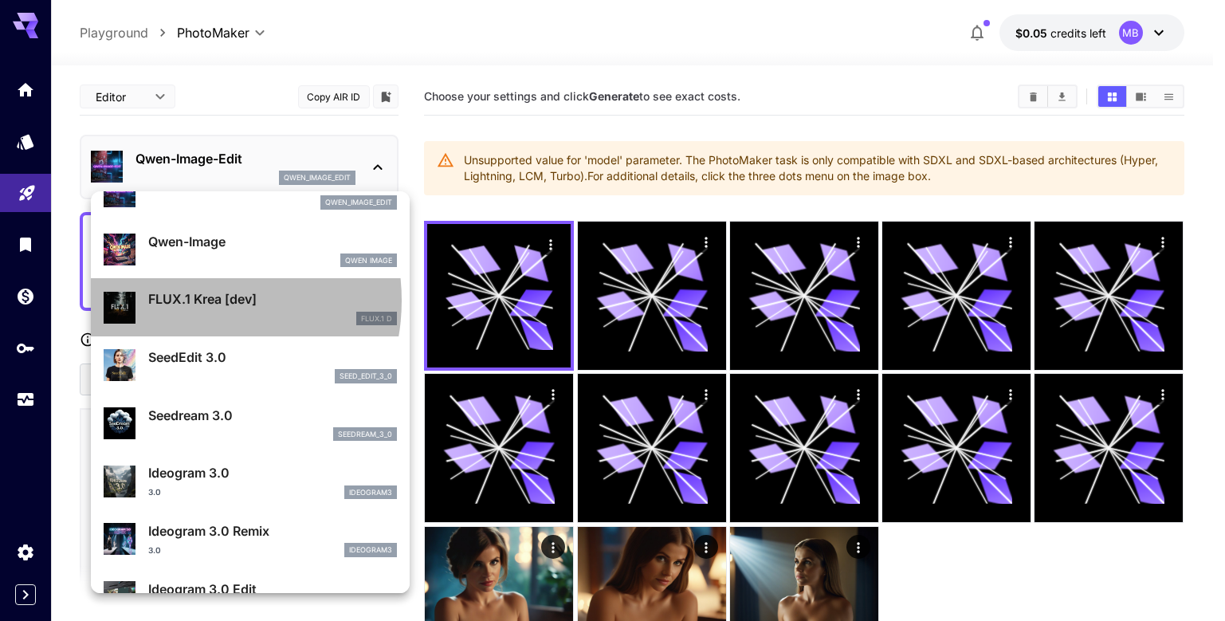
click at [187, 300] on p "FLUX.1 Krea [dev]" at bounding box center [272, 298] width 249 height 19
type input "**"
type input "***"
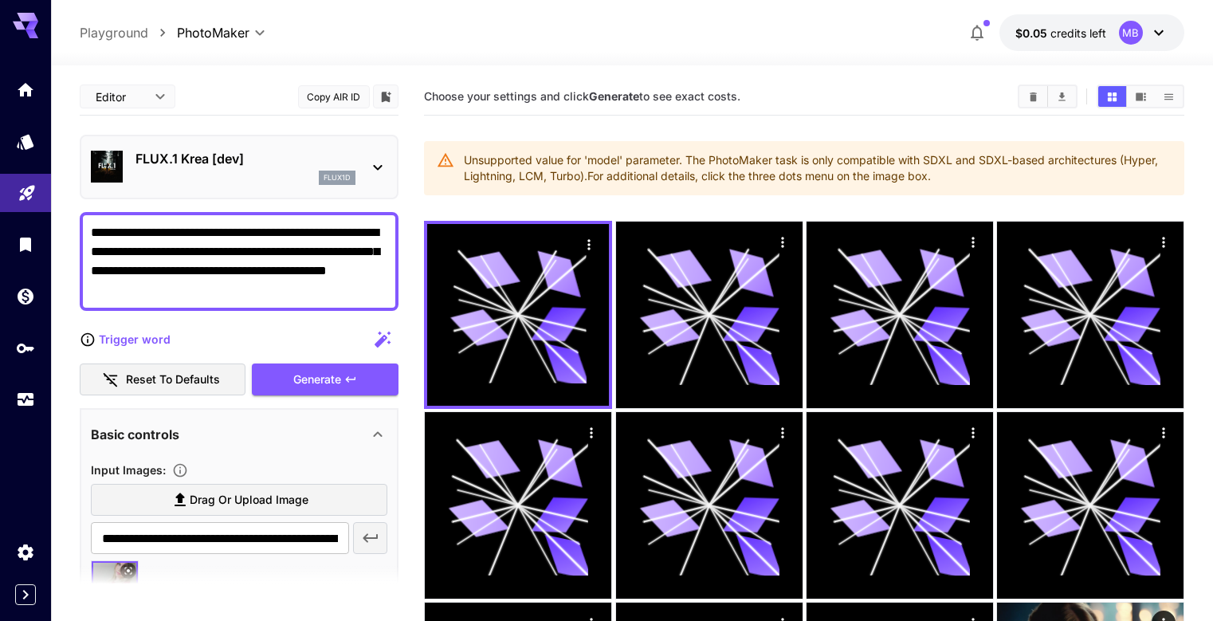
click at [373, 171] on icon at bounding box center [377, 167] width 19 height 19
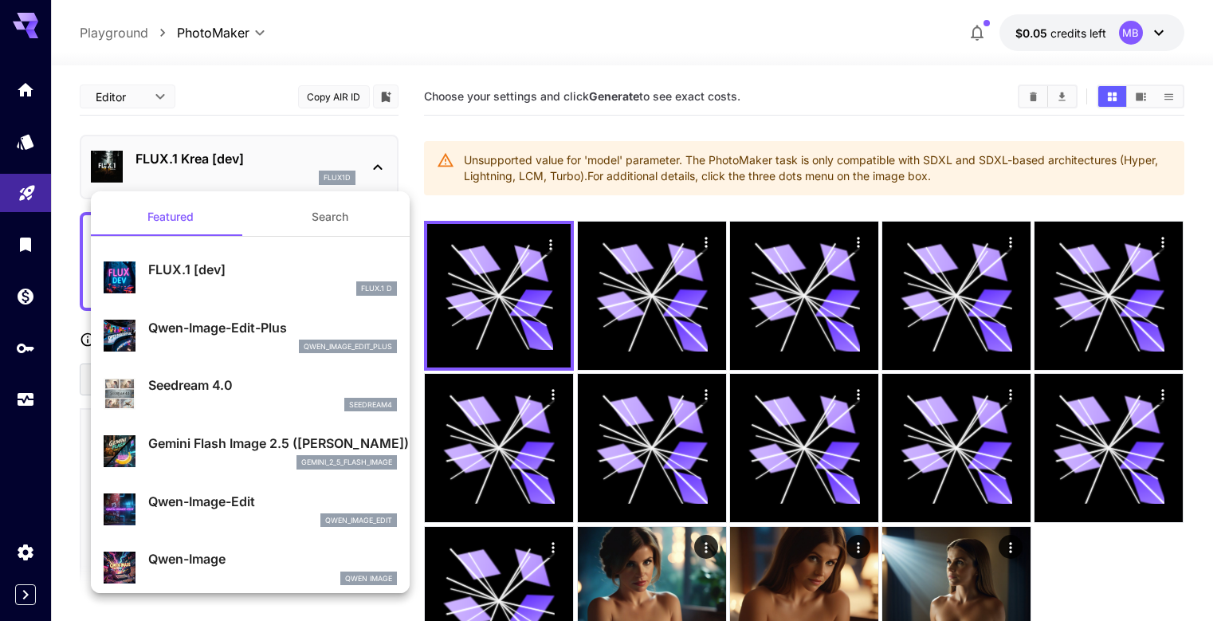
click at [323, 227] on button "Search" at bounding box center [329, 217] width 159 height 38
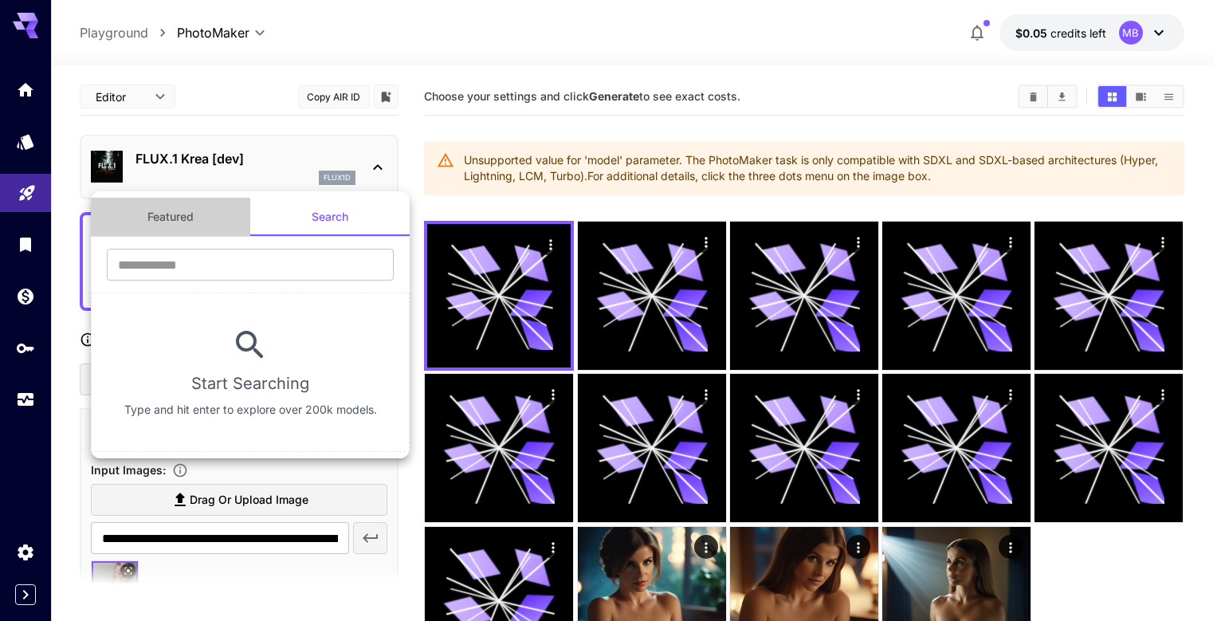
click at [154, 220] on button "Featured" at bounding box center [170, 217] width 159 height 38
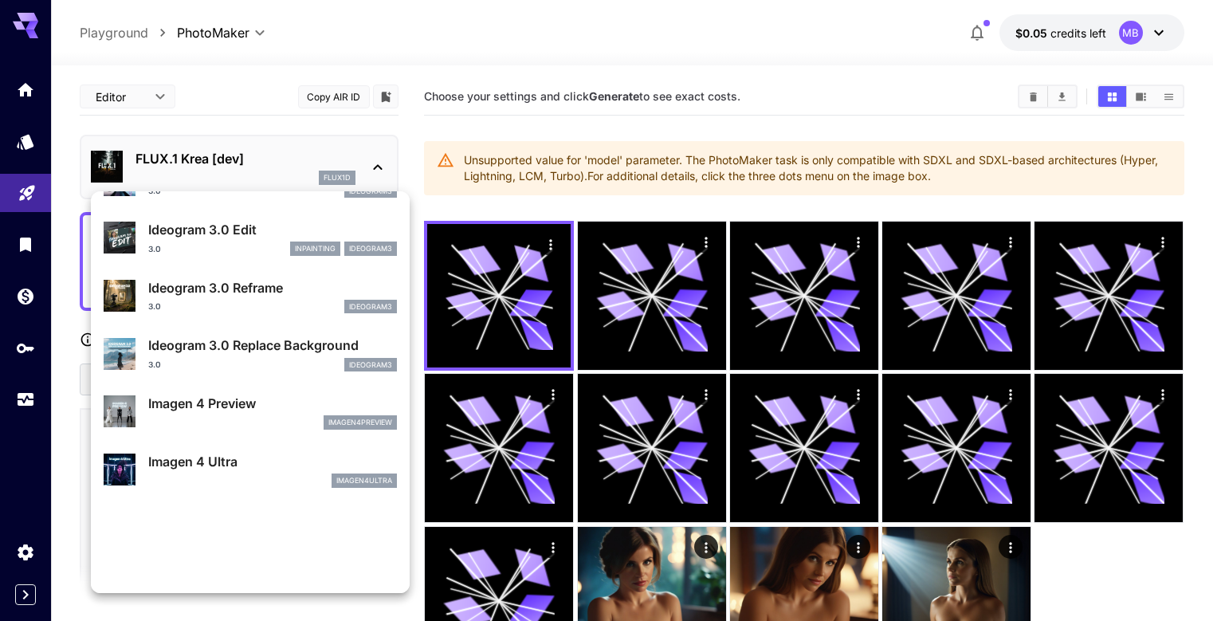
scroll to position [719, 0]
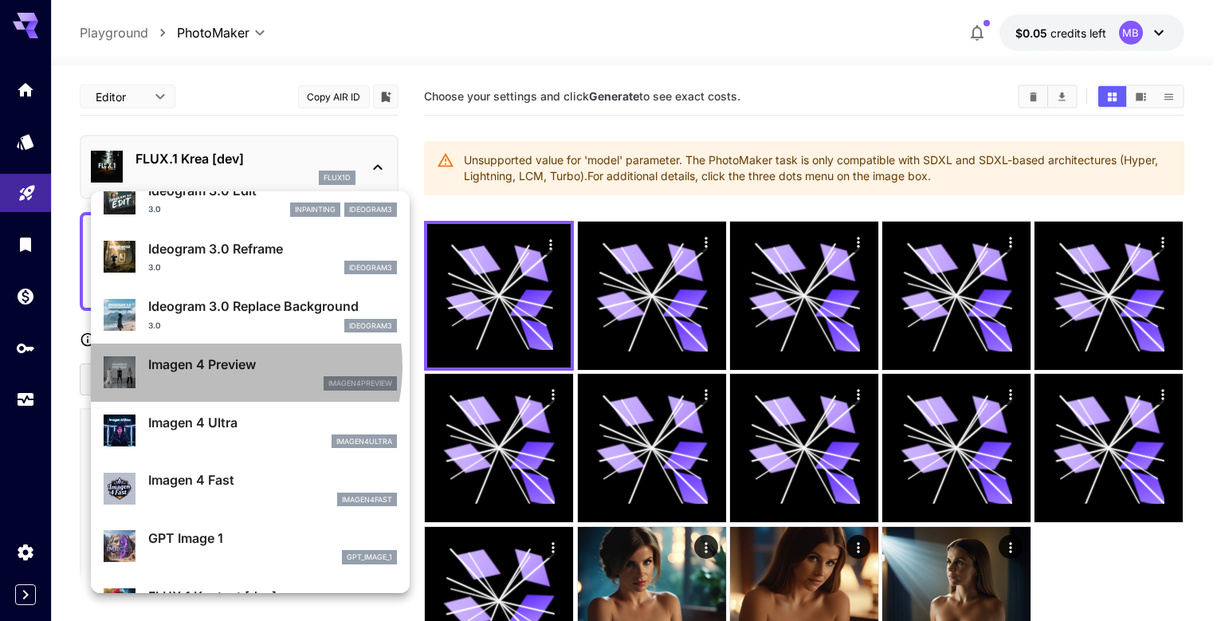
click at [213, 366] on p "Imagen 4 Preview" at bounding box center [272, 364] width 249 height 19
type input "**"
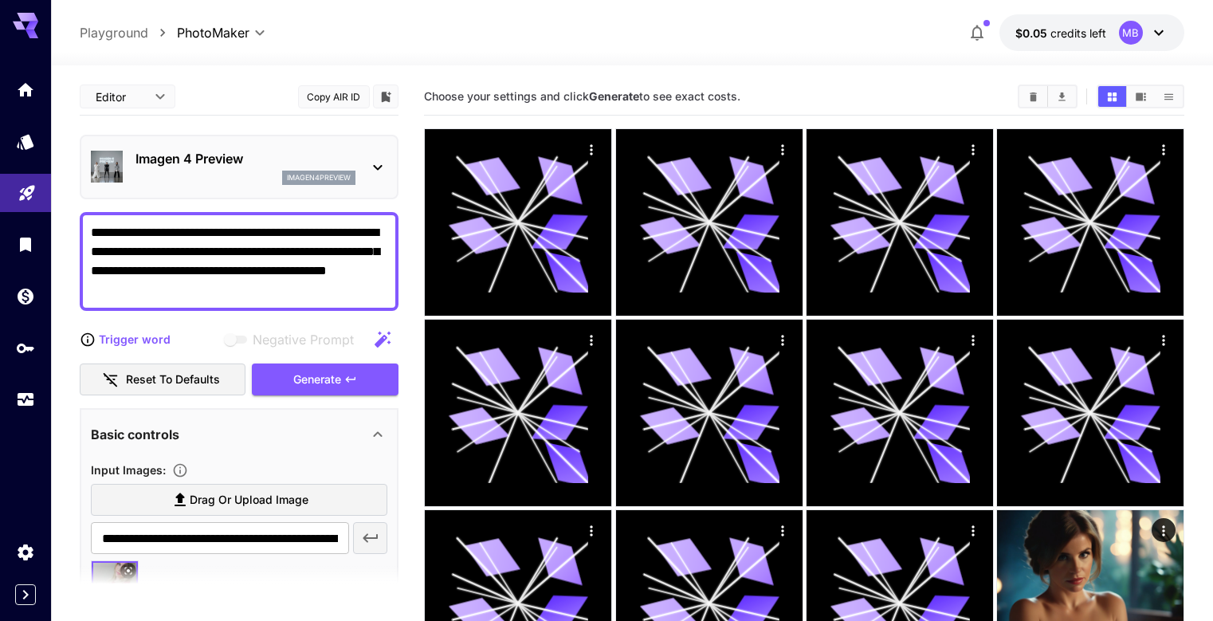
click at [363, 377] on div "Generate" at bounding box center [325, 379] width 147 height 33
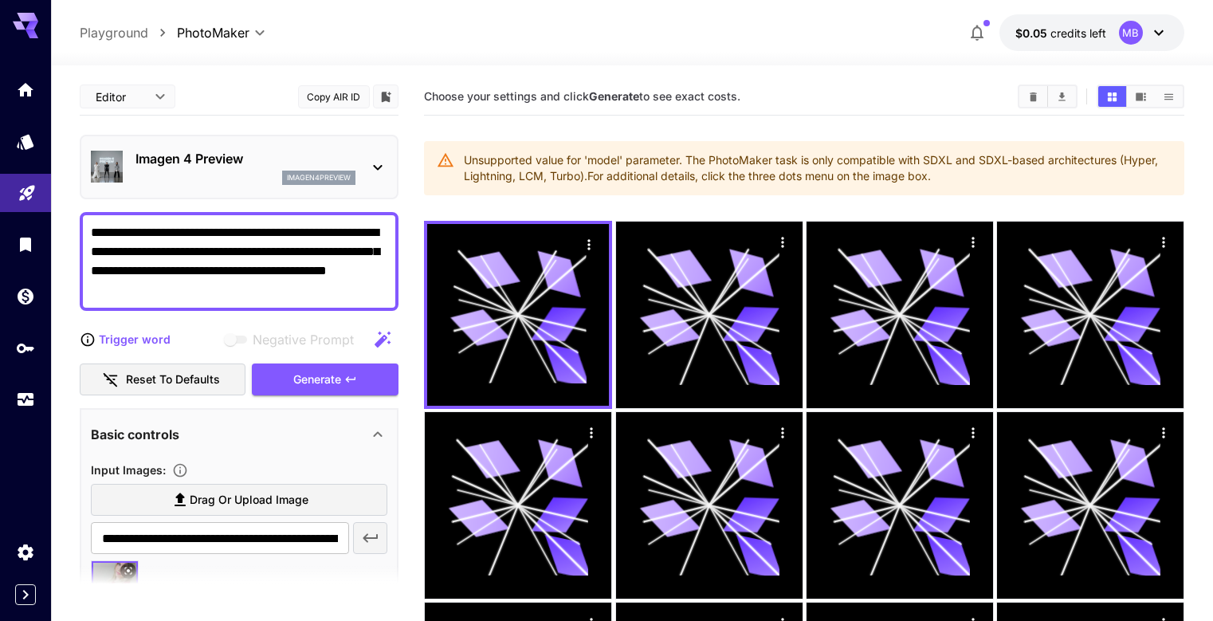
click at [372, 169] on icon at bounding box center [377, 167] width 19 height 19
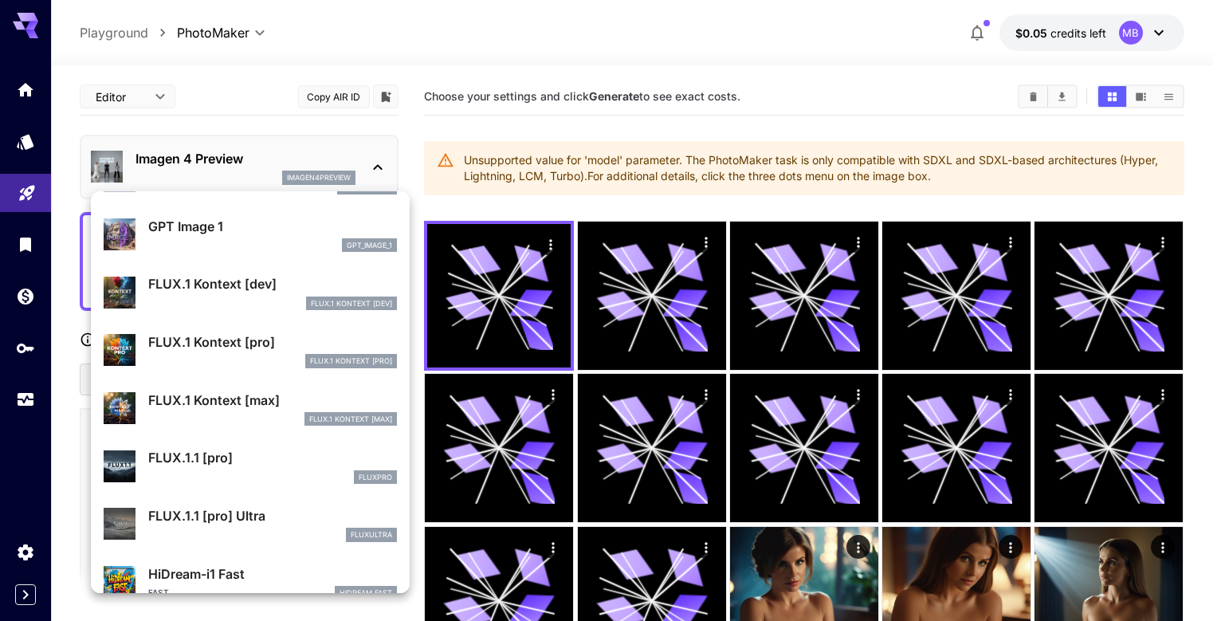
scroll to position [1037, 0]
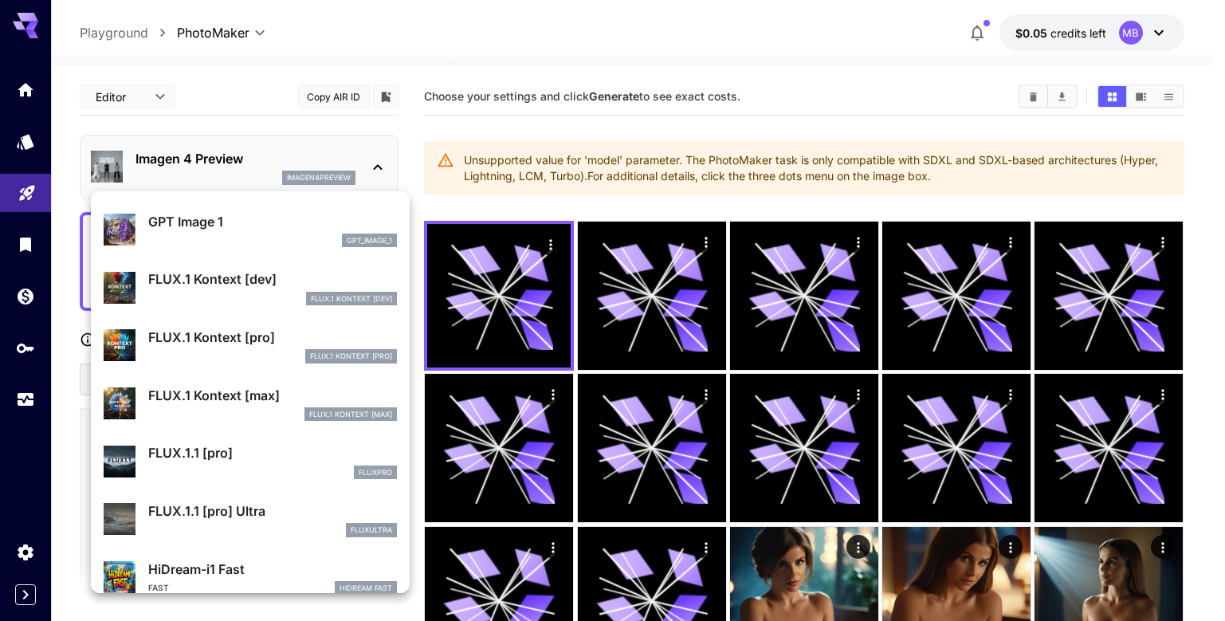
click at [244, 508] on p "FLUX.1.1 [pro] Ultra" at bounding box center [272, 510] width 249 height 19
type input "***"
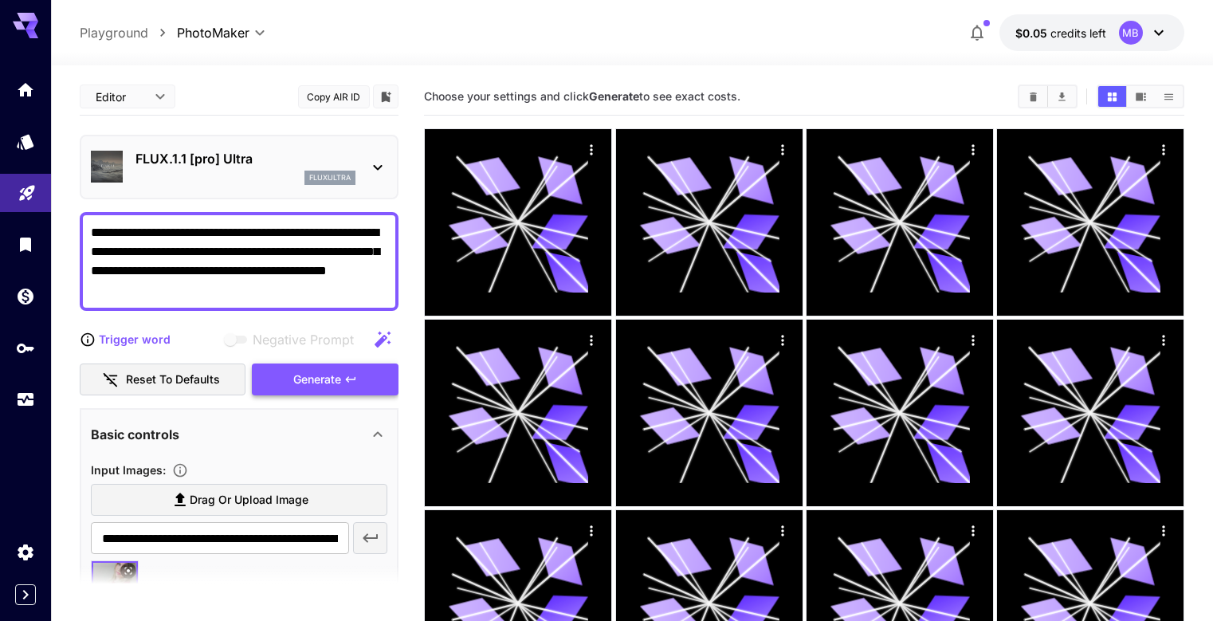
click at [359, 389] on div "Generate" at bounding box center [325, 379] width 147 height 33
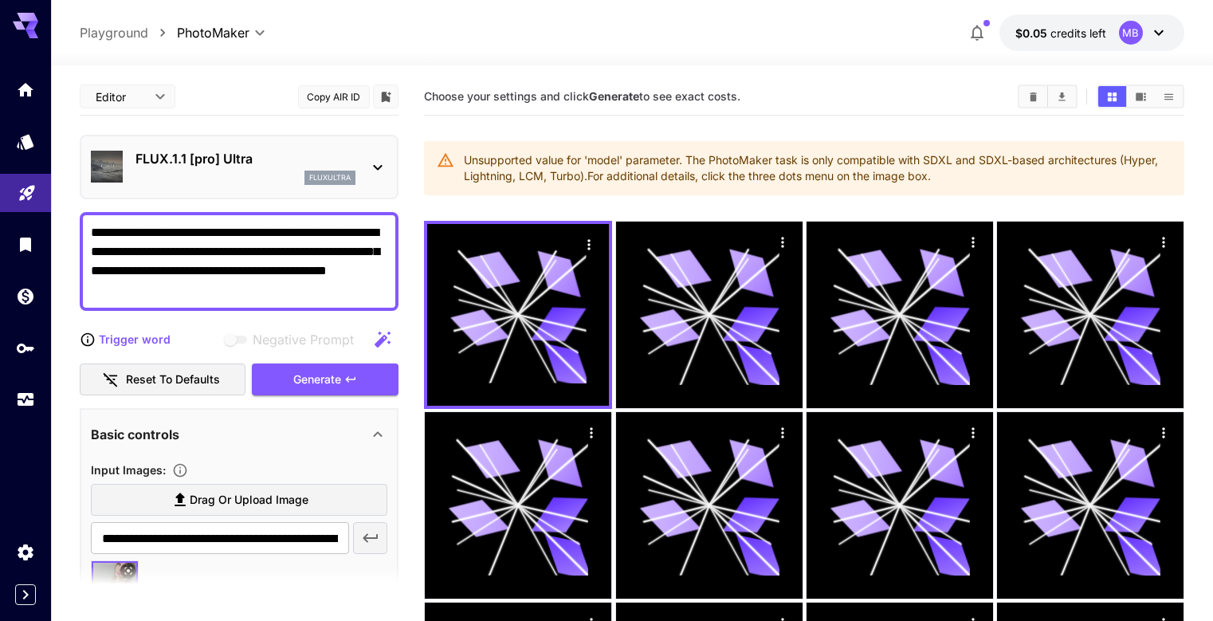
click at [377, 171] on icon at bounding box center [377, 167] width 19 height 19
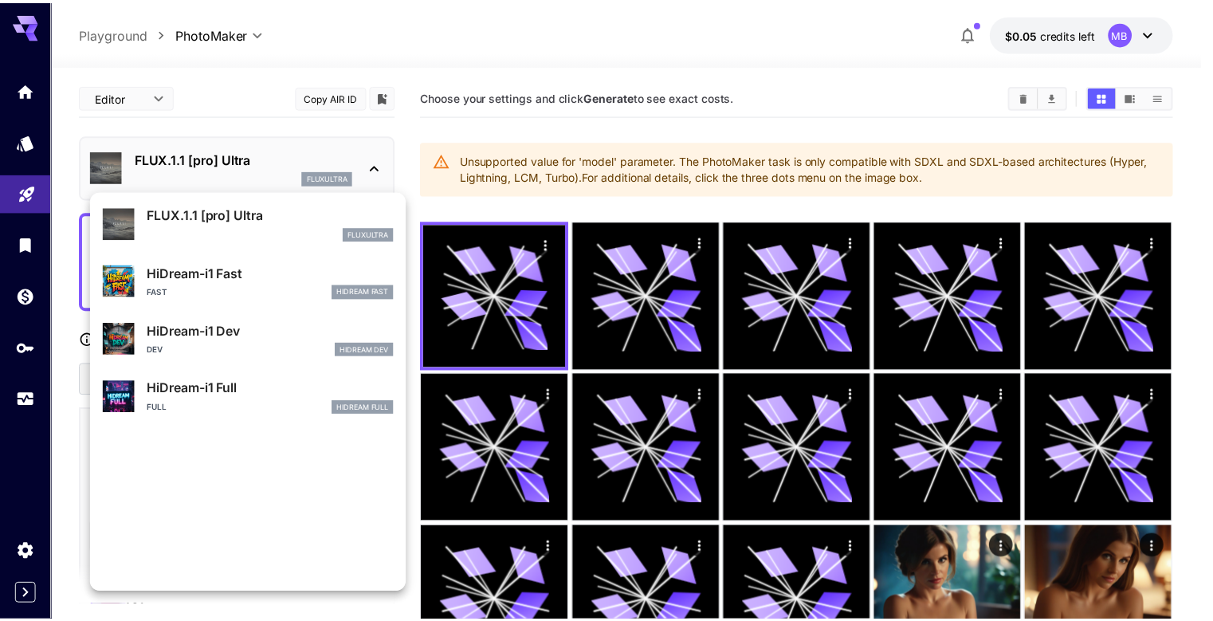
scroll to position [1348, 0]
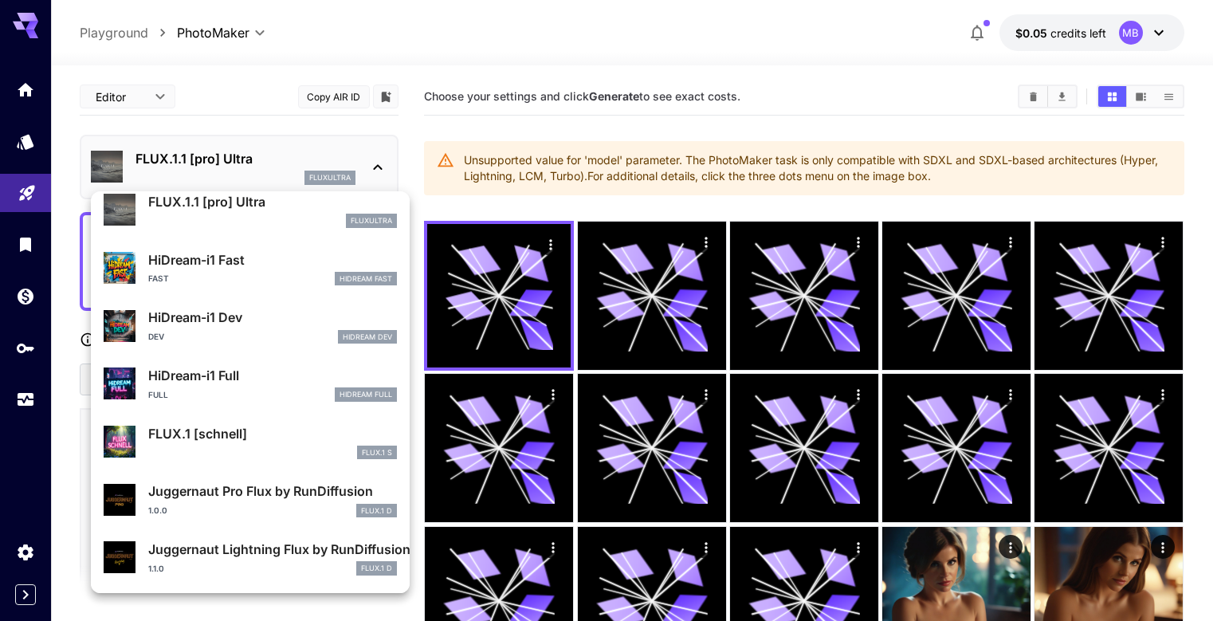
click at [196, 384] on p "HiDream-i1 Full" at bounding box center [272, 375] width 249 height 19
type input "**"
type input "***"
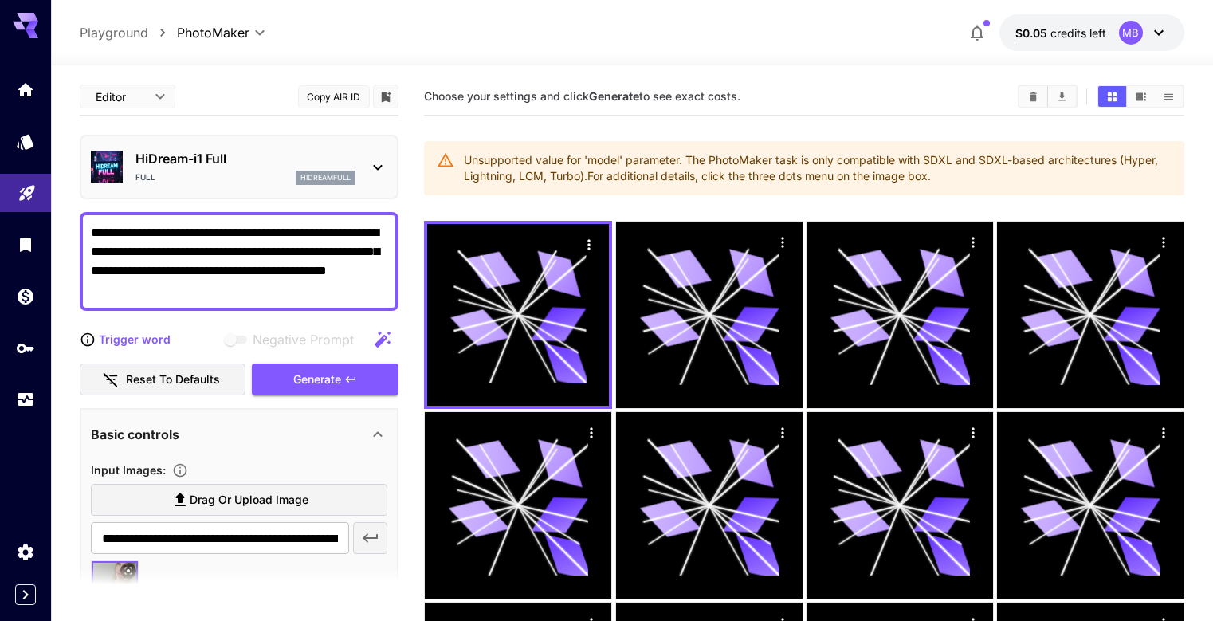
click at [372, 163] on icon at bounding box center [377, 167] width 19 height 19
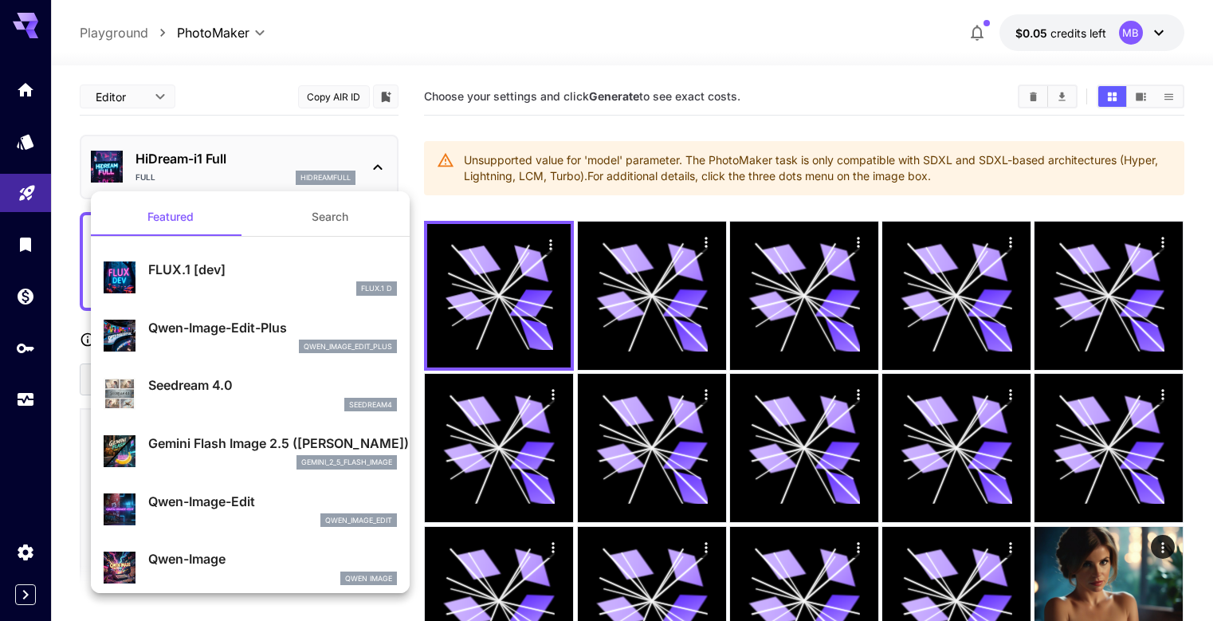
click at [297, 209] on button "Search" at bounding box center [329, 217] width 159 height 38
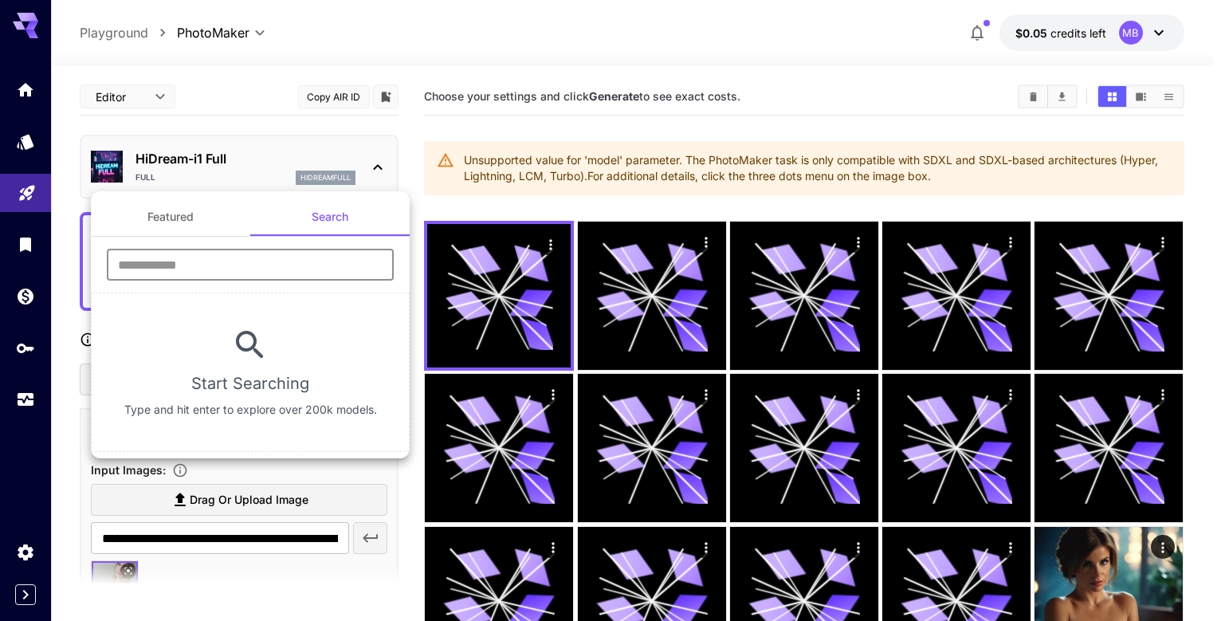
click at [293, 270] on input "text" at bounding box center [250, 265] width 287 height 32
drag, startPoint x: 293, startPoint y: 270, endPoint x: 78, endPoint y: 281, distance: 214.7
click at [78, 281] on div "Featured Search * ​ No Results Found Try adjusting your search or use the model…" at bounding box center [159, 239] width 319 height 478
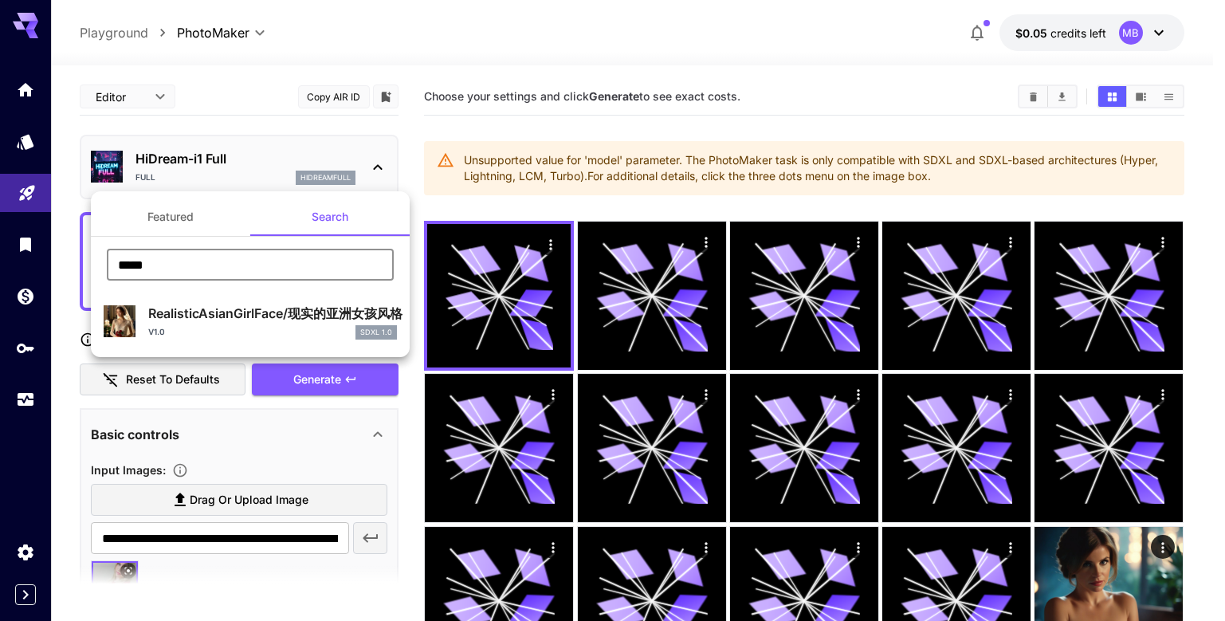
type input "*****"
click at [194, 306] on p "RealisticAsianGirlFace/现实的亚洲女孩风格" at bounding box center [272, 313] width 249 height 19
type input "**"
type input "***"
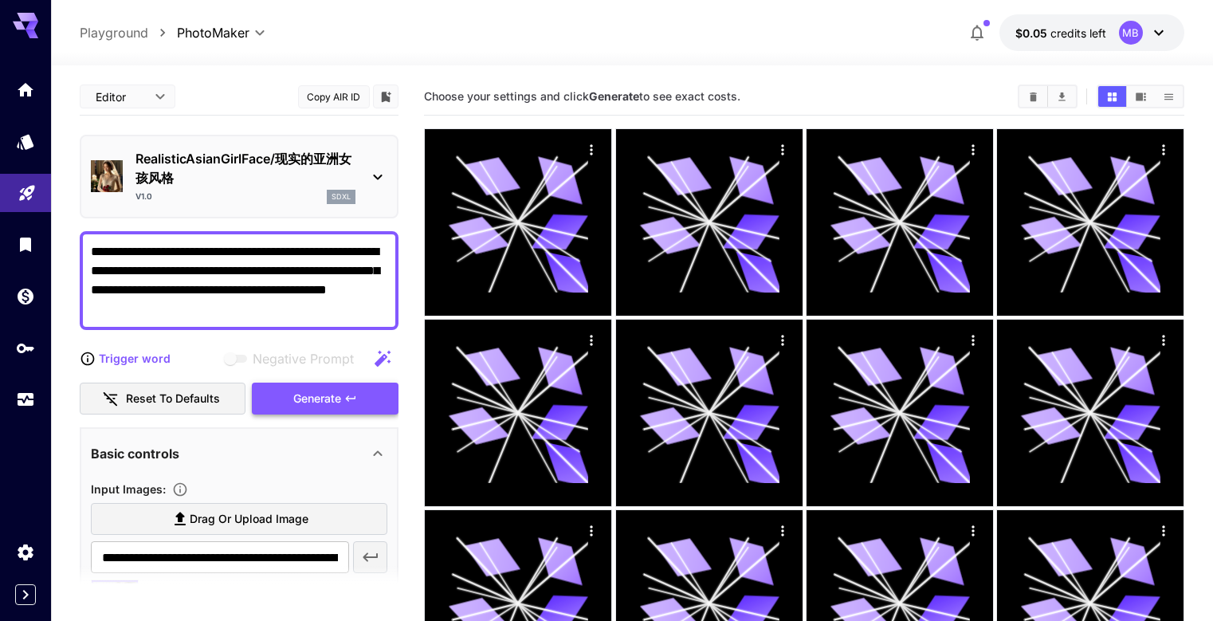
click at [309, 391] on div "Generate" at bounding box center [325, 399] width 147 height 33
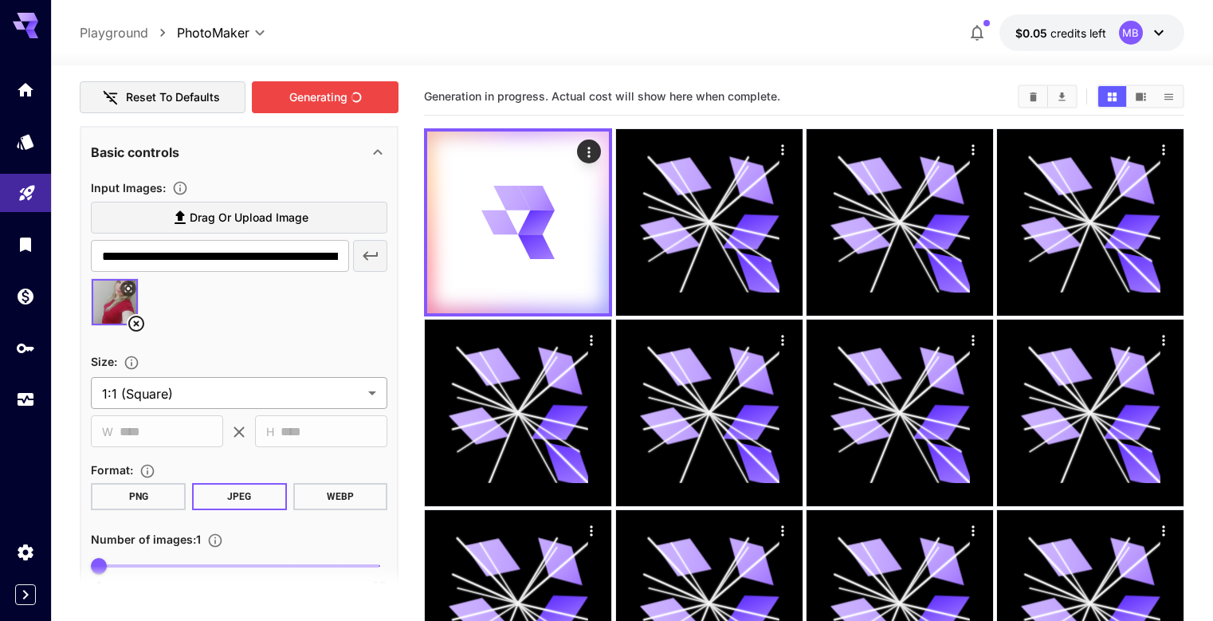
scroll to position [319, 0]
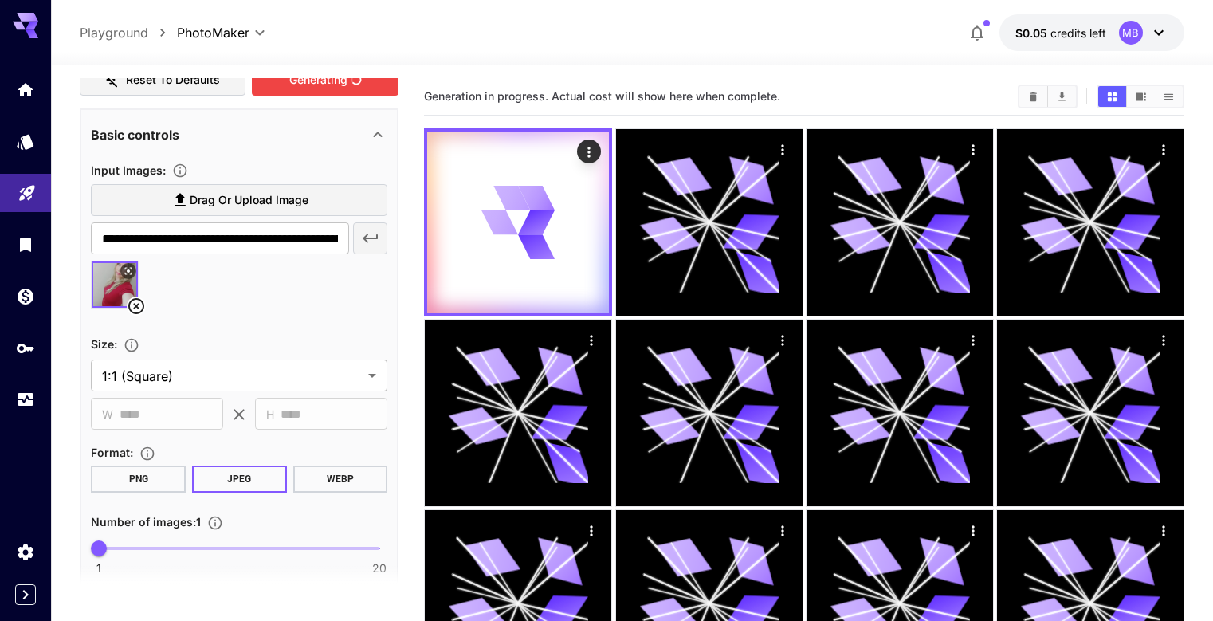
click at [128, 270] on icon at bounding box center [129, 271] width 10 height 10
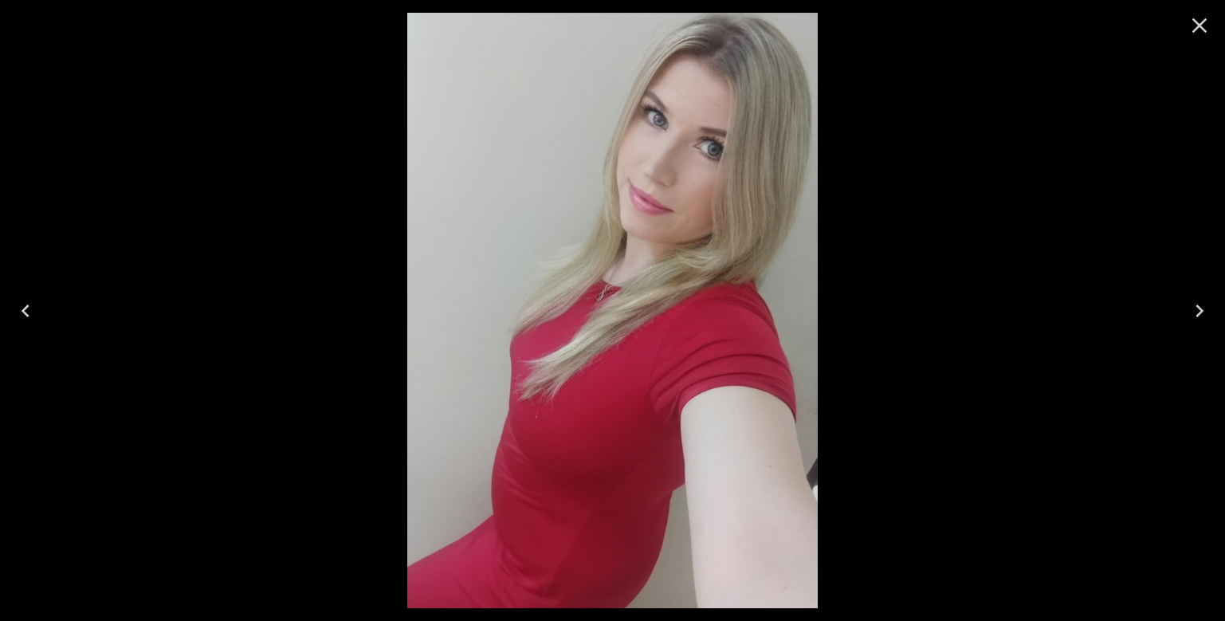
click at [1204, 24] on icon "Close" at bounding box center [1200, 26] width 26 height 26
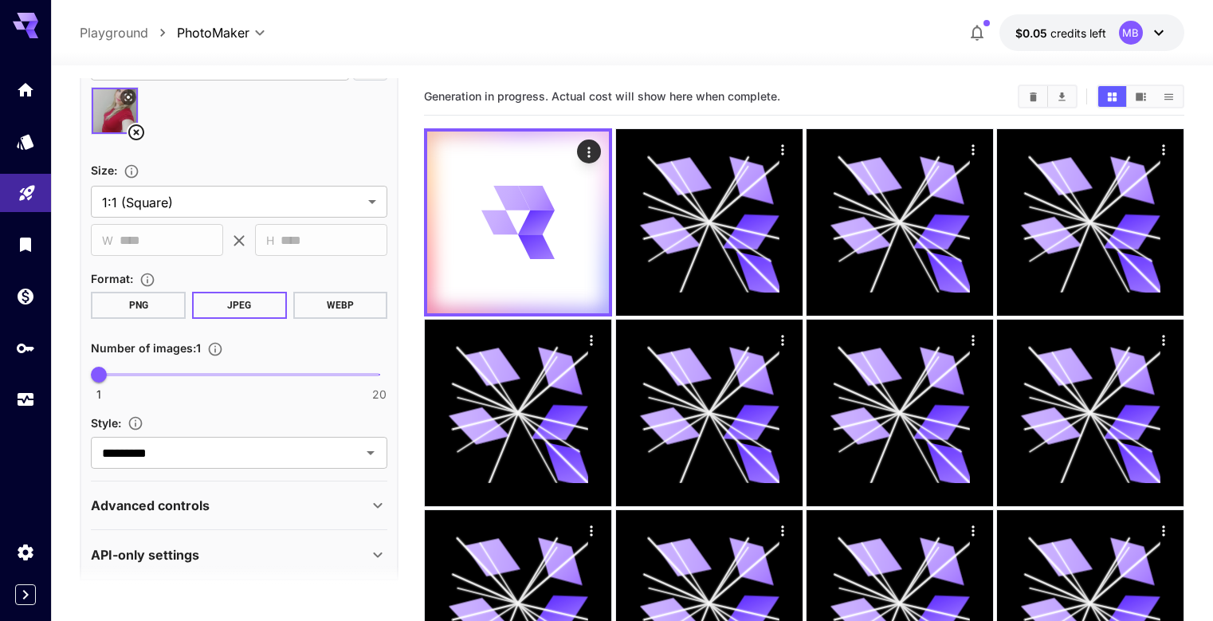
scroll to position [507, 0]
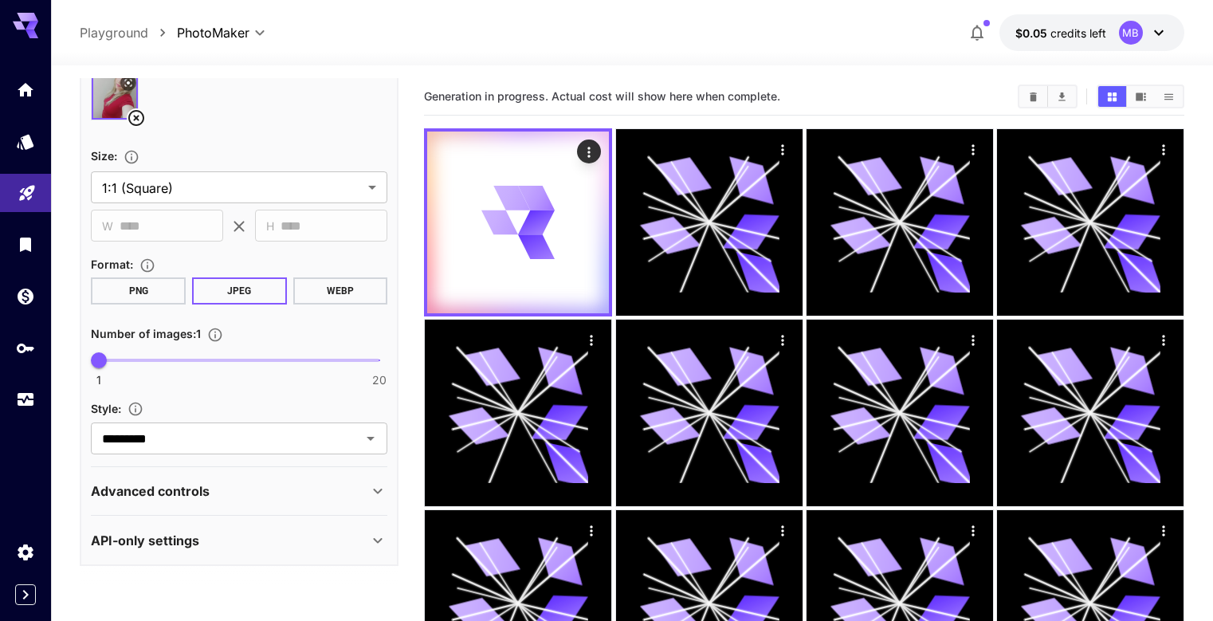
click at [380, 493] on icon at bounding box center [377, 490] width 19 height 19
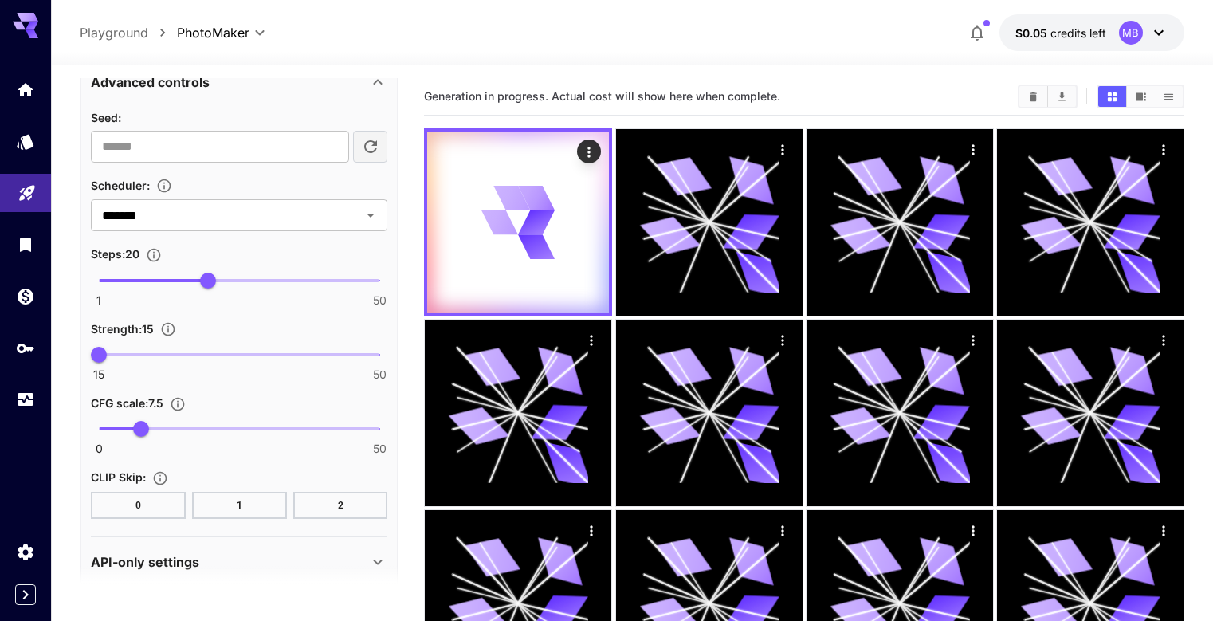
scroll to position [937, 0]
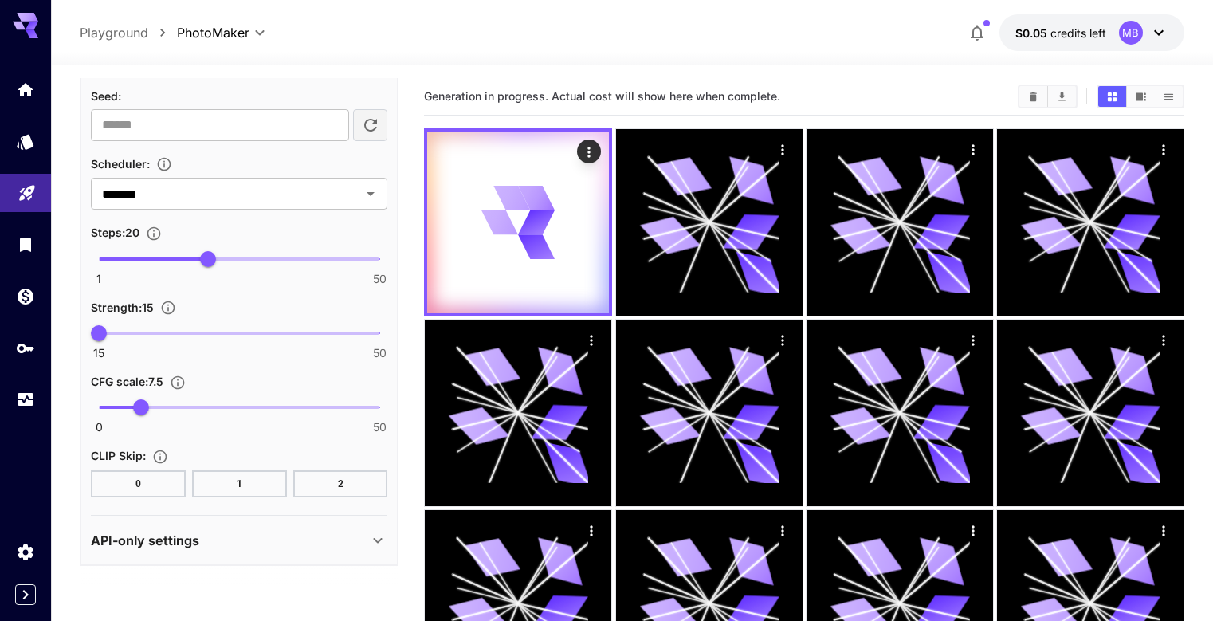
click at [375, 544] on icon at bounding box center [377, 540] width 19 height 19
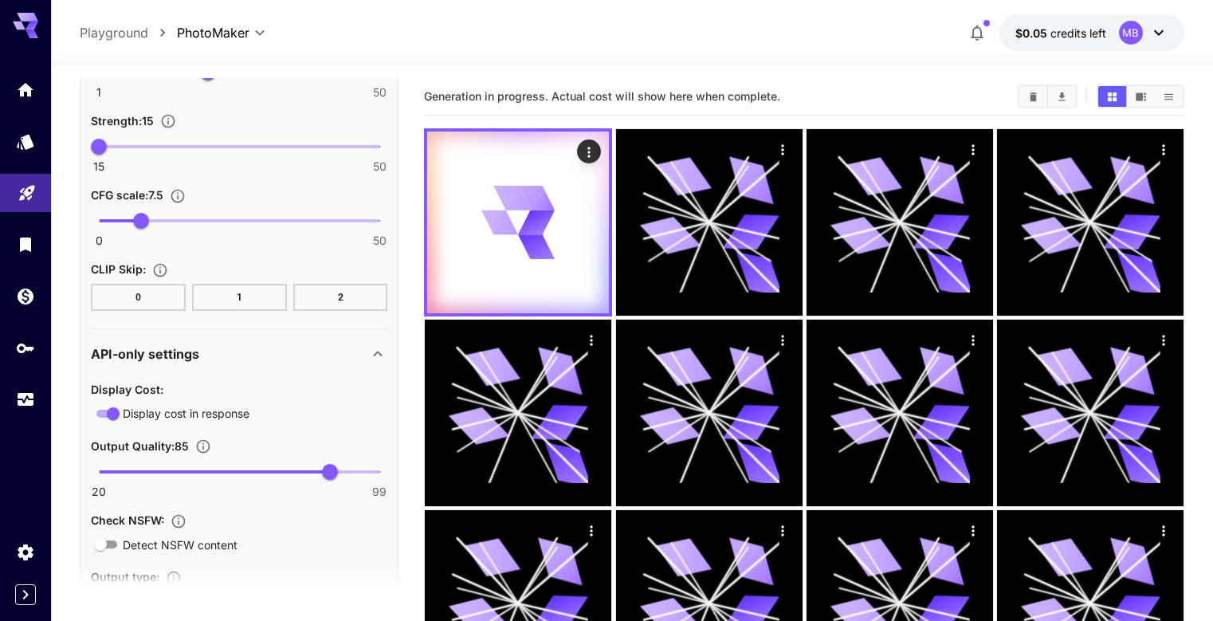
scroll to position [1122, 0]
